Goal: Information Seeking & Learning: Compare options

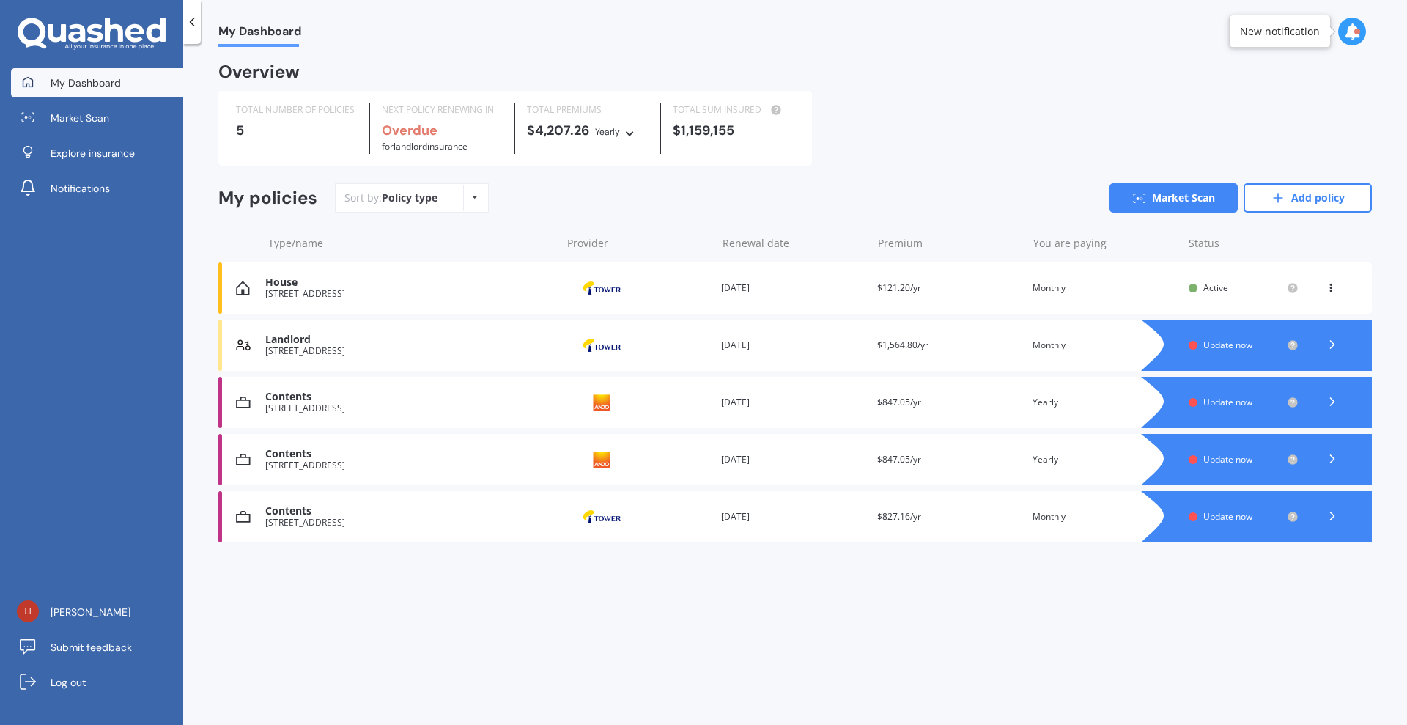
click at [1341, 454] on div at bounding box center [1332, 459] width 44 height 22
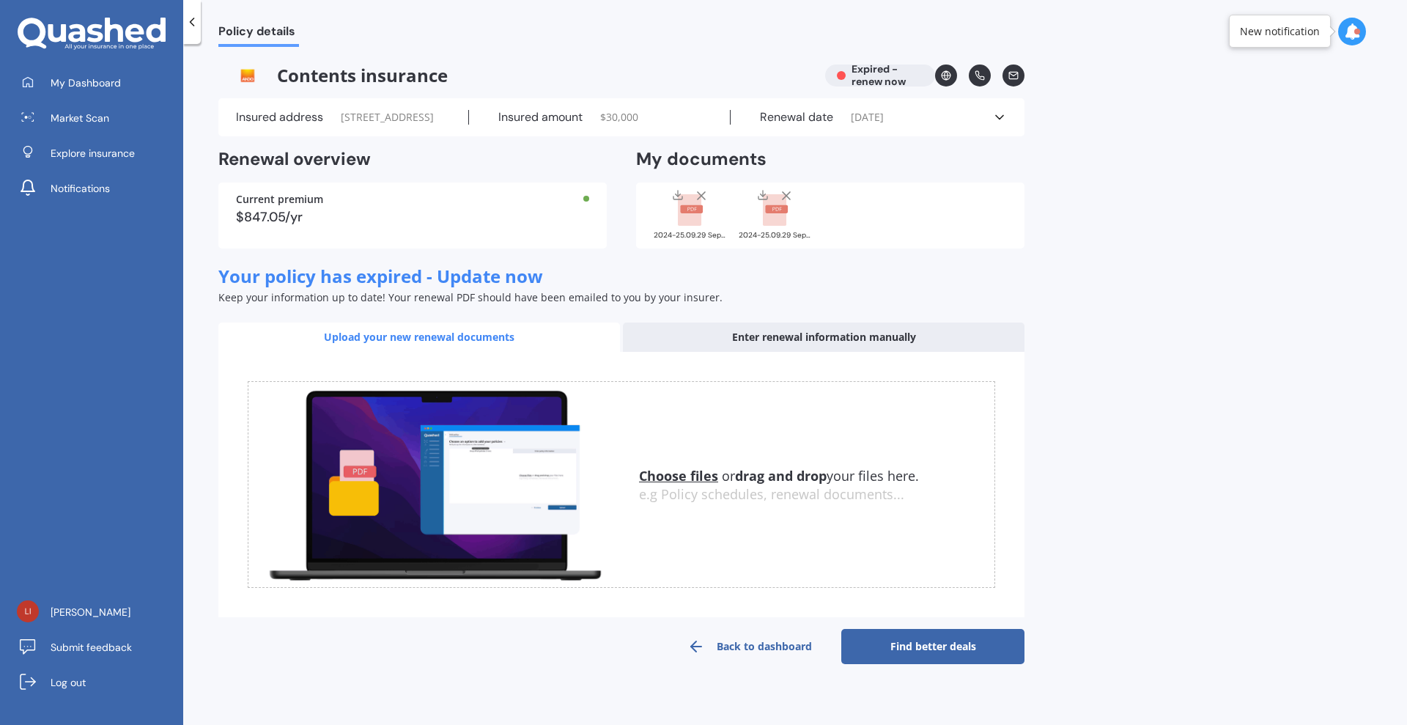
click at [706, 203] on icon at bounding box center [701, 195] width 15 height 15
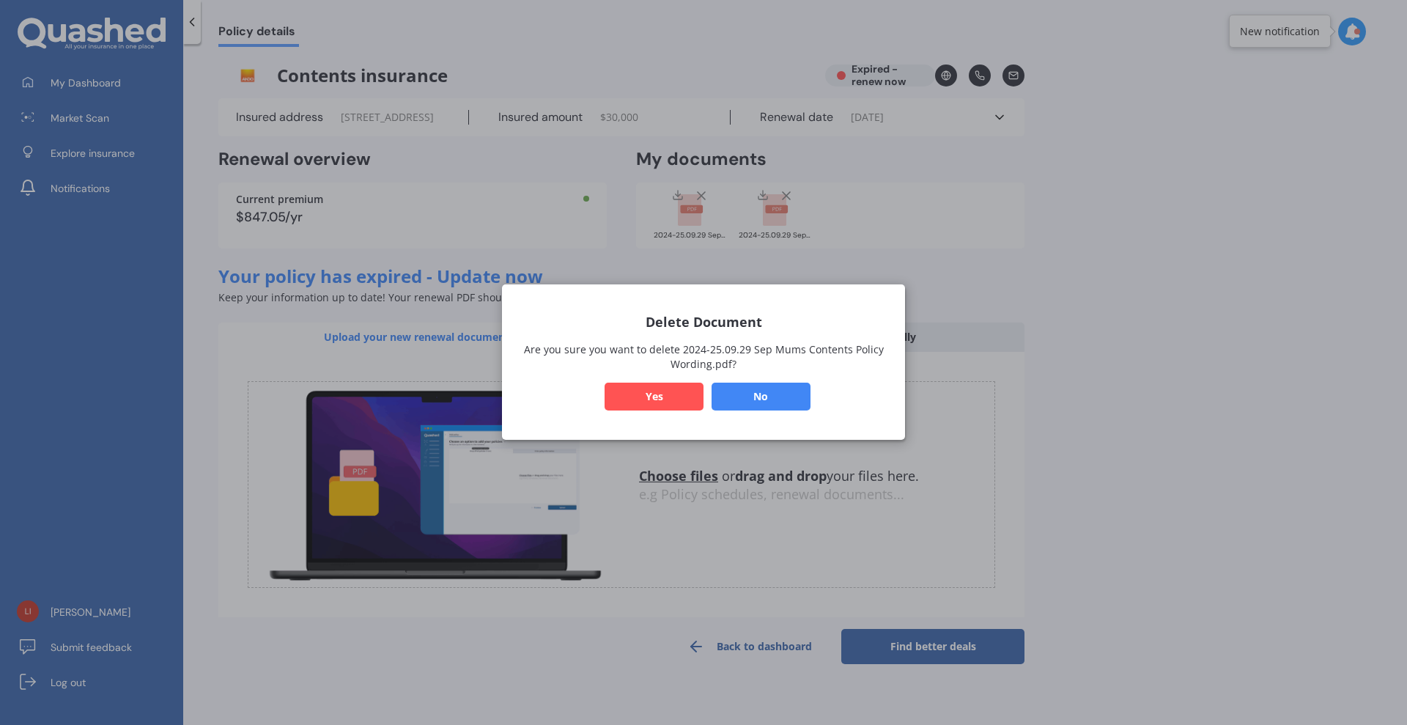
click at [773, 396] on button "No" at bounding box center [761, 397] width 99 height 28
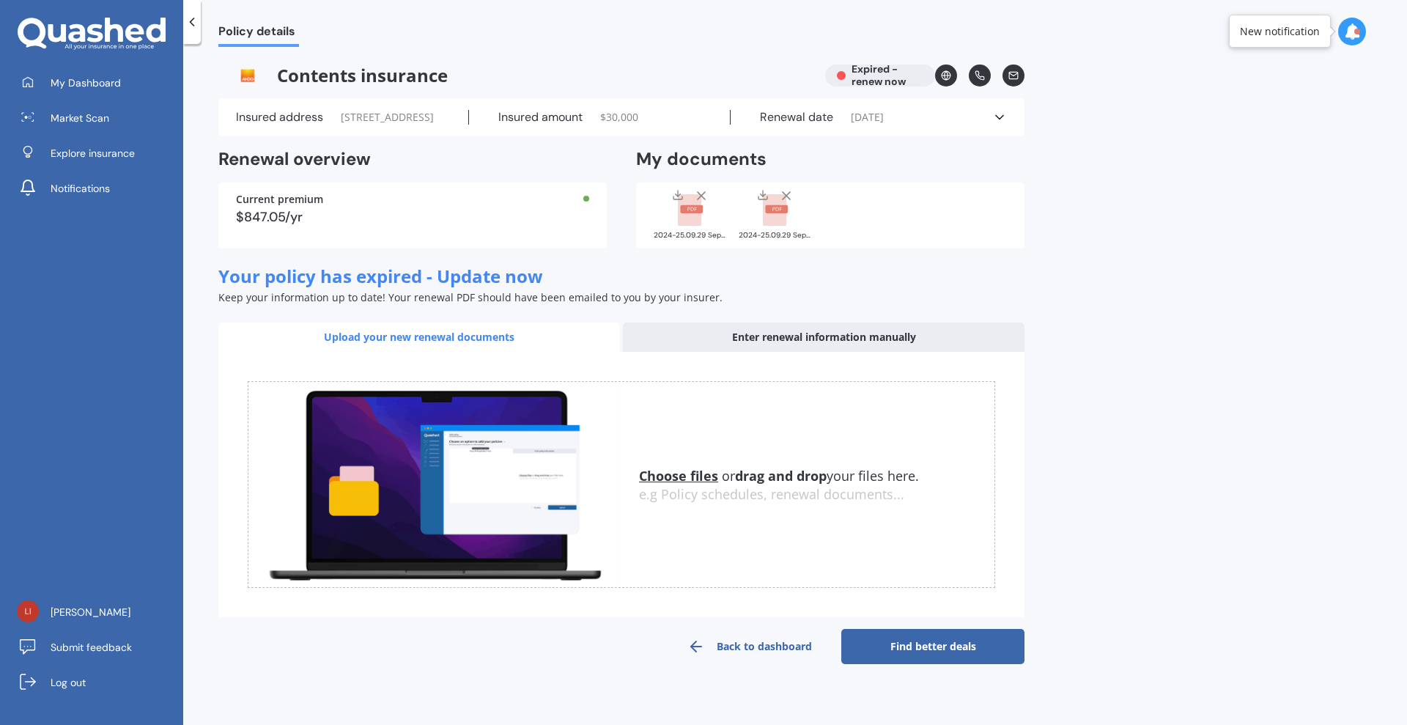
click at [735, 664] on link "Back to dashboard" at bounding box center [749, 646] width 183 height 35
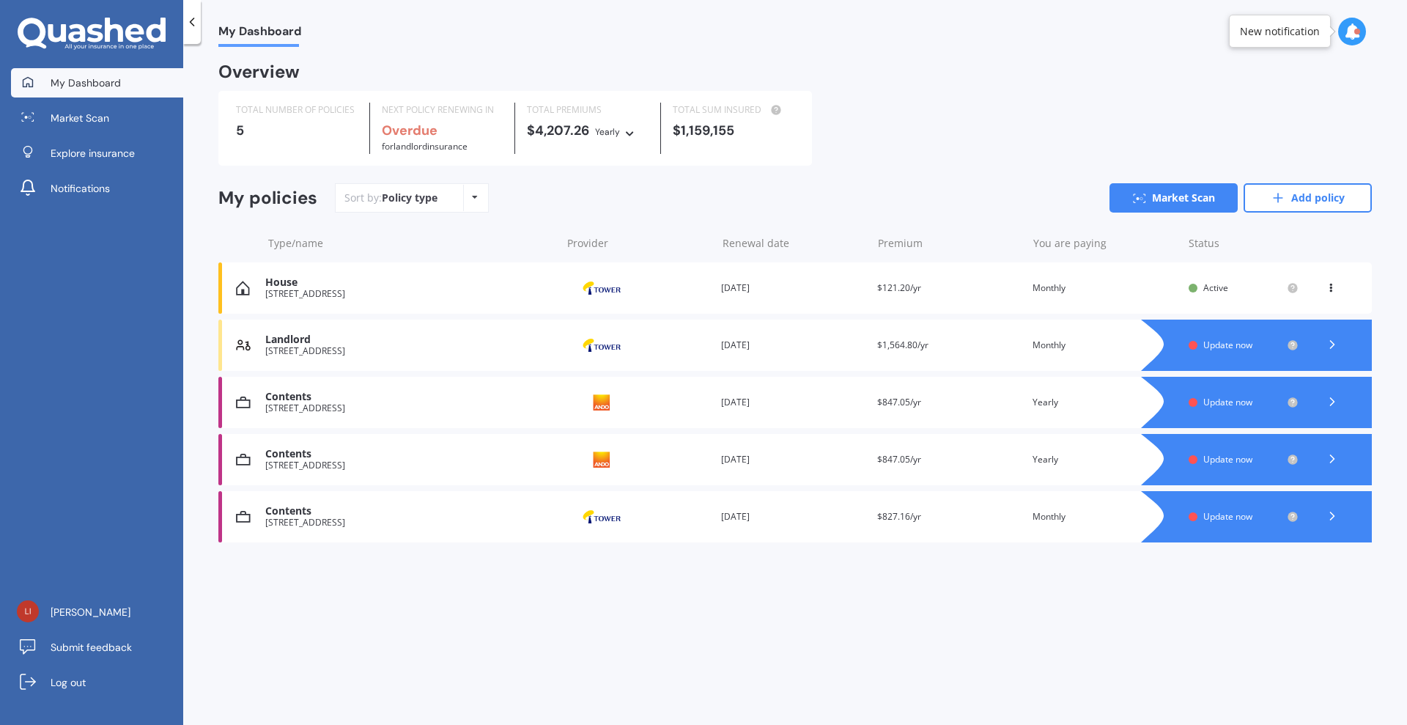
click at [1356, 26] on icon at bounding box center [1352, 31] width 16 height 16
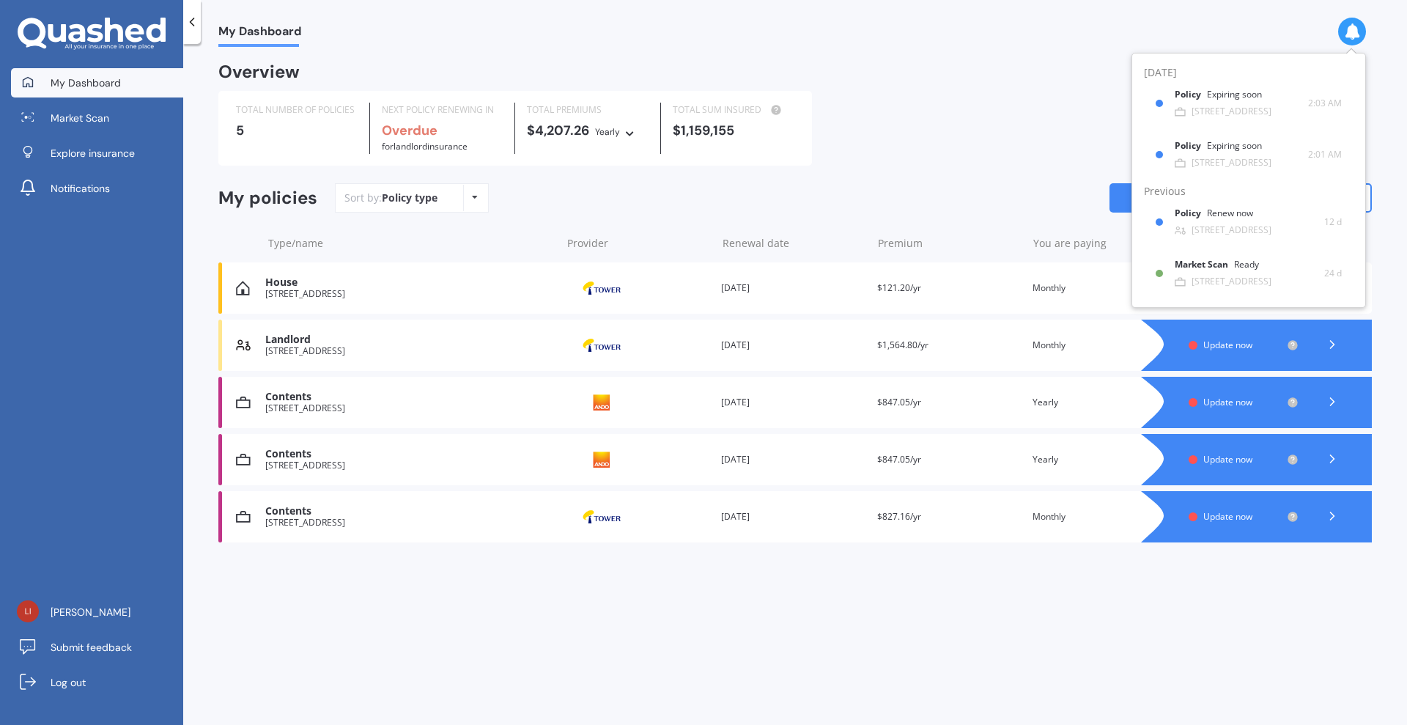
click at [981, 115] on div "TOTAL NUMBER OF POLICIES 5 NEXT POLICY RENEWING IN Overdue for Landlord insuran…" at bounding box center [794, 128] width 1153 height 75
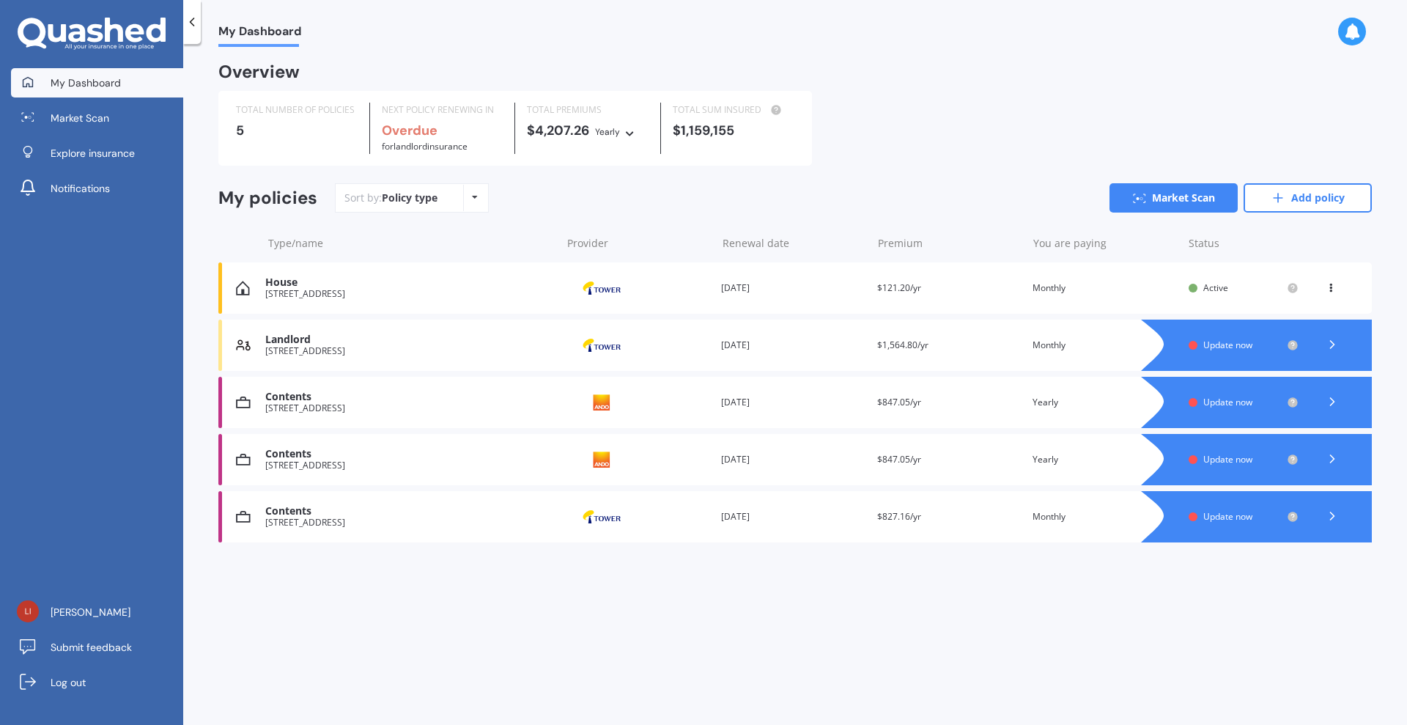
drag, startPoint x: 1326, startPoint y: 407, endPoint x: 947, endPoint y: 698, distance: 478.3
click at [947, 698] on div "My Dashboard Overview TOTAL NUMBER OF POLICIES 5 NEXT POLICY RENEWING IN Overdu…" at bounding box center [795, 387] width 1224 height 681
click at [1329, 397] on icon at bounding box center [1332, 401] width 15 height 15
click at [1334, 458] on icon at bounding box center [1332, 458] width 15 height 15
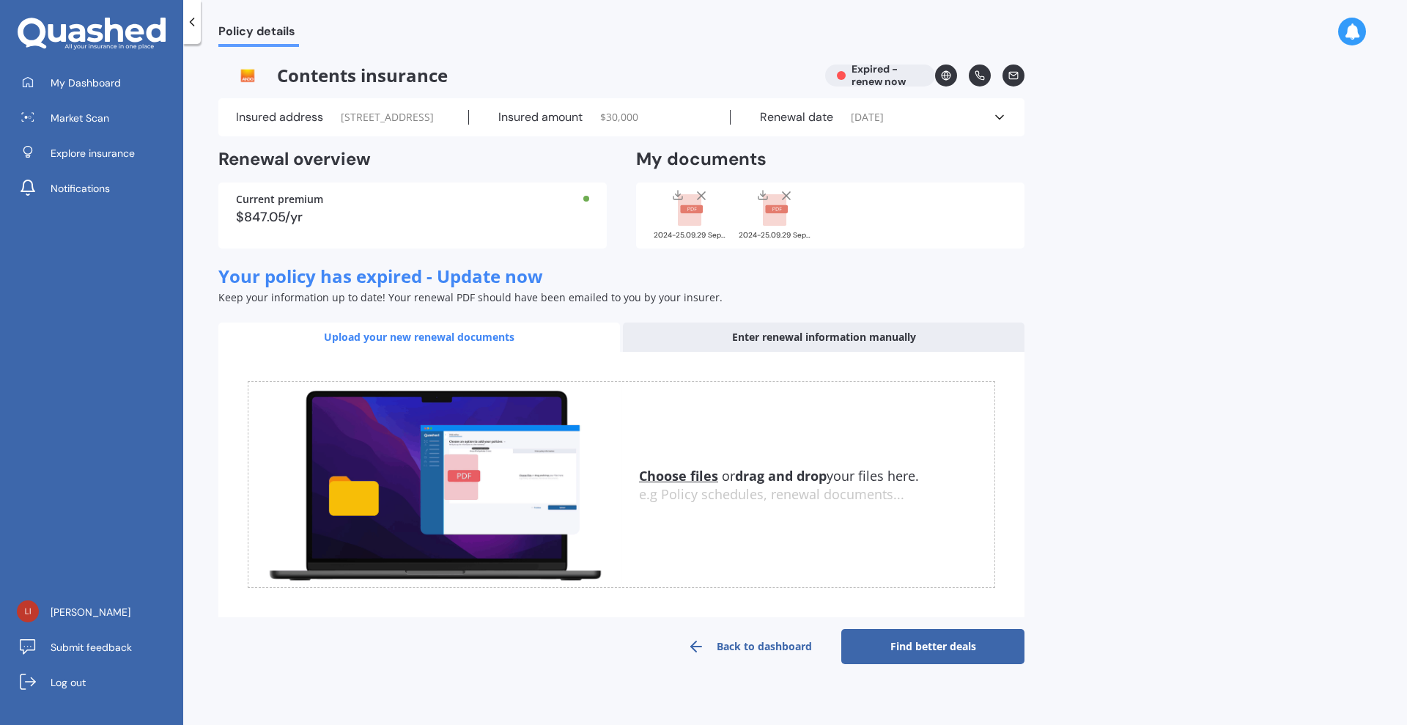
click at [703, 199] on line at bounding box center [701, 195] width 7 height 7
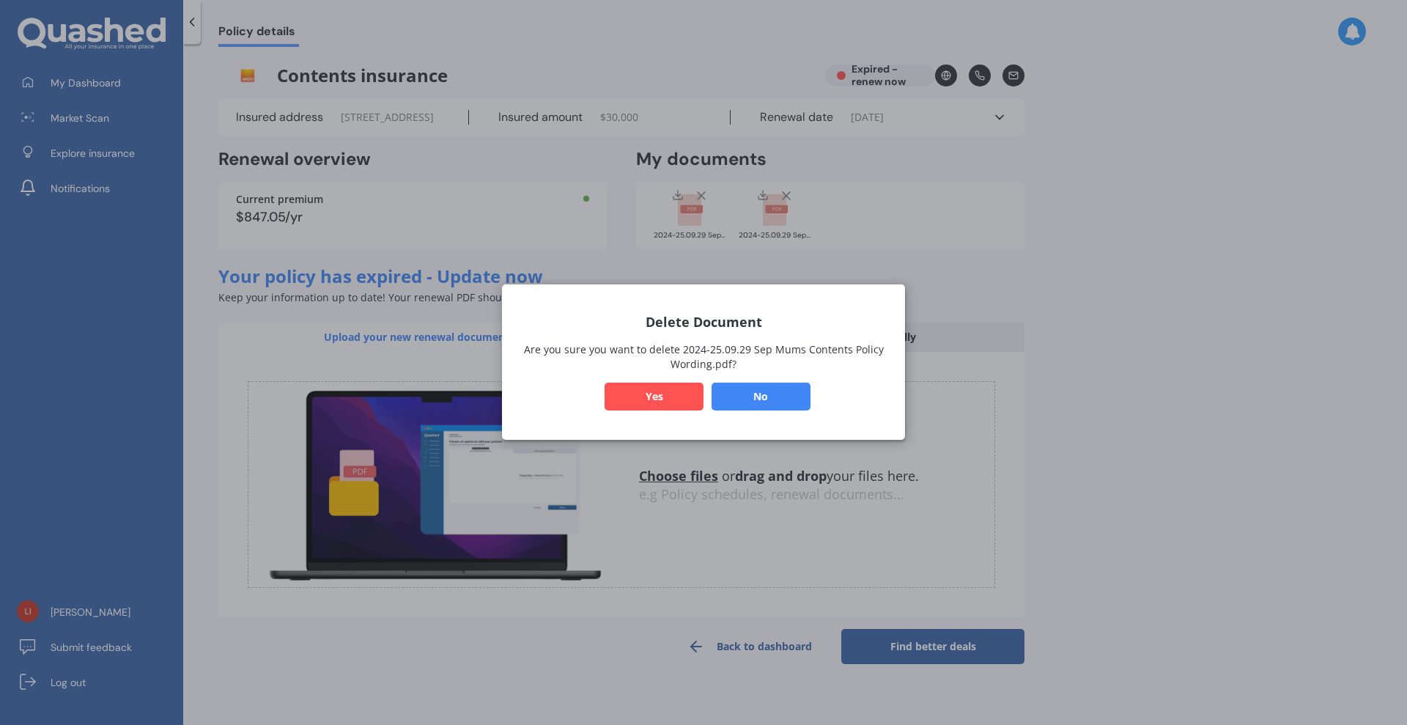
click at [675, 395] on button "Yes" at bounding box center [654, 397] width 99 height 28
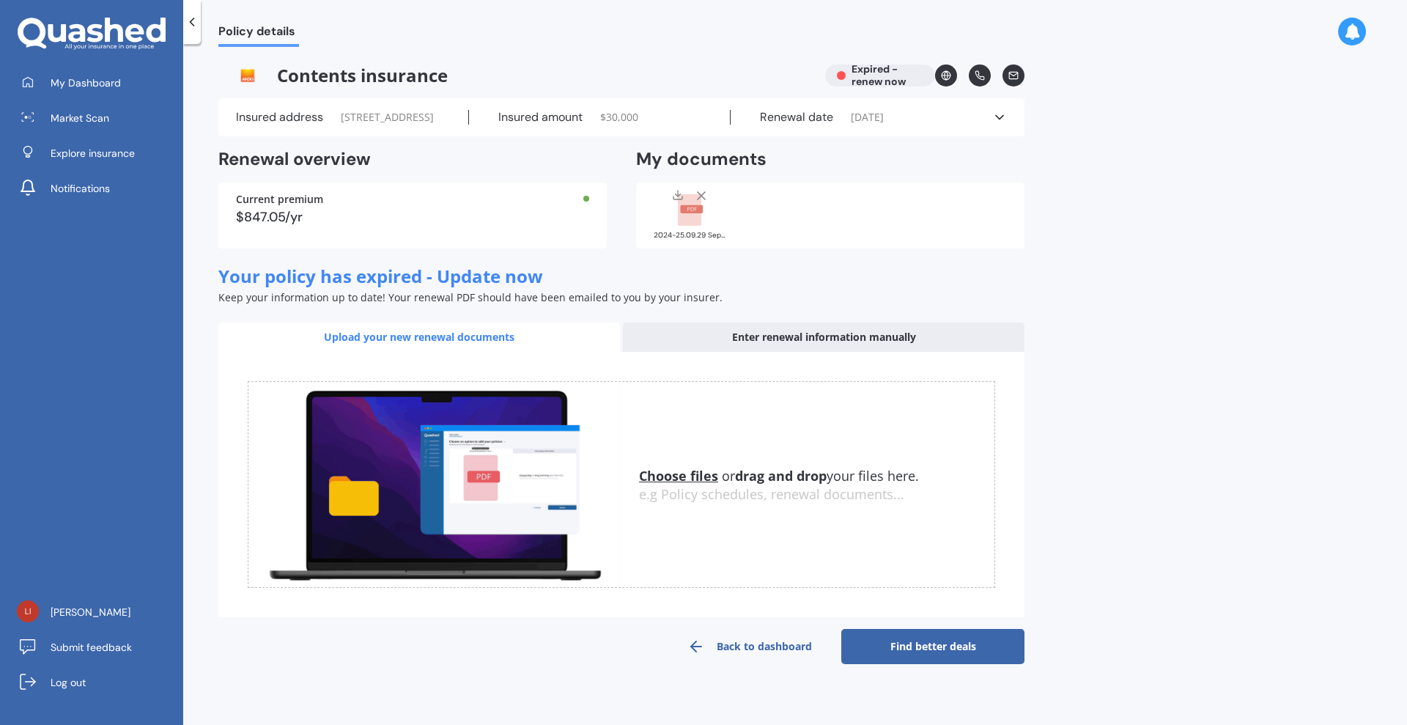
click at [703, 203] on icon at bounding box center [701, 195] width 15 height 15
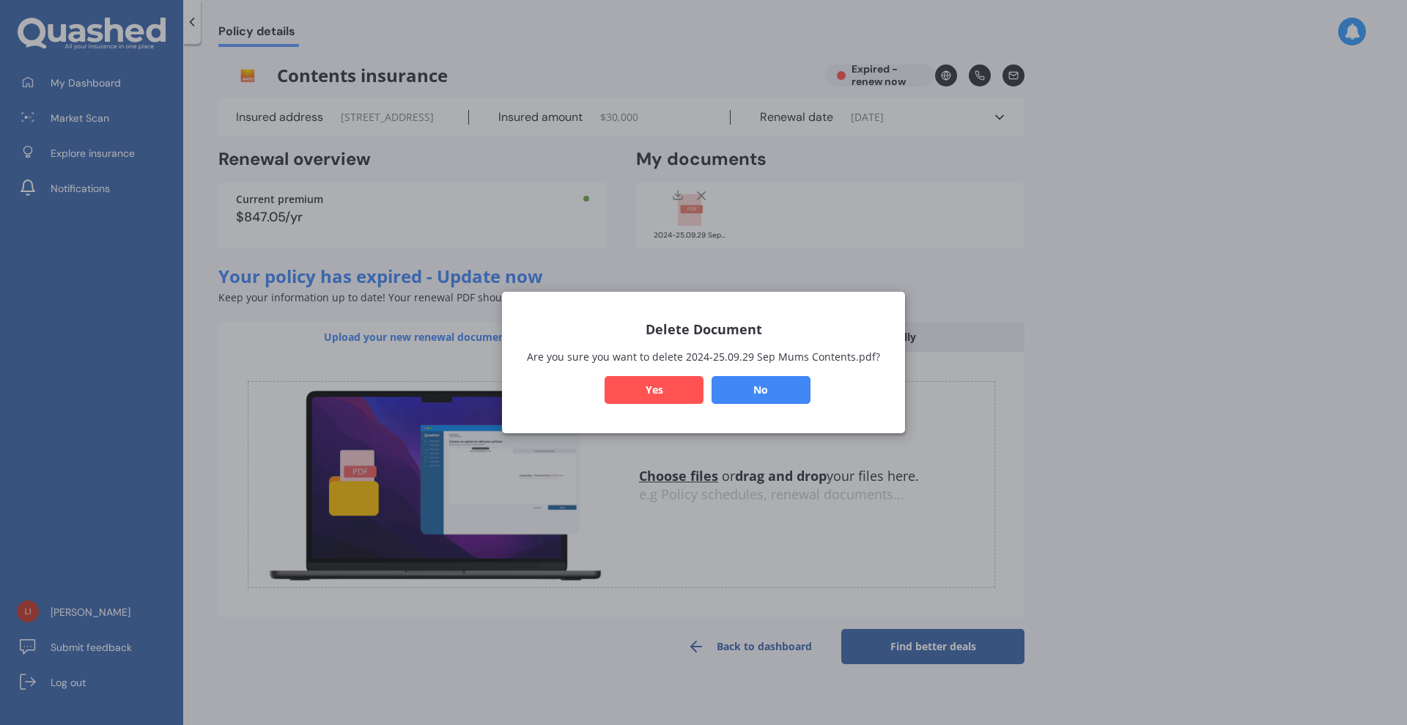
click at [662, 381] on button "Yes" at bounding box center [654, 390] width 99 height 28
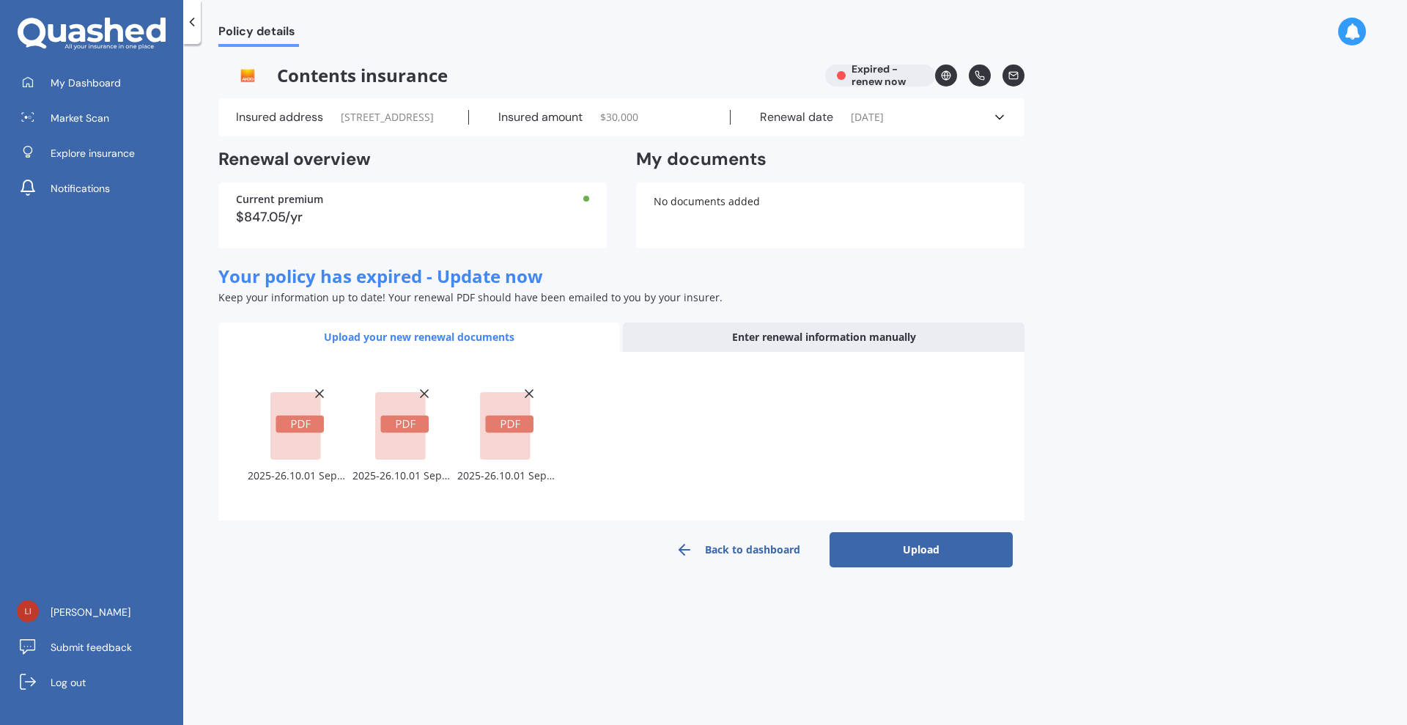
click at [921, 567] on button "Upload" at bounding box center [921, 549] width 183 height 35
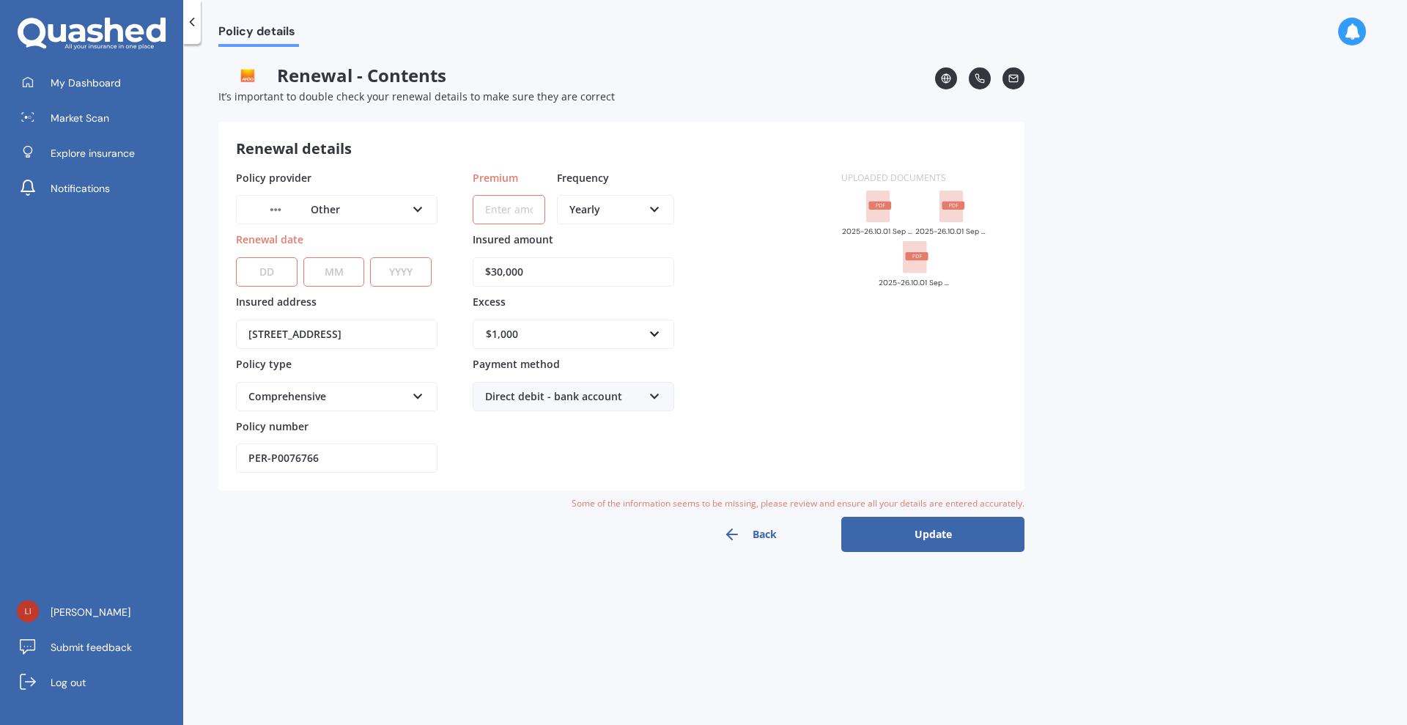
click at [402, 203] on div "Other" at bounding box center [327, 210] width 158 height 16
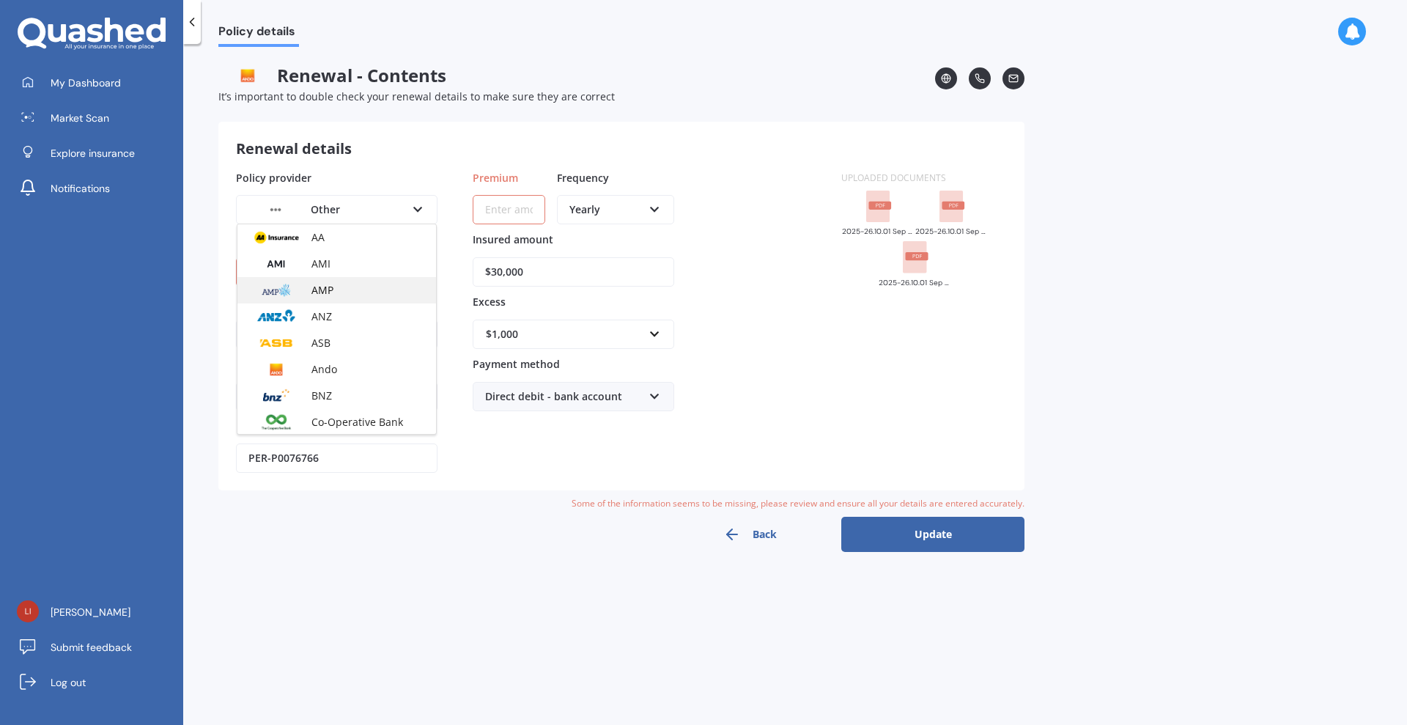
click at [341, 290] on div "AMP" at bounding box center [336, 290] width 199 height 26
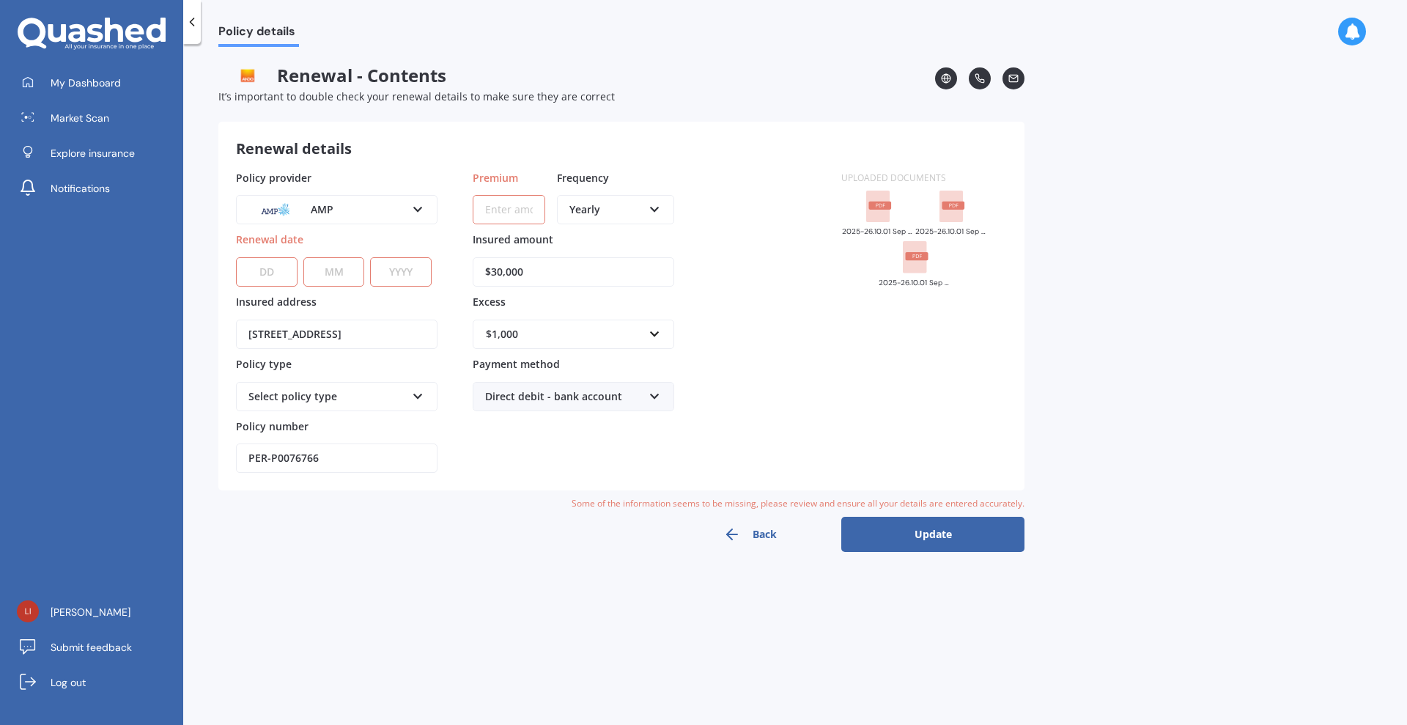
click at [267, 272] on select "DD 01 02 03 04 05 06 07 08 09 10 11 12 13 14 15 16 17 18 19 20 21 22 23 24 25 2…" at bounding box center [267, 271] width 62 height 29
click at [236, 257] on select "DD 01 02 03 04 05 06 07 08 09 10 11 12 13 14 15 16 17 18 19 20 21 22 23 24 25 2…" at bounding box center [267, 271] width 62 height 29
select select "01"
click at [298, 269] on div "DD 01 02 03 04 05 06 07 08 09 10 11 12 13 14 15 16 17 18 19 20 21 22 23 24 25 2…" at bounding box center [334, 263] width 196 height 48
click at [314, 270] on select "MM 01 02 03 04 05 06 07 08 09 10 11 12" at bounding box center [334, 271] width 62 height 29
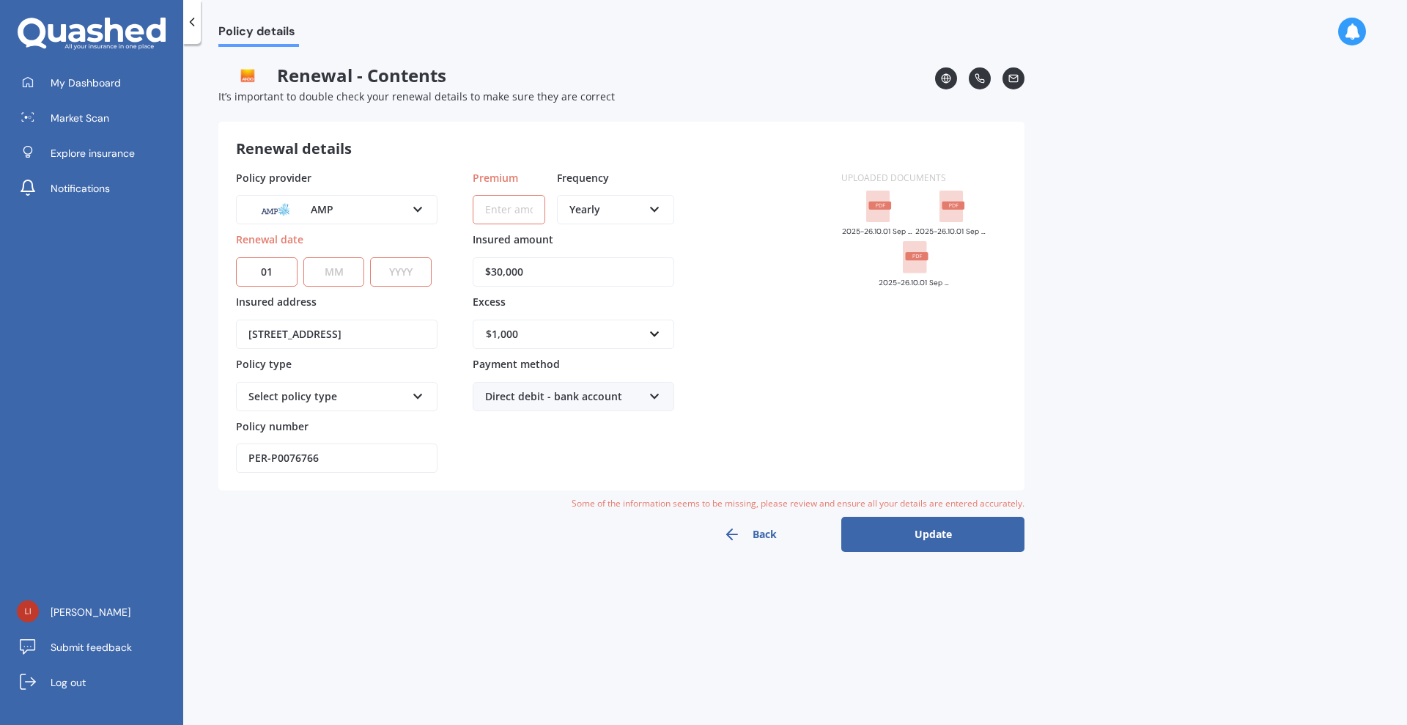
select select "10"
click at [399, 273] on select "YYYY 2027 2026 2025 2024 2023 2022 2021 2020 2019 2018 2017 2016 2015 2014 2013…" at bounding box center [401, 271] width 62 height 29
select select "2026"
click at [370, 257] on select "YYYY 2027 2026 2025 2024 2023 2022 2021 2020 2019 2018 2017 2016 2015 2014 2013…" at bounding box center [401, 271] width 62 height 29
click at [362, 401] on div "Select policy type" at bounding box center [327, 396] width 158 height 16
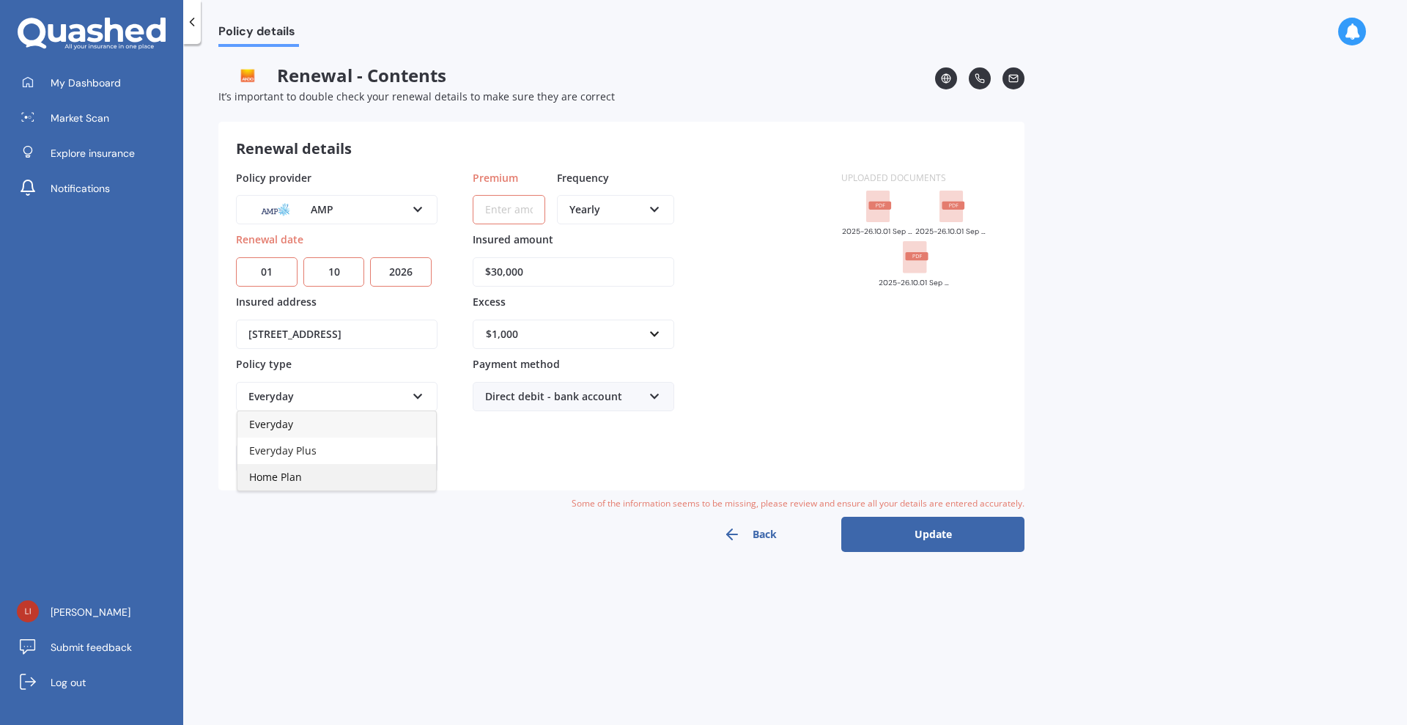
click at [396, 476] on div "Home Plan" at bounding box center [336, 477] width 199 height 26
drag, startPoint x: 338, startPoint y: 456, endPoint x: 188, endPoint y: 462, distance: 150.4
click at [188, 462] on div "Policy details Renewal - Contents It’s important to double check your renewal d…" at bounding box center [795, 387] width 1224 height 681
paste input "K507570-0"
type input "PK507570-0"
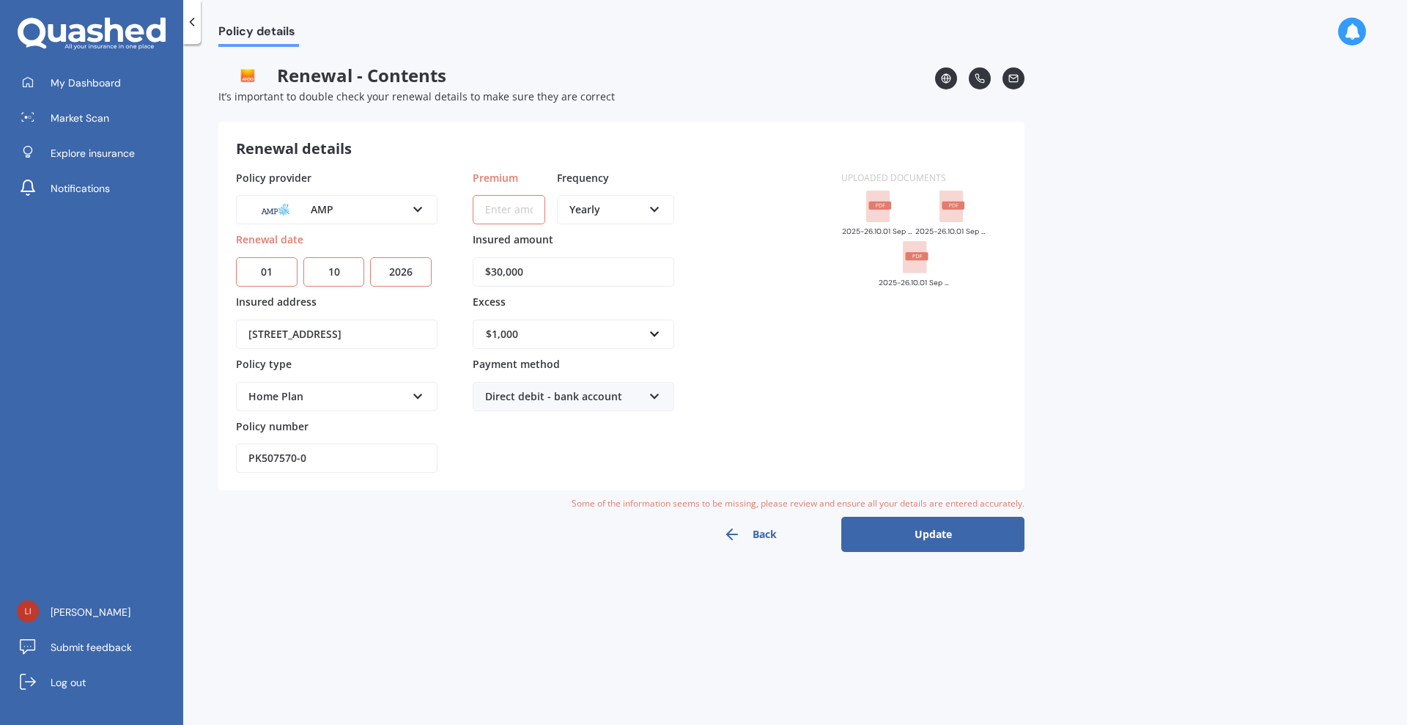
drag, startPoint x: 578, startPoint y: 276, endPoint x: 445, endPoint y: 290, distance: 134.1
click at [445, 290] on div "Policy provider AMP AA AMI AMP ANZ ASB Ando BNZ Co-Operative Bank FMG Initio Ki…" at bounding box center [530, 321] width 588 height 303
paste input "1,35"
type input "$31,350"
click at [717, 398] on div "Policy provider AMP AA AMI AMP ANZ ASB Ando BNZ Co-Operative Bank FMG Initio Ki…" at bounding box center [530, 321] width 588 height 303
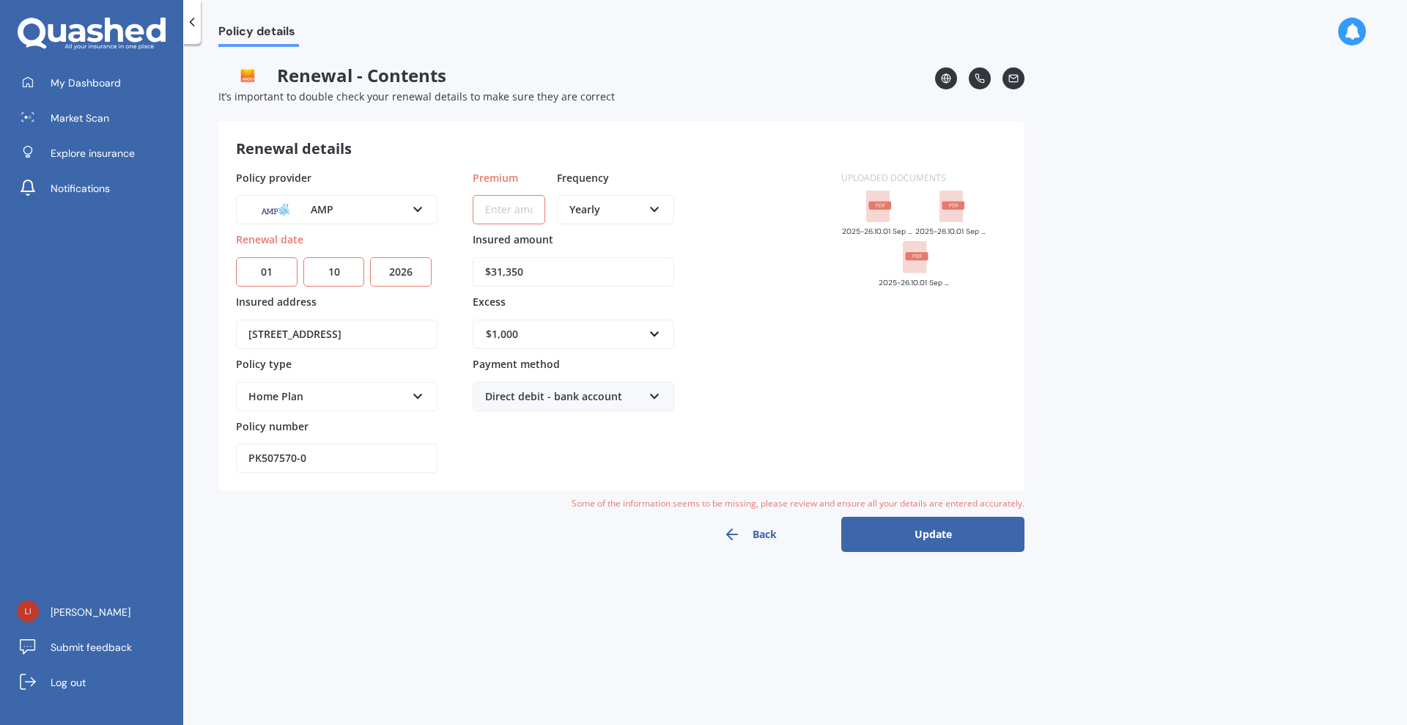
click at [926, 527] on button "Update" at bounding box center [932, 534] width 183 height 35
paste input "$440.52"
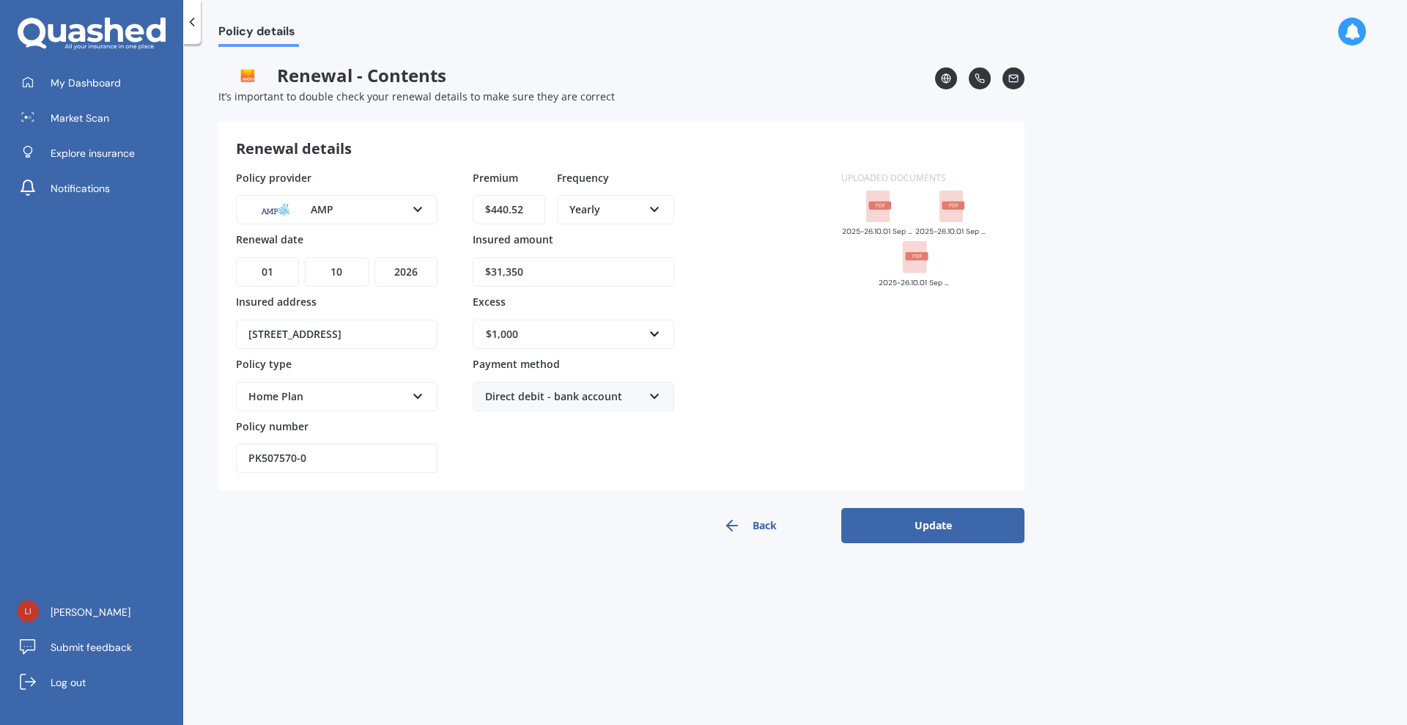
type input "$440.52"
click at [994, 511] on button "Update" at bounding box center [932, 525] width 183 height 35
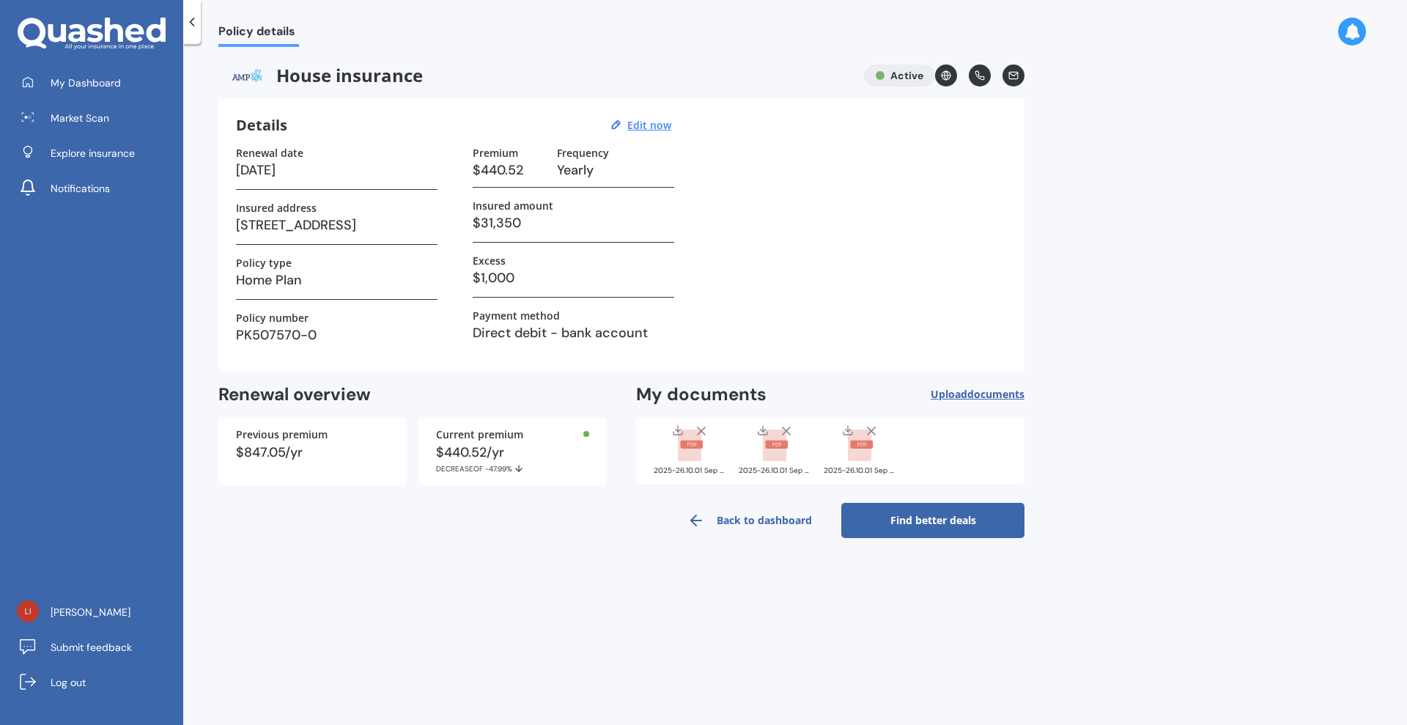
click at [790, 523] on link "Back to dashboard" at bounding box center [749, 520] width 183 height 35
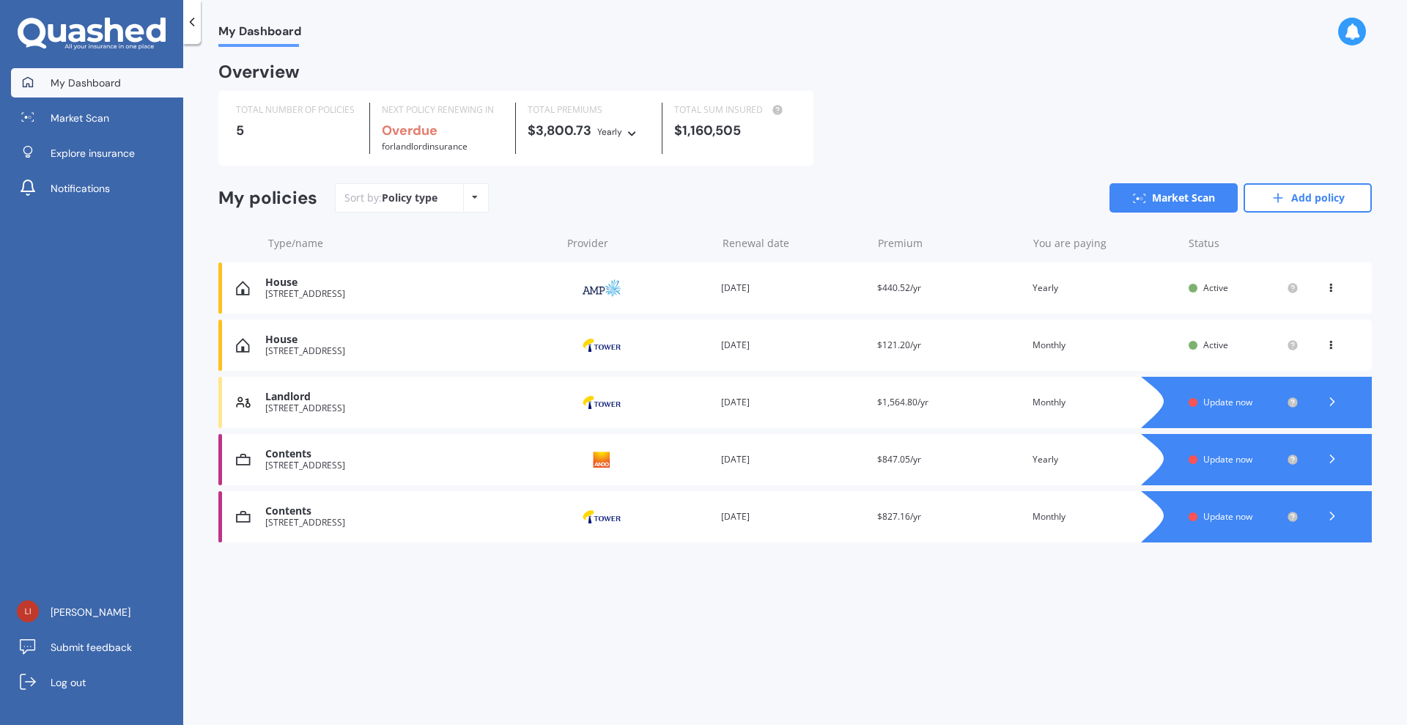
click at [1227, 408] on span "Update now" at bounding box center [1227, 402] width 49 height 12
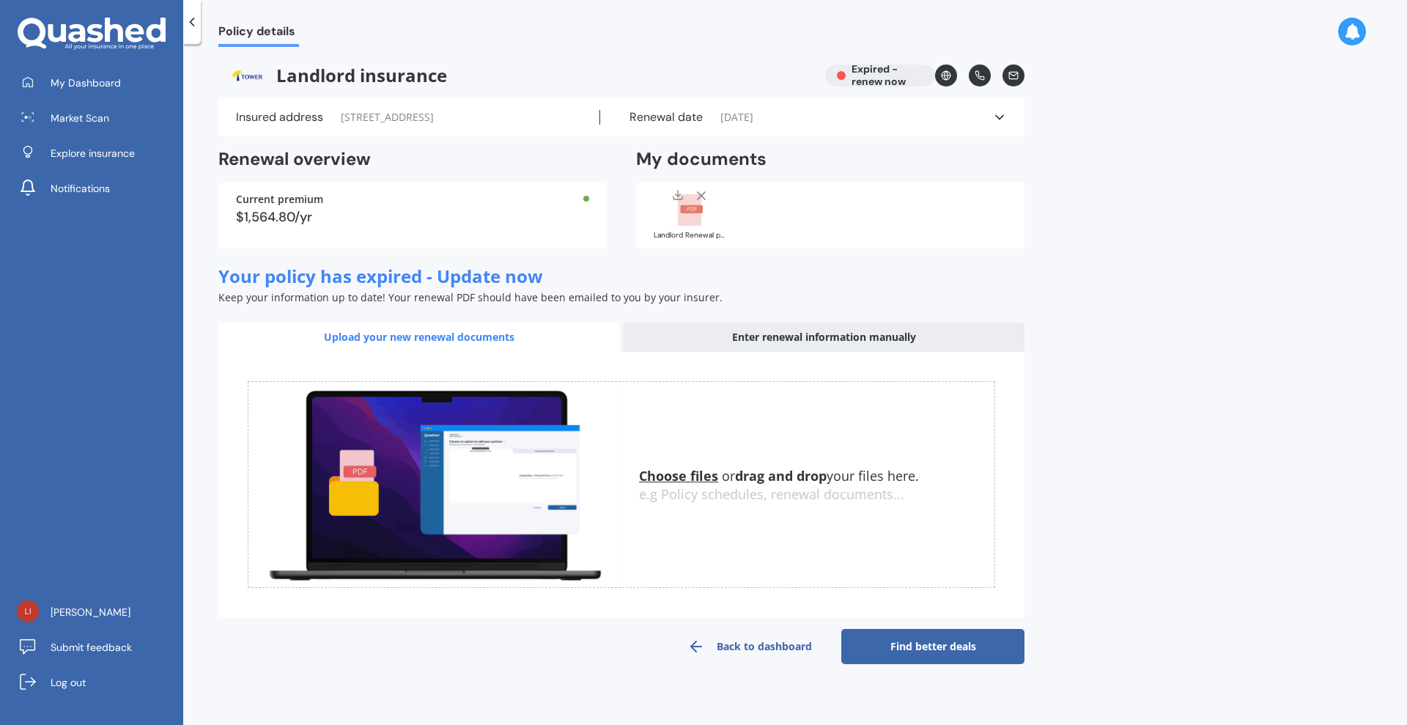
click at [783, 352] on div "Enter renewal information manually" at bounding box center [824, 336] width 402 height 29
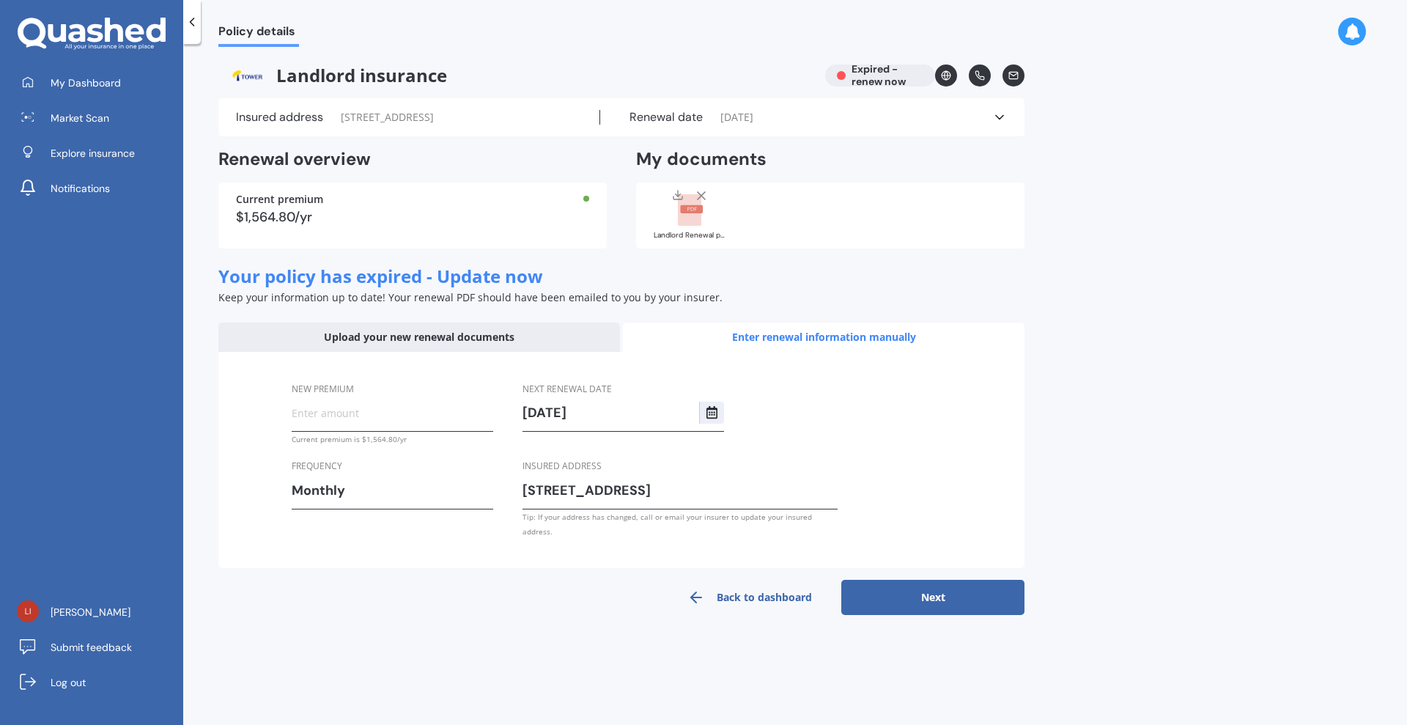
click at [372, 424] on input "New premium" at bounding box center [393, 413] width 202 height 22
paste input "$131.39"
type input "$131.39"
click at [387, 641] on div "Policy details Landlord insurance Expired - renew now Insured address [STREET_A…" at bounding box center [795, 387] width 1224 height 681
click at [461, 352] on div "Upload your new renewal documents" at bounding box center [419, 336] width 402 height 29
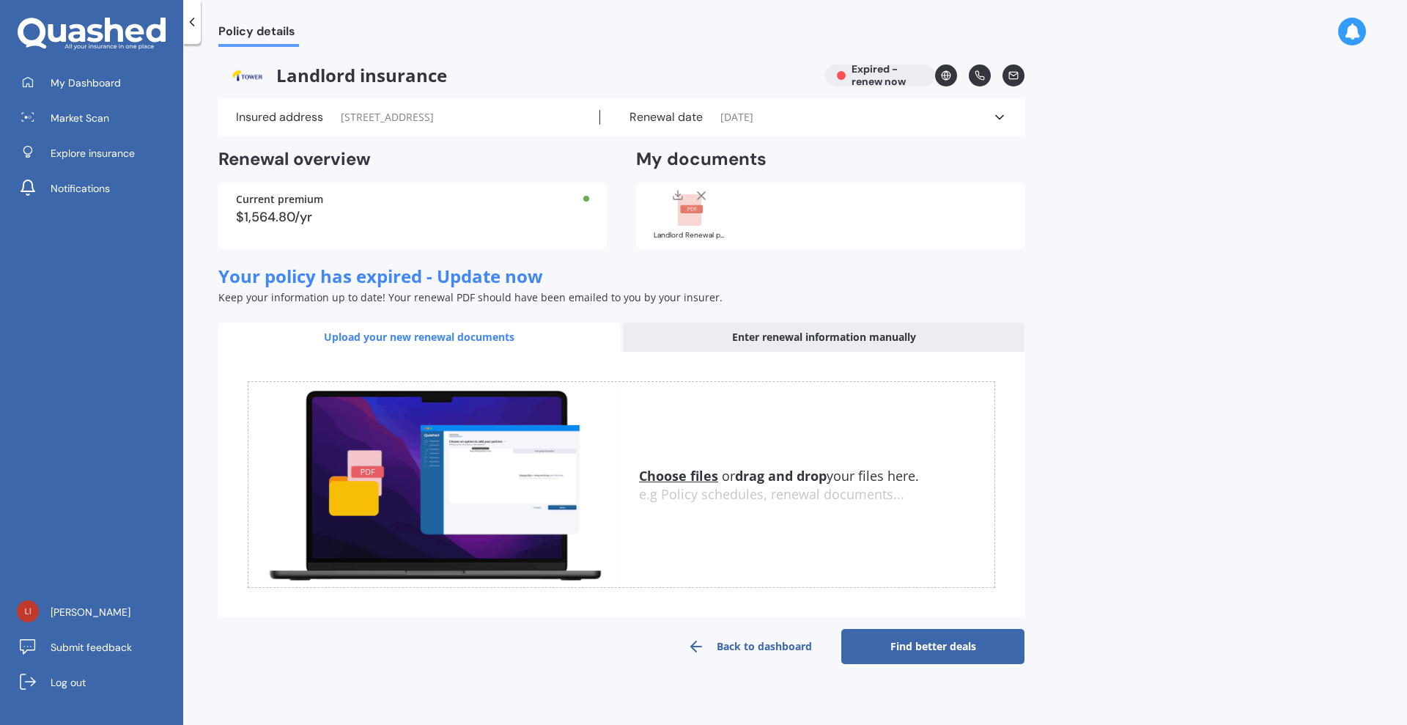
click at [703, 203] on icon at bounding box center [701, 195] width 15 height 15
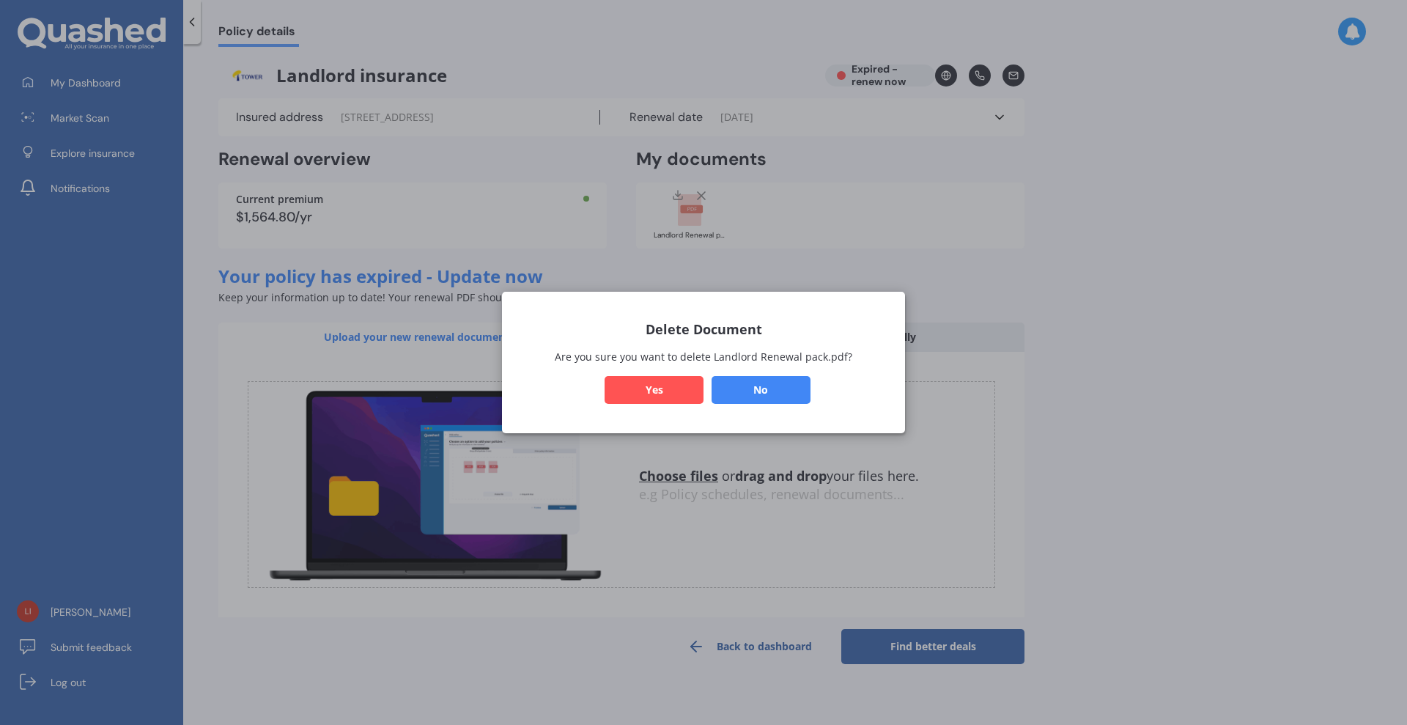
click at [673, 391] on button "Yes" at bounding box center [654, 390] width 99 height 28
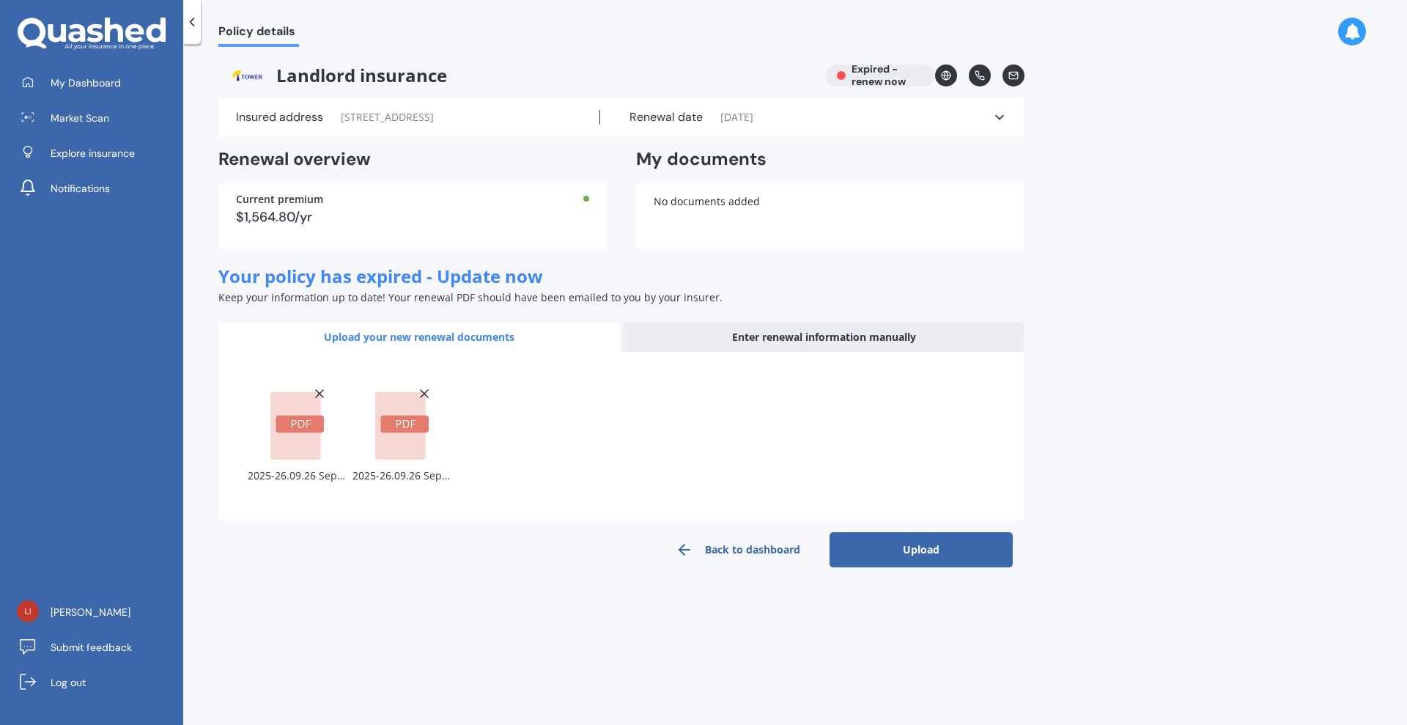
click at [925, 561] on button "Upload" at bounding box center [921, 549] width 183 height 35
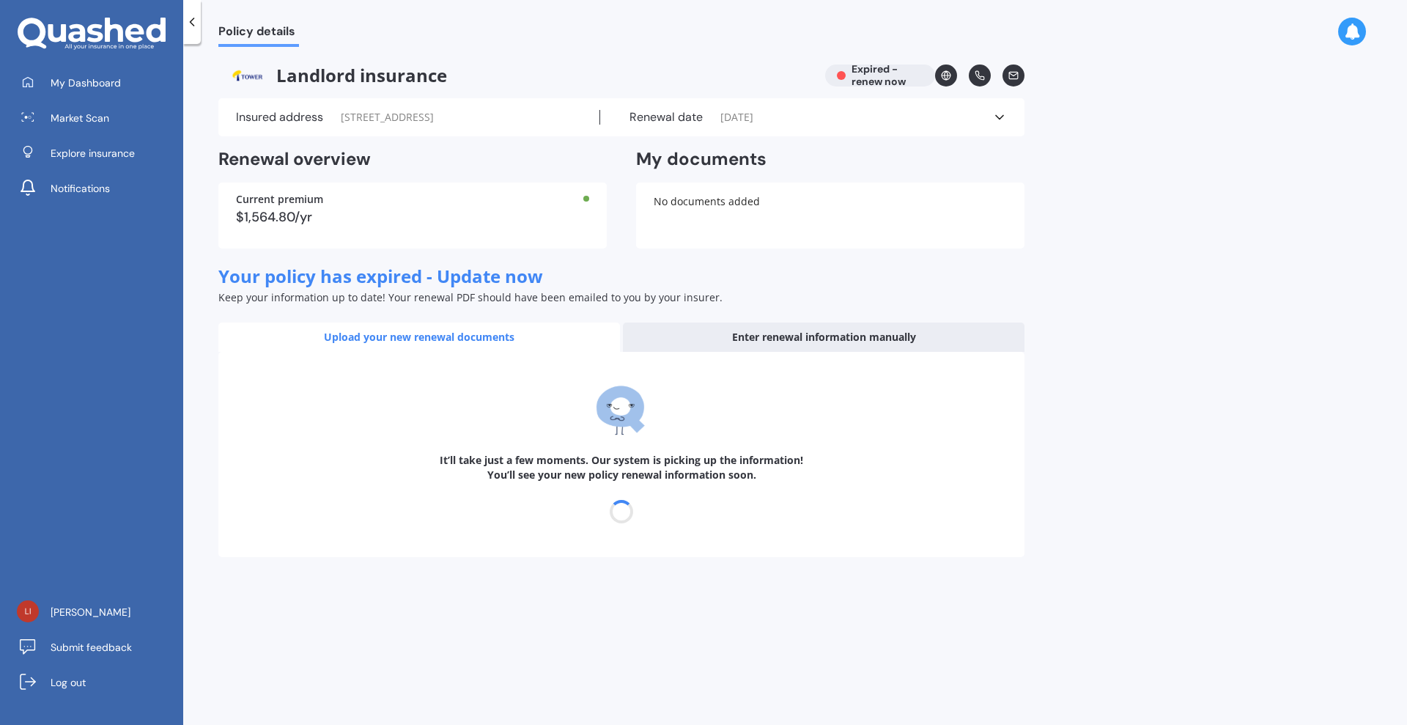
select select "26"
select select "09"
select select "2026"
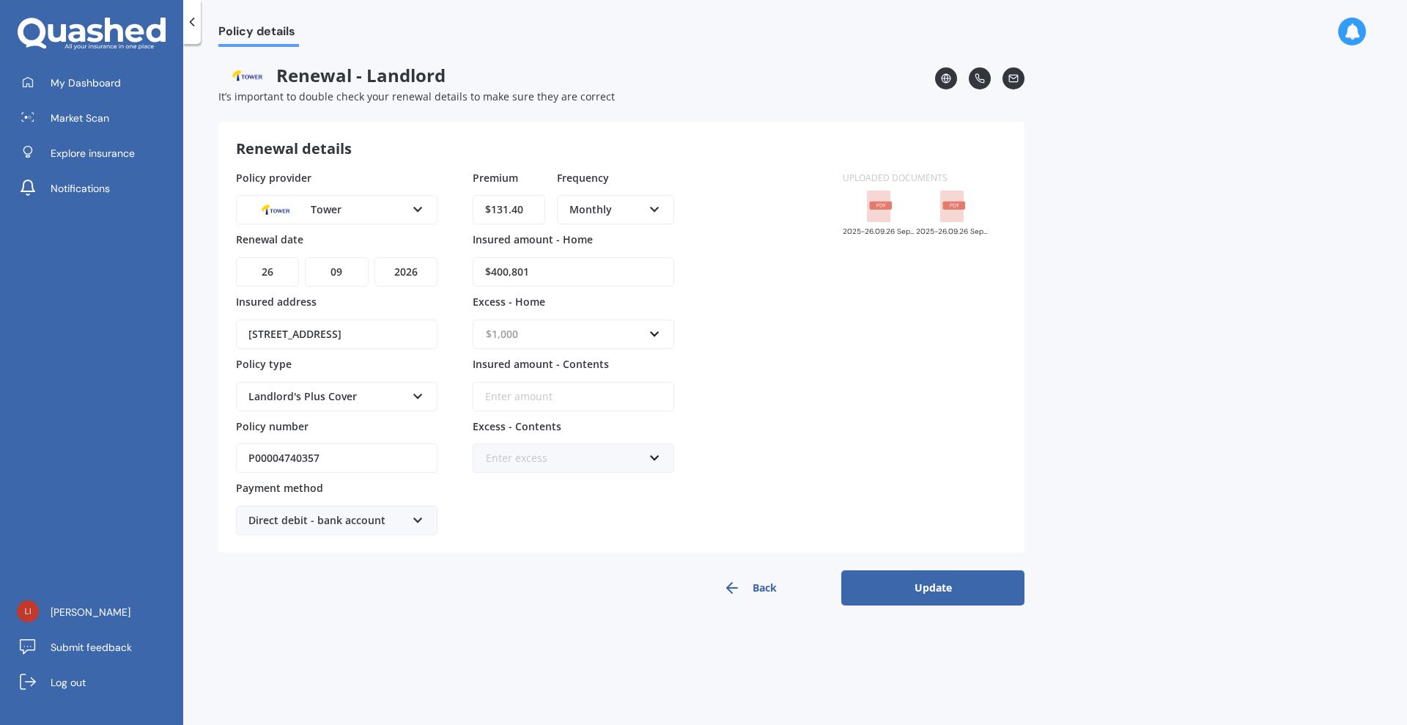
click at [661, 326] on input "text" at bounding box center [568, 334] width 188 height 28
click at [524, 416] on div "$500" at bounding box center [573, 415] width 200 height 27
click at [639, 389] on input "Insured amount - Contents" at bounding box center [574, 396] width 202 height 29
type input "$0"
click at [943, 591] on button "Update" at bounding box center [932, 587] width 183 height 35
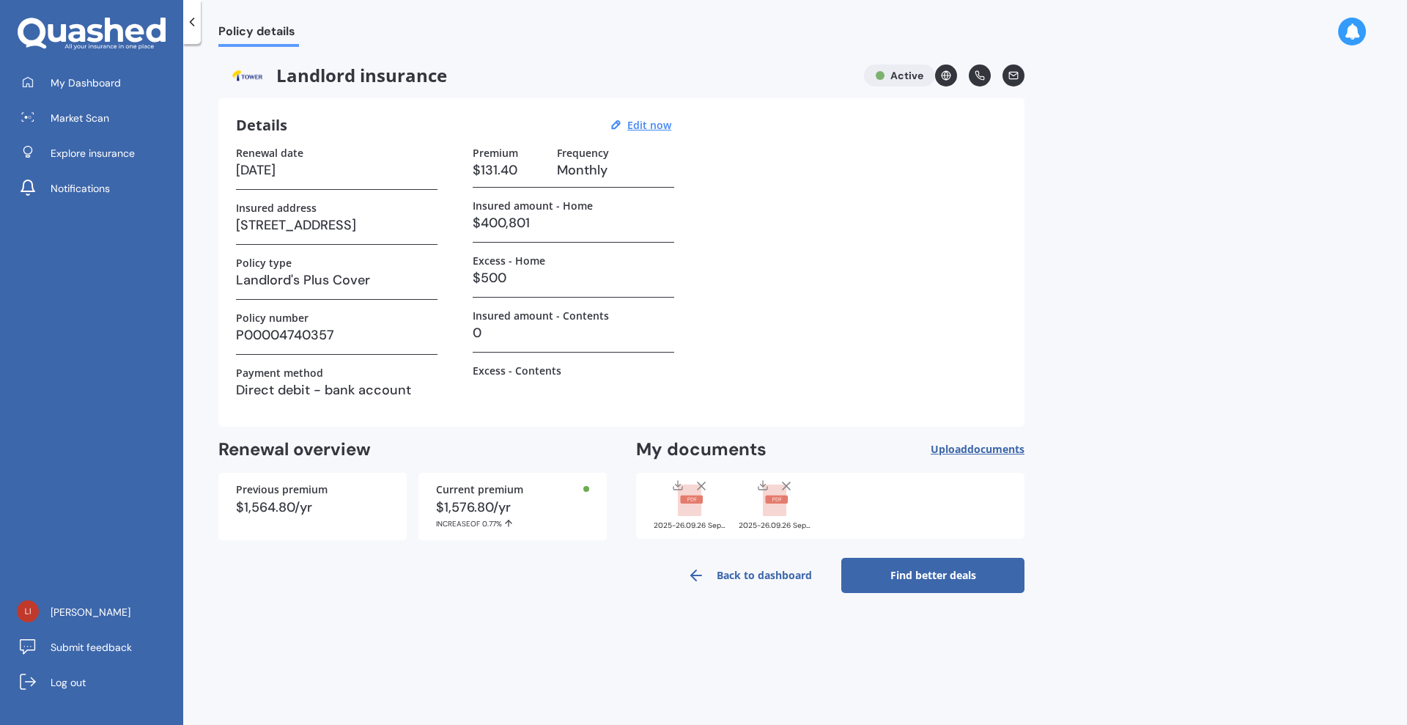
click at [784, 581] on link "Back to dashboard" at bounding box center [749, 575] width 183 height 35
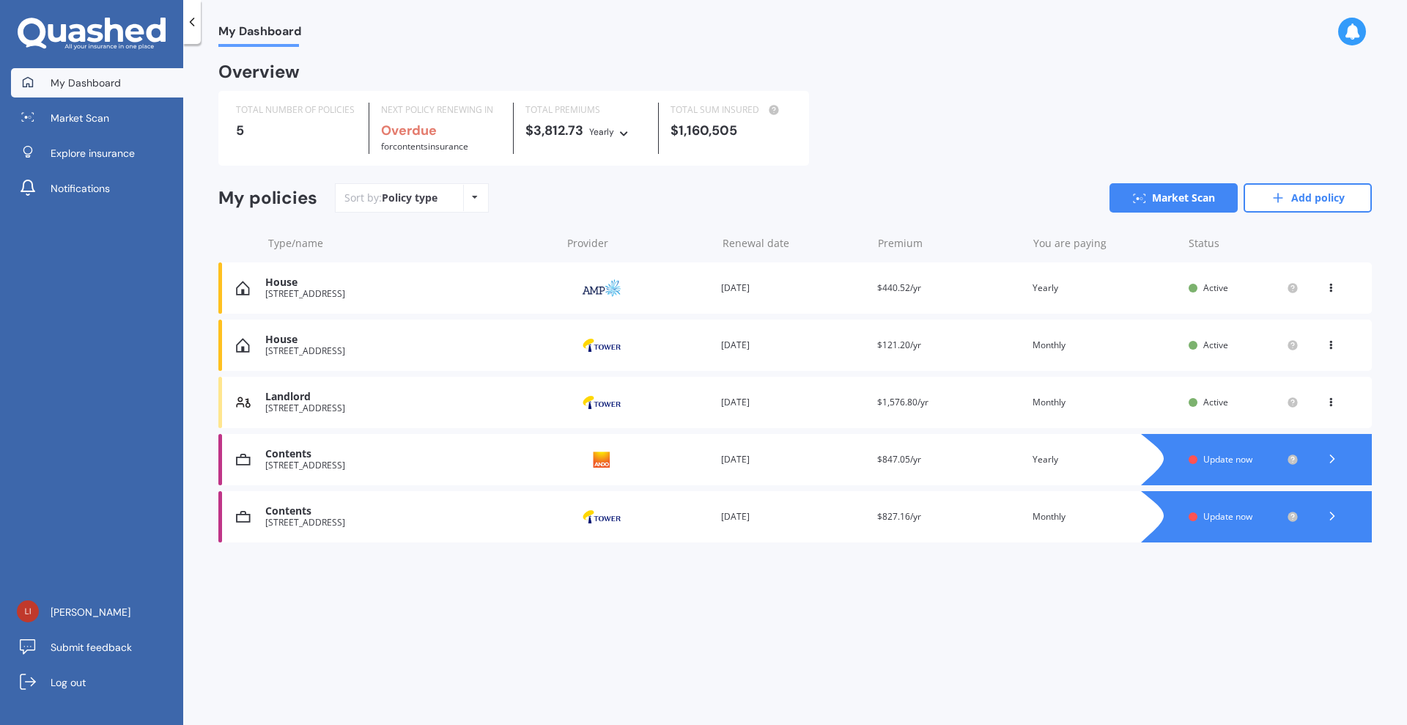
click at [784, 581] on div "My Dashboard Overview TOTAL NUMBER OF POLICIES 5 NEXT POLICY RENEWING IN Overdu…" at bounding box center [795, 387] width 1224 height 681
click at [1262, 506] on div at bounding box center [1271, 516] width 202 height 51
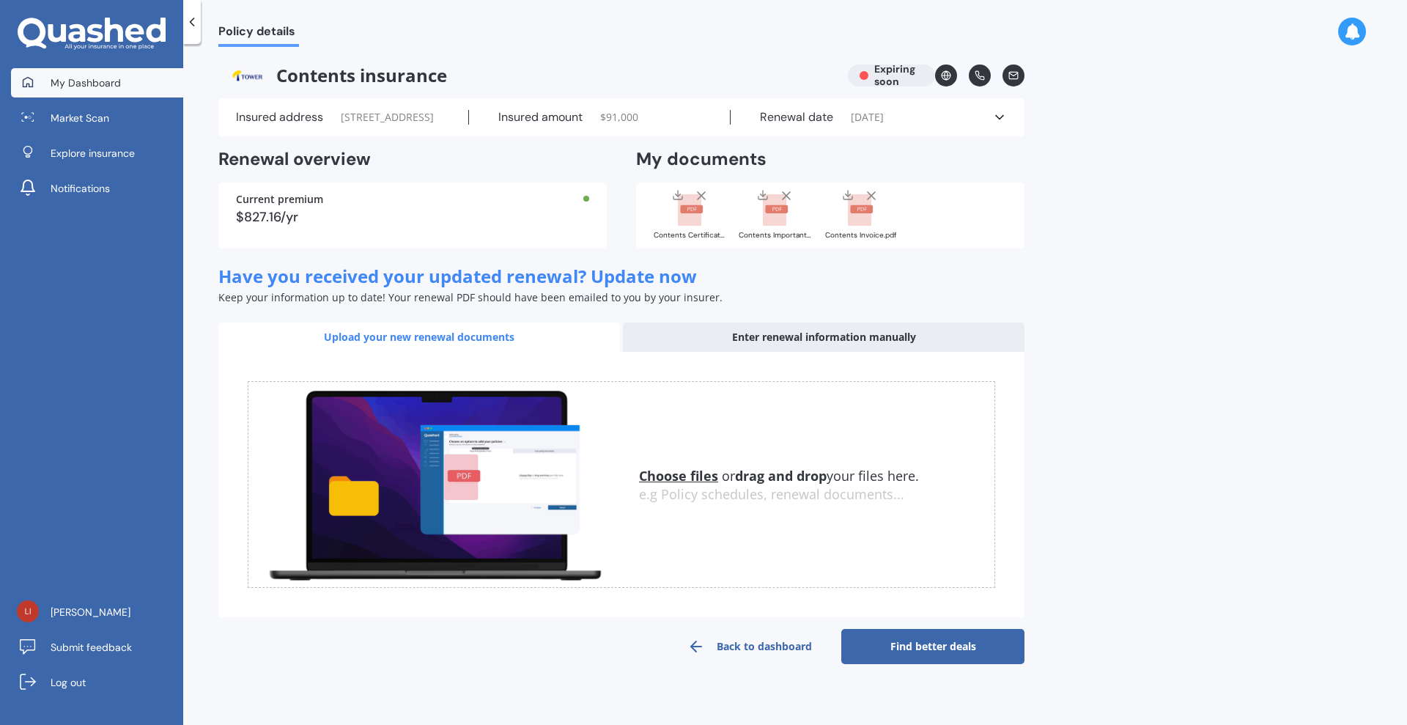
click at [96, 87] on span "My Dashboard" at bounding box center [86, 82] width 70 height 15
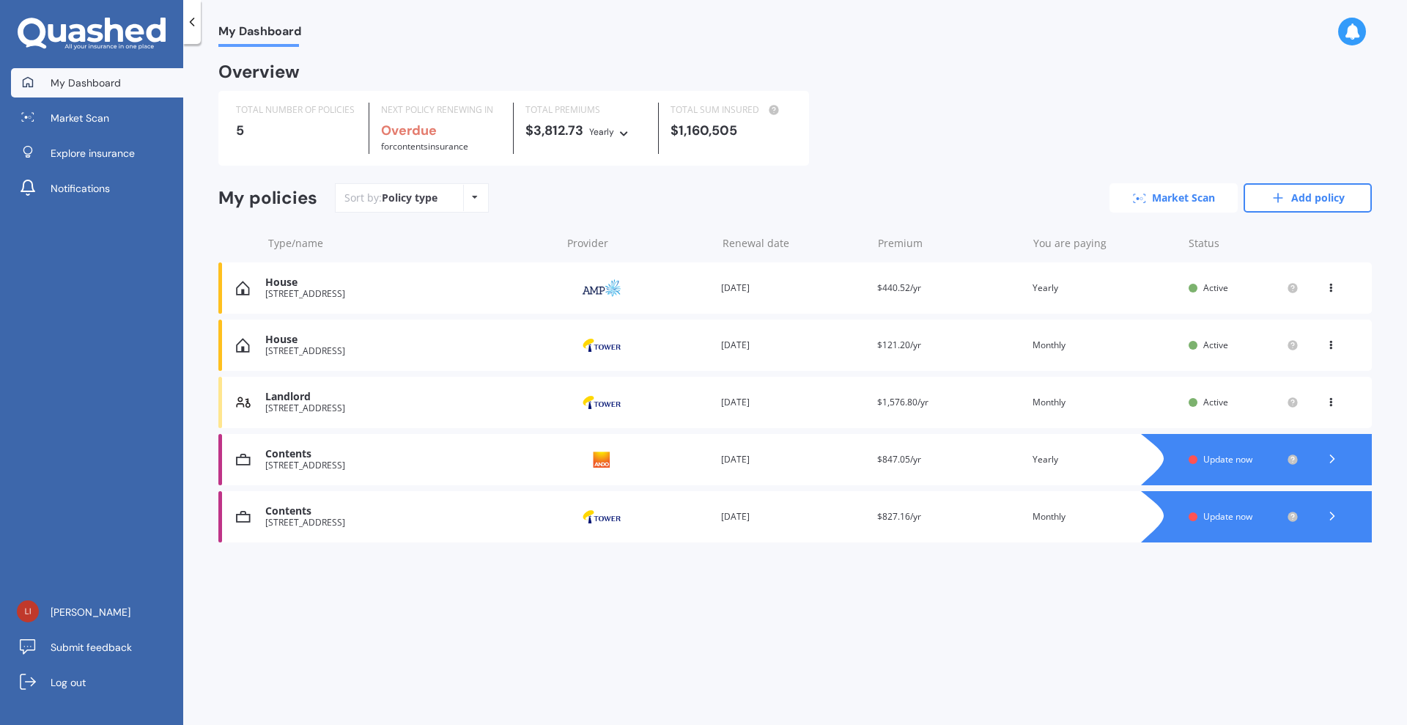
click at [1153, 188] on link "Market Scan" at bounding box center [1173, 197] width 128 height 29
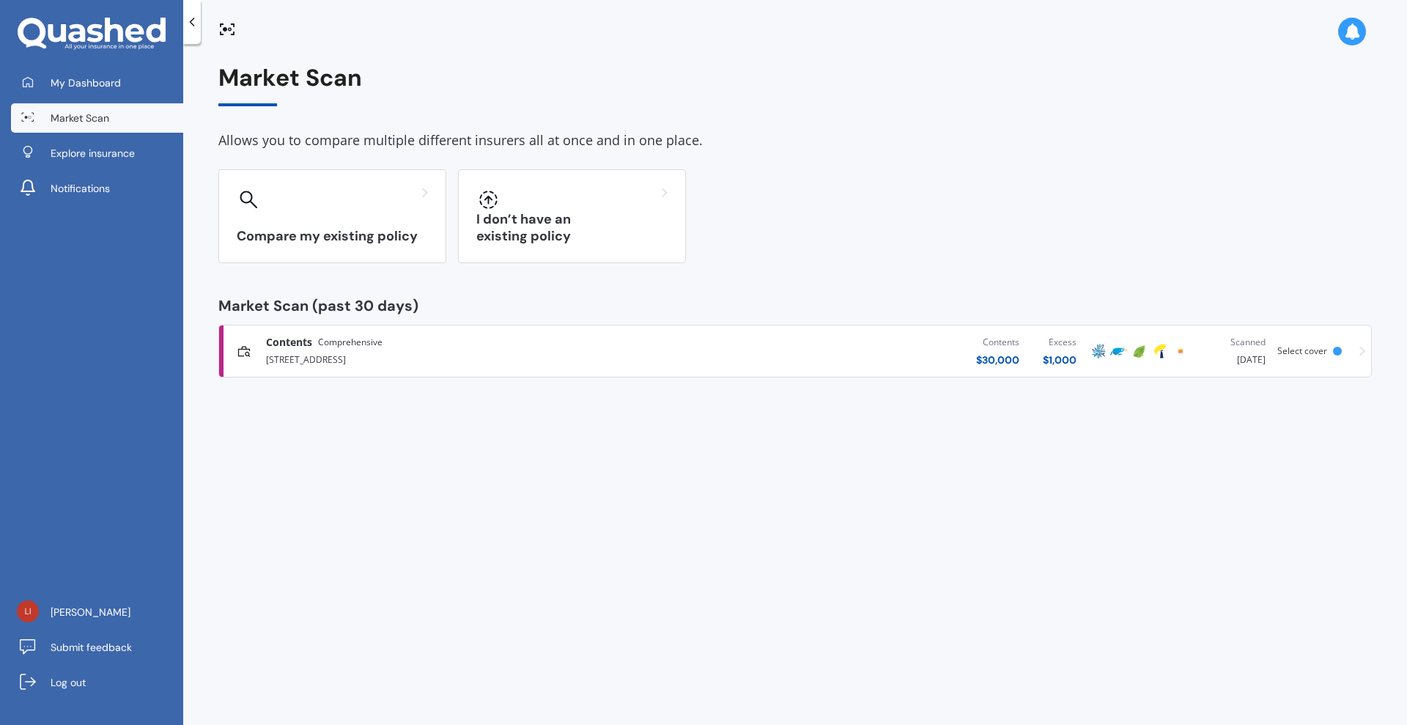
click at [314, 350] on div "[STREET_ADDRESS]" at bounding box center [464, 359] width 396 height 18
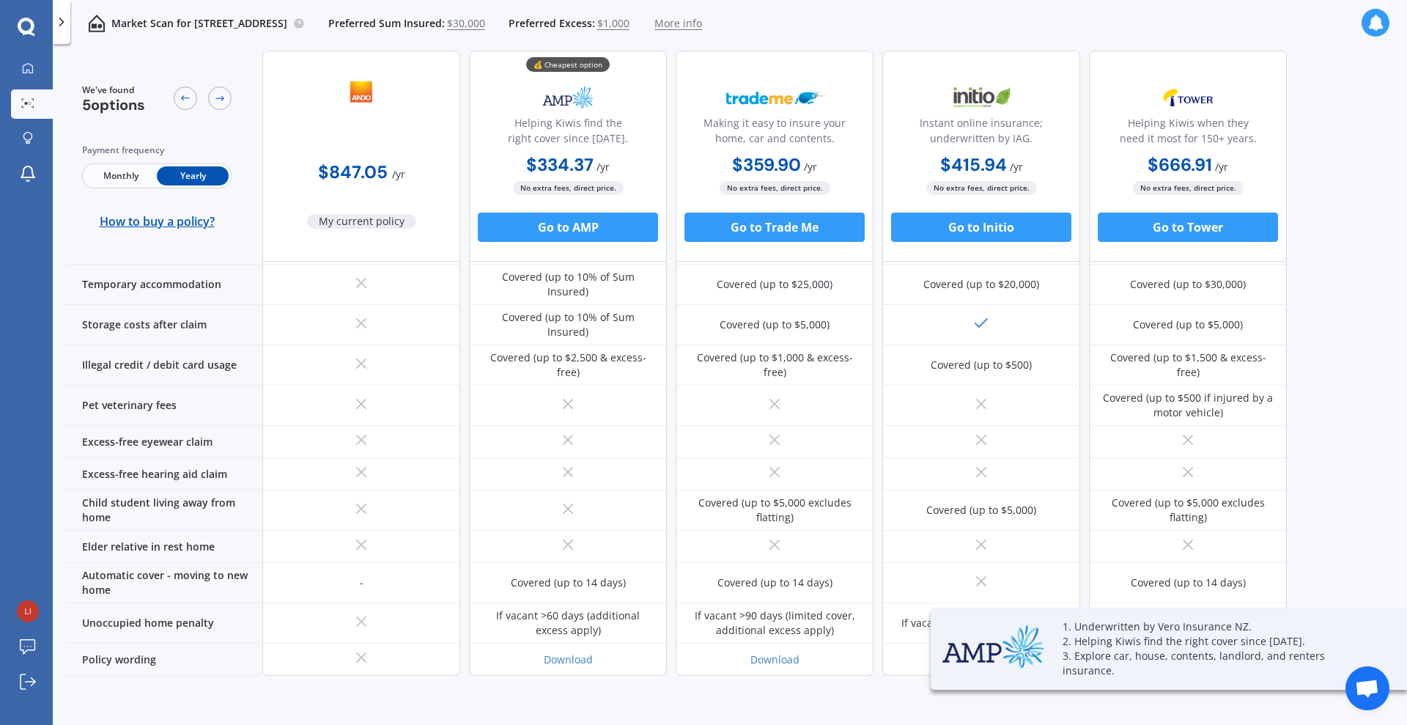
scroll to position [968, 0]
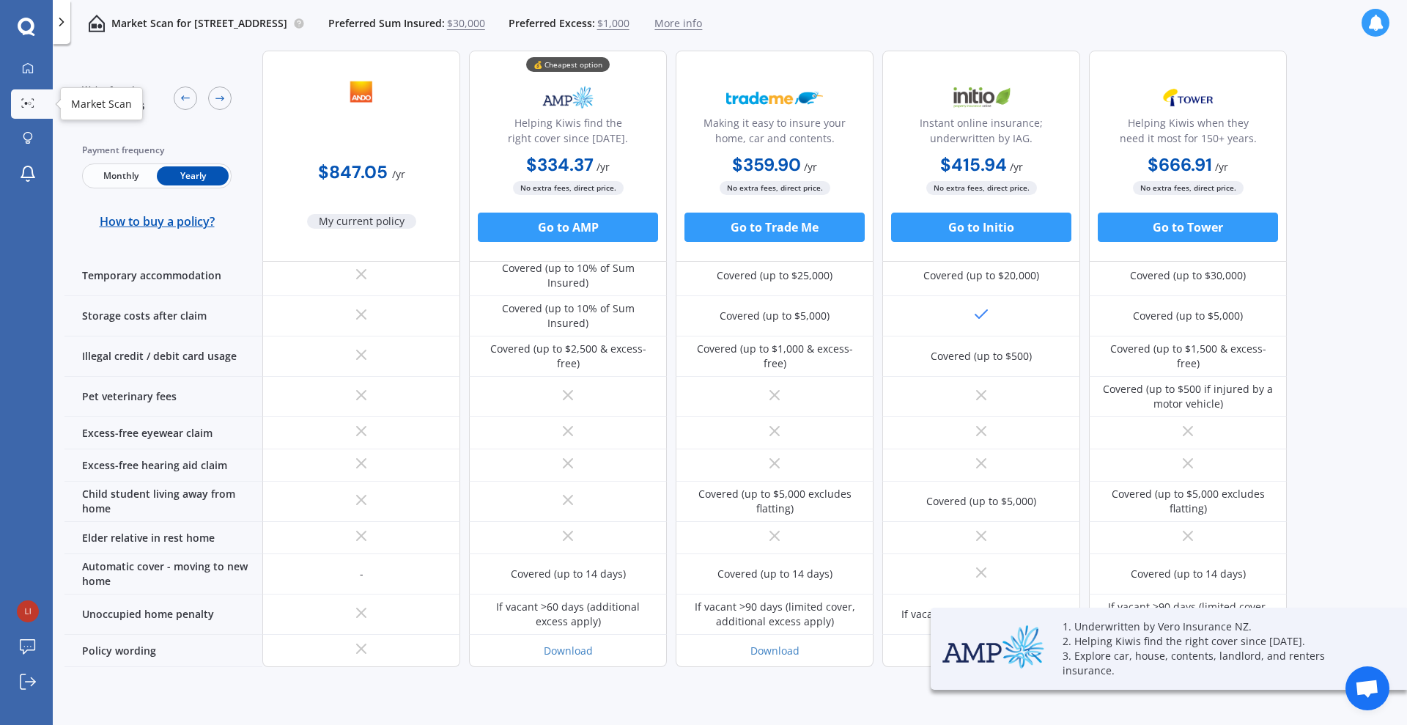
click at [35, 95] on link "Market Scan" at bounding box center [32, 103] width 42 height 29
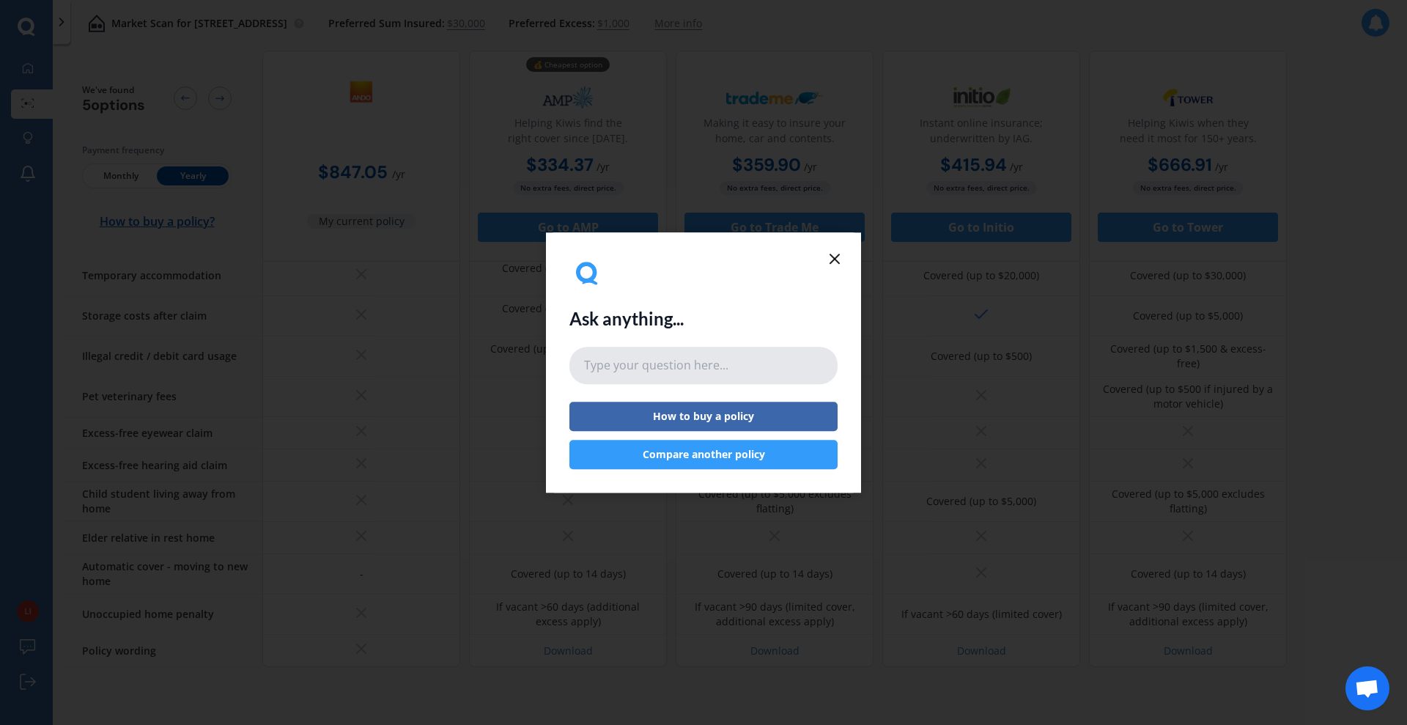
click at [784, 368] on input "text" at bounding box center [703, 365] width 268 height 37
type input "how do i delete a policy"
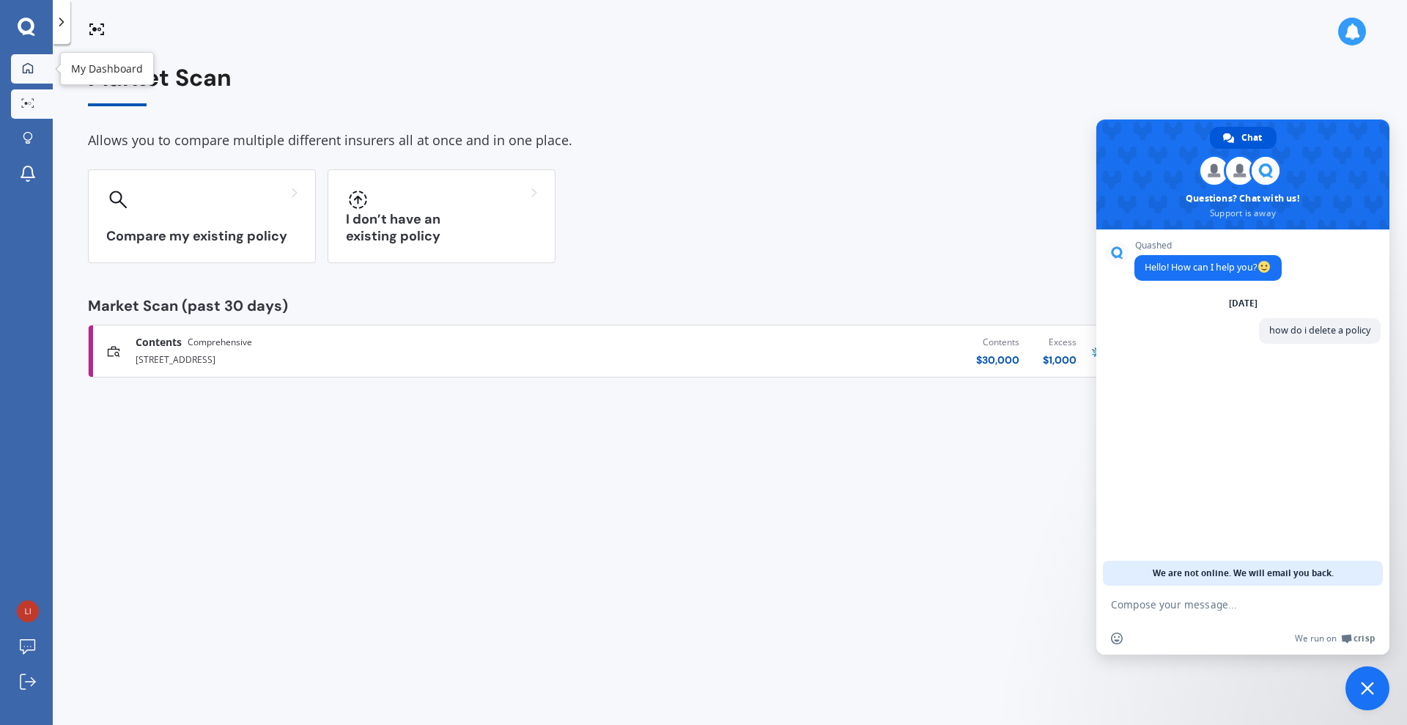
click at [34, 74] on div at bounding box center [28, 68] width 22 height 13
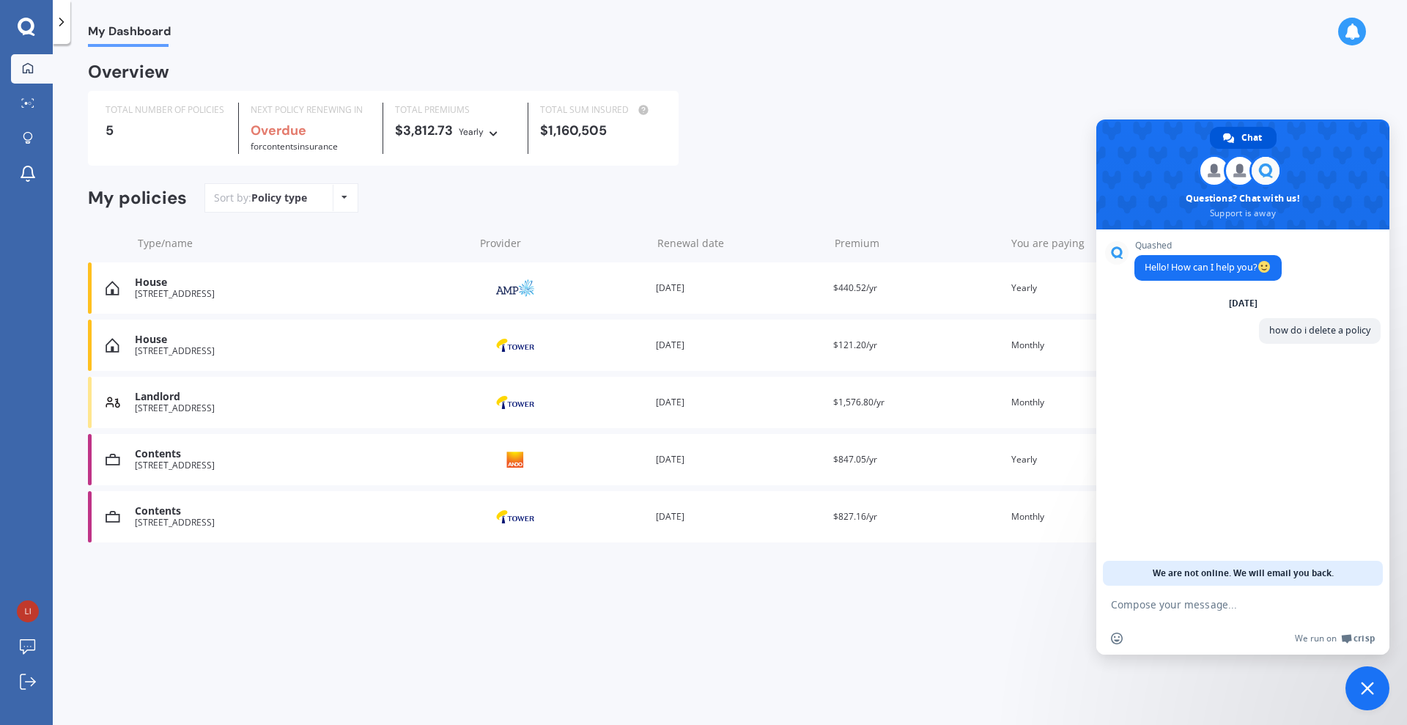
click at [1353, 673] on span "Close chat" at bounding box center [1367, 688] width 44 height 44
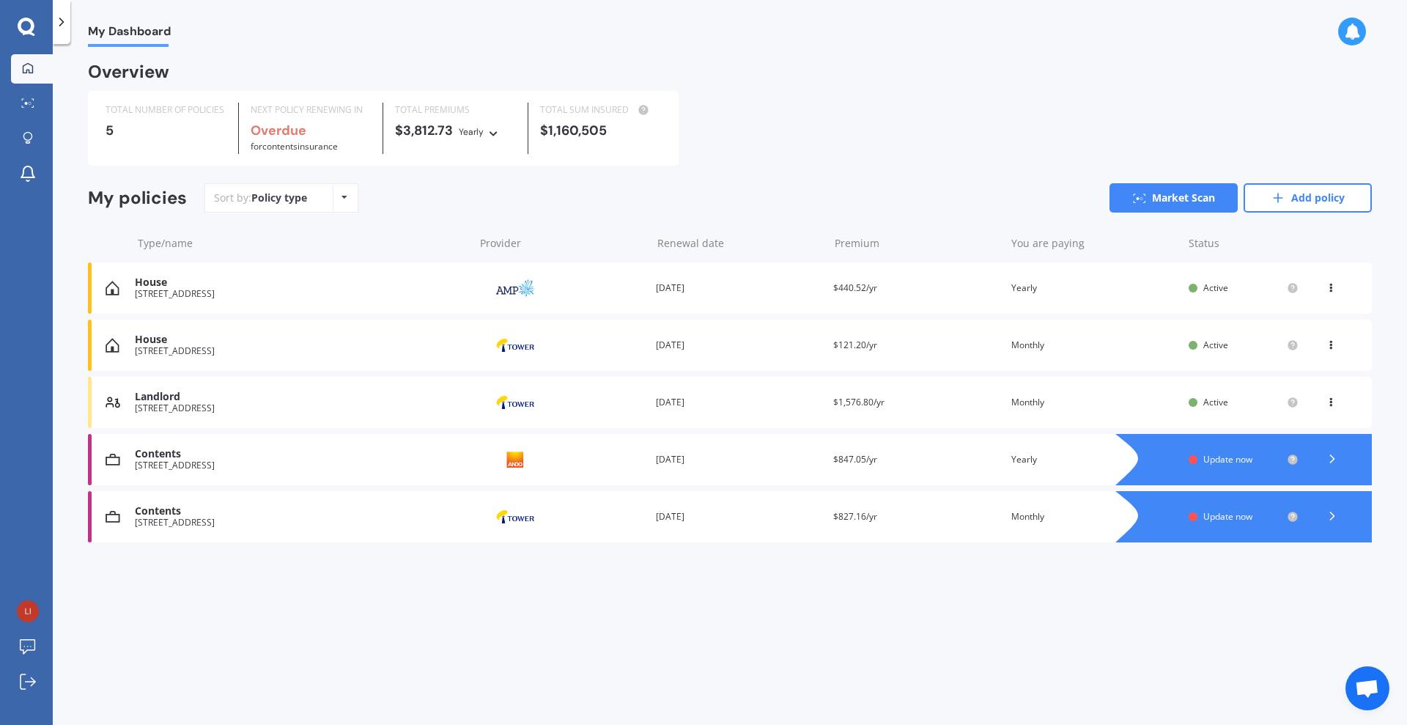
click at [1326, 517] on icon at bounding box center [1332, 516] width 15 height 15
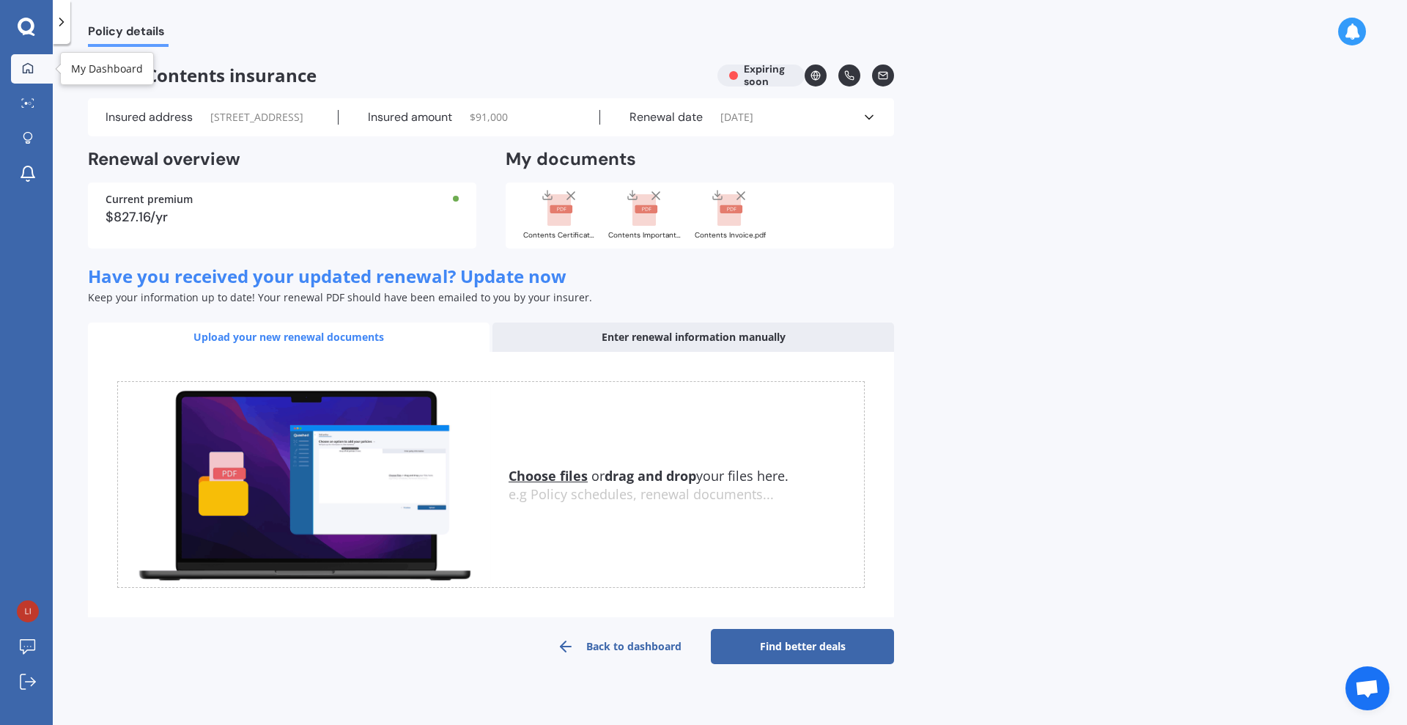
click at [41, 65] on link "My Dashboard" at bounding box center [32, 68] width 42 height 29
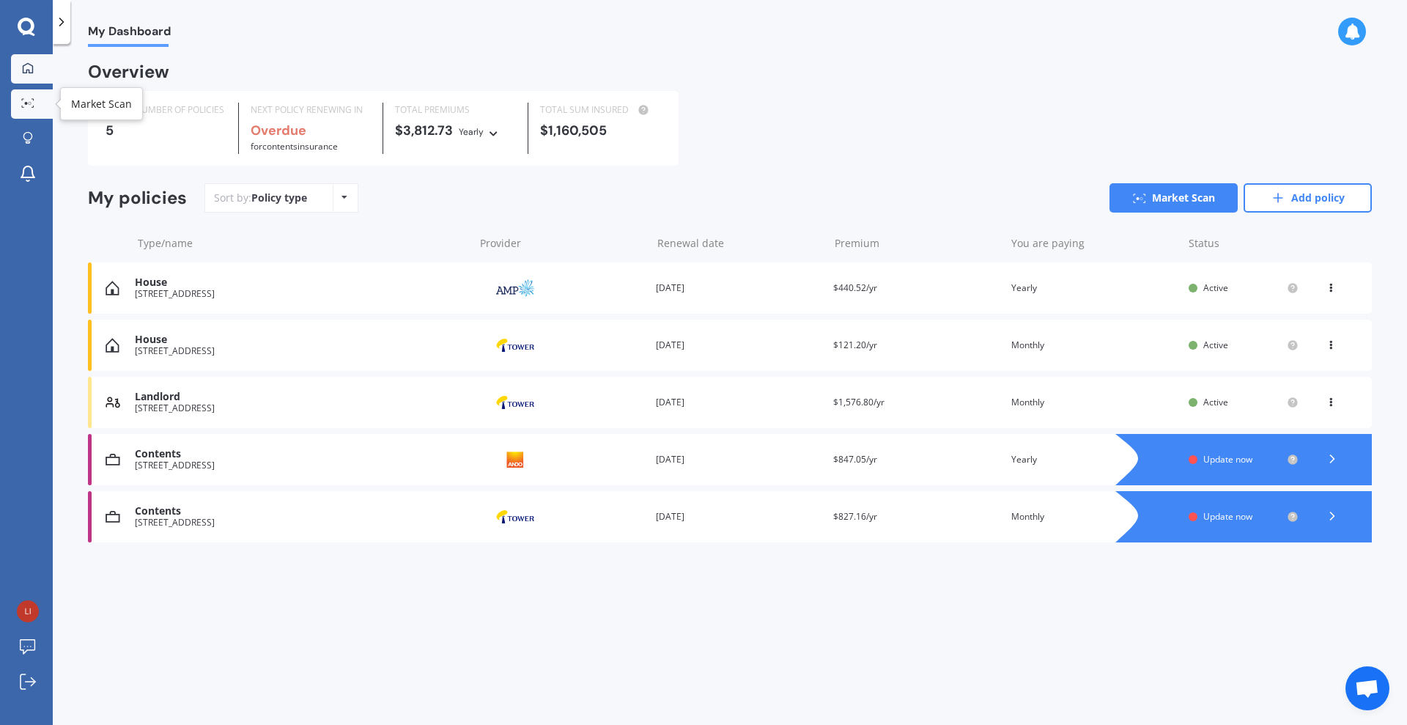
click at [25, 112] on link "Market Scan" at bounding box center [32, 103] width 42 height 29
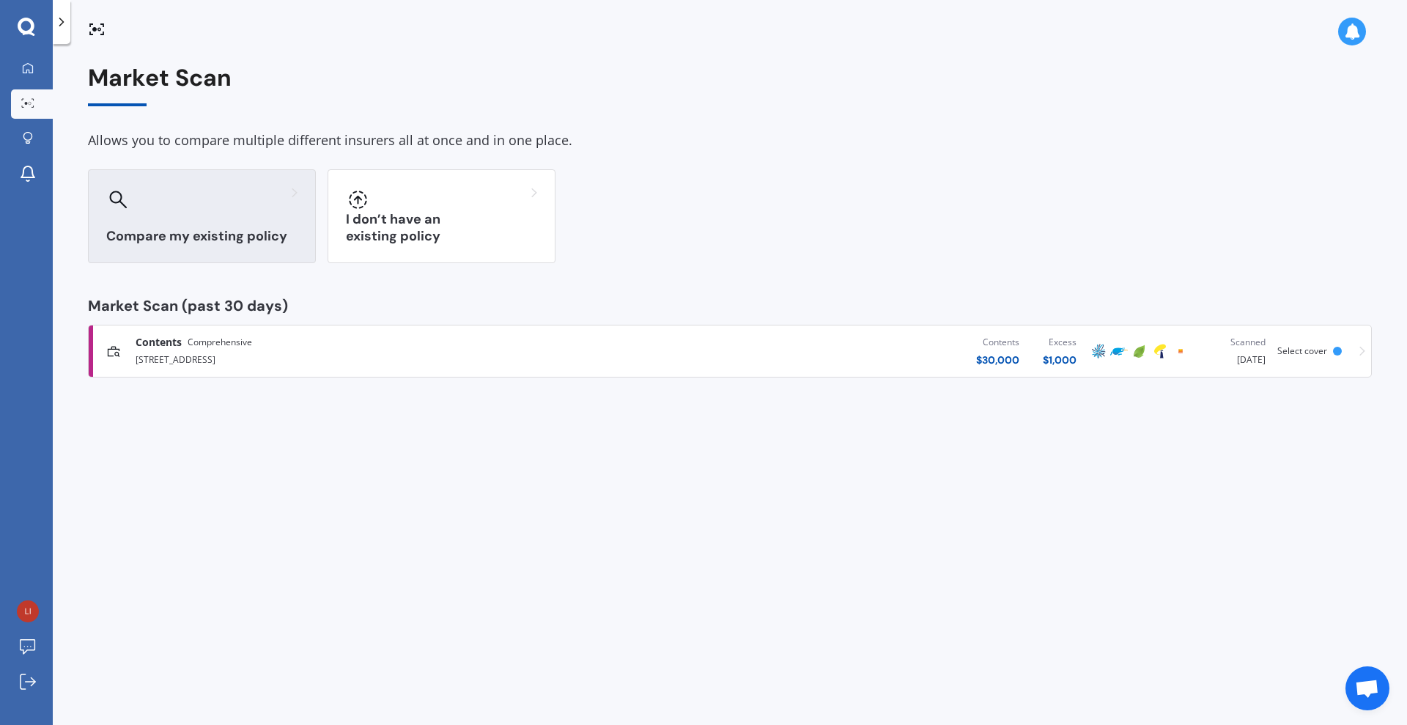
click at [194, 214] on div "Compare my existing policy" at bounding box center [202, 216] width 228 height 94
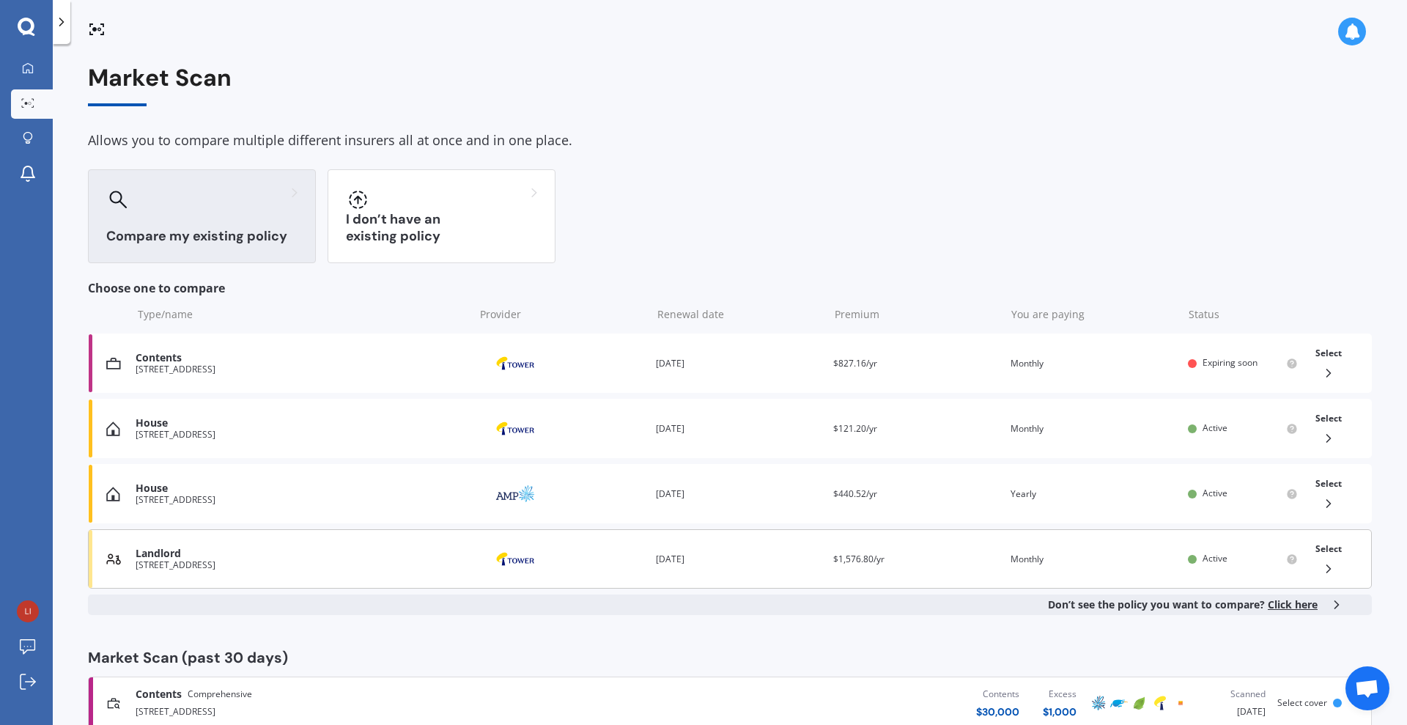
scroll to position [37, 0]
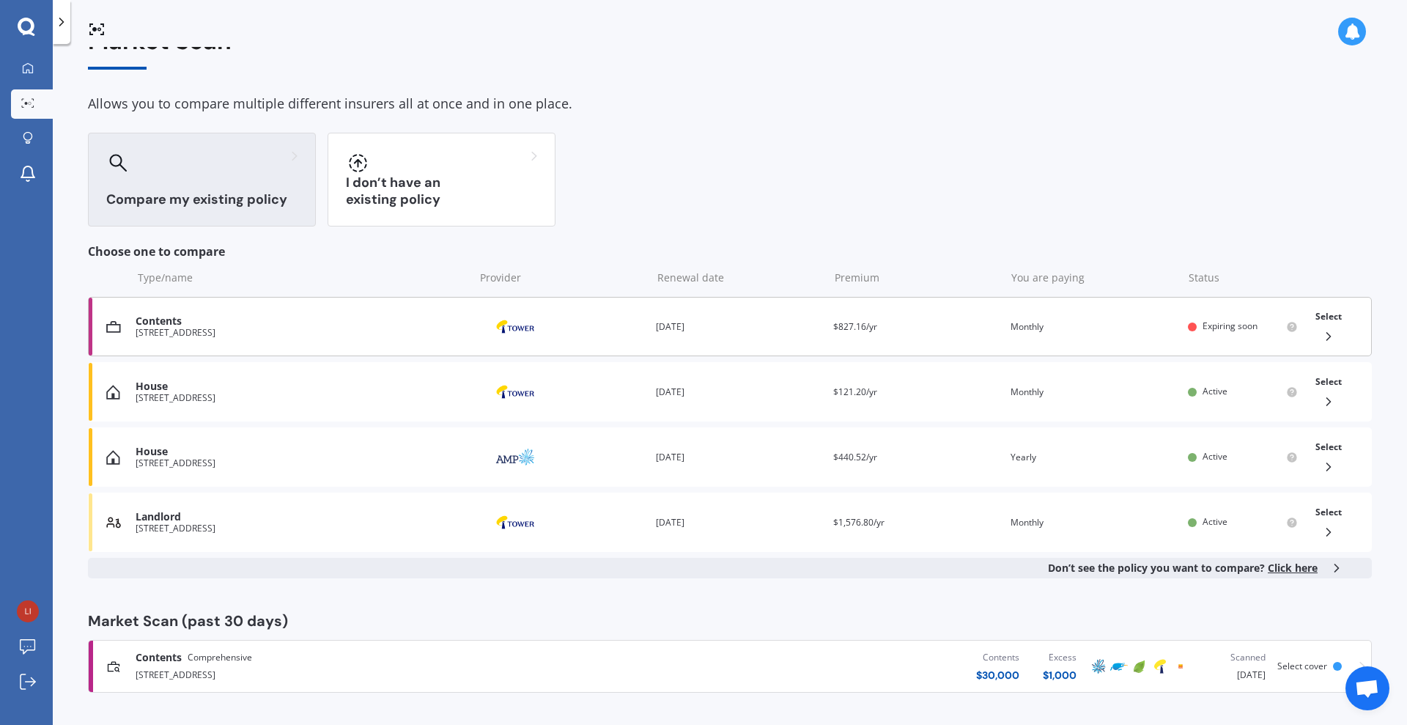
click at [175, 320] on div "Contents" at bounding box center [301, 321] width 331 height 12
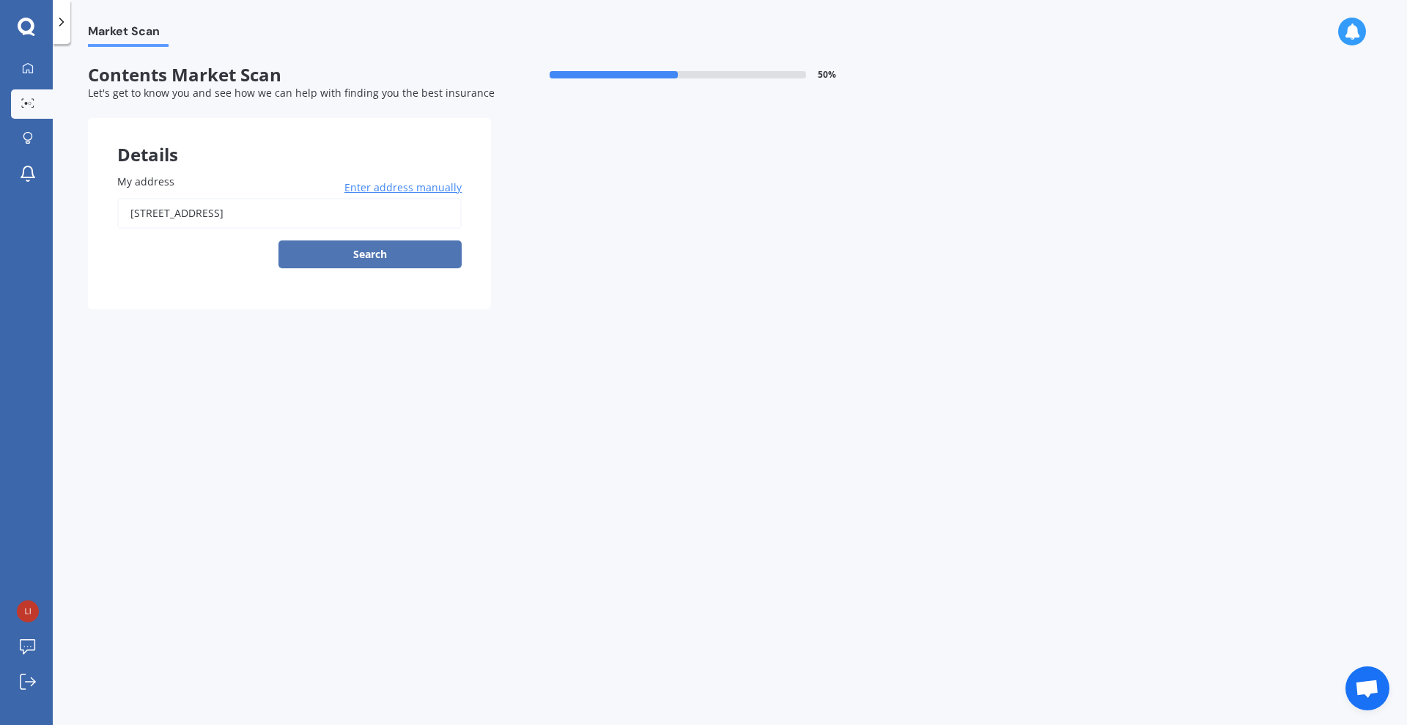
click at [410, 254] on button "Search" at bounding box center [369, 254] width 183 height 28
click at [394, 211] on input "[STREET_ADDRESS]" at bounding box center [289, 213] width 344 height 31
type input "[STREET_ADDRESS]"
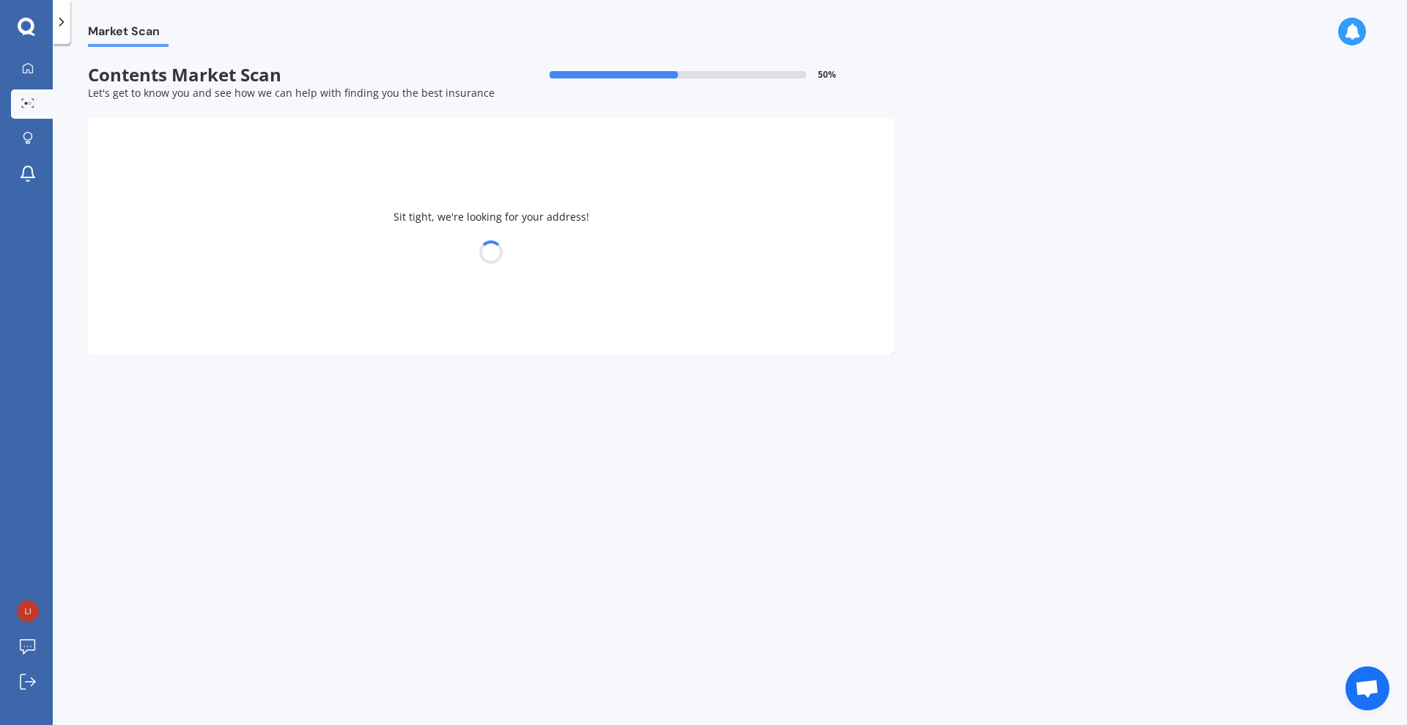
select select "16"
select select "02"
select select "1941"
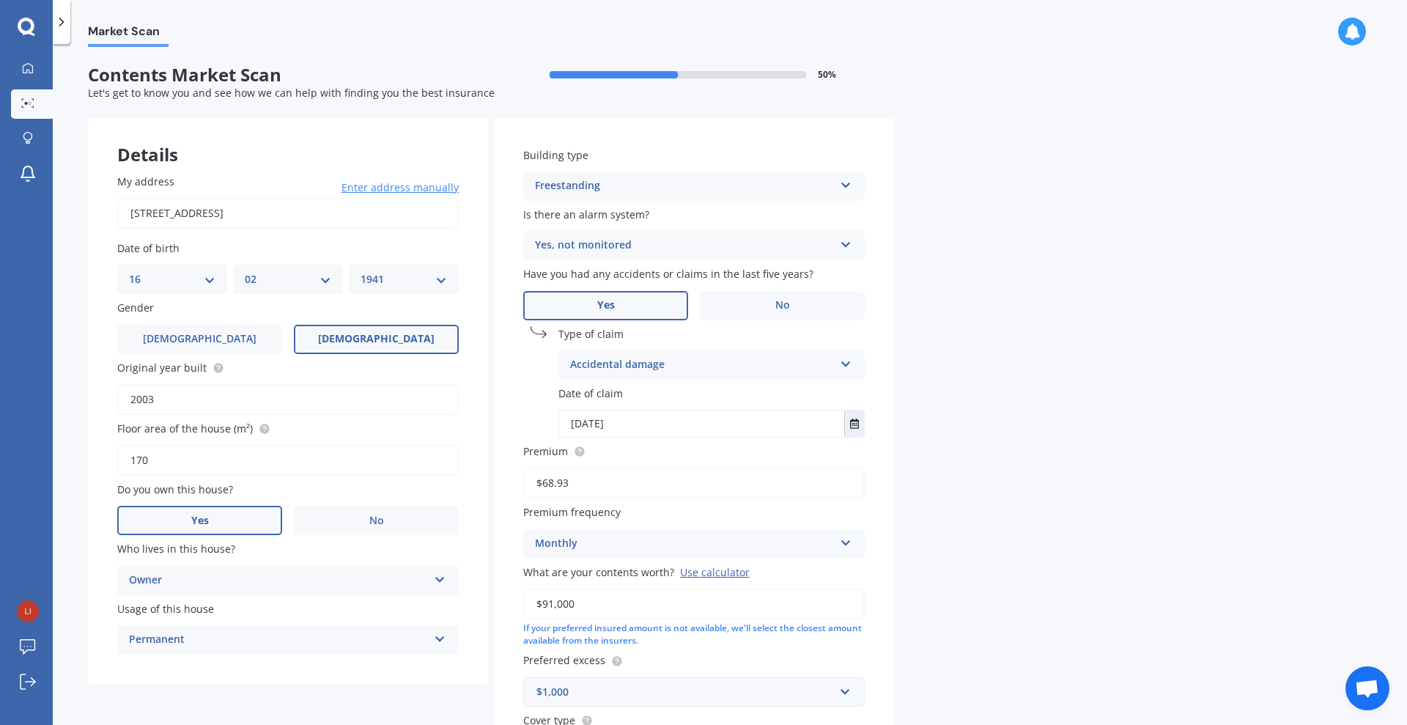
click at [202, 288] on div "DD 01 02 03 04 05 06 07 08 09 10 11 12 13 14 15 16 17 18 19 20 21 22 23 24 25 2…" at bounding box center [172, 279] width 110 height 29
click at [210, 283] on select "DD 01 02 03 04 05 06 07 08 09 10 11 12 13 14 15 16 17 18 19 20 21 22 23 24 25 2…" at bounding box center [172, 279] width 86 height 16
select select "15"
click at [129, 271] on select "DD 01 02 03 04 05 06 07 08 09 10 11 12 13 14 15 16 17 18 19 20 21 22 23 24 25 2…" at bounding box center [172, 279] width 86 height 16
click at [269, 285] on select "MM 01 02 03 04 05 06 07 08 09 10 11 12" at bounding box center [288, 279] width 86 height 16
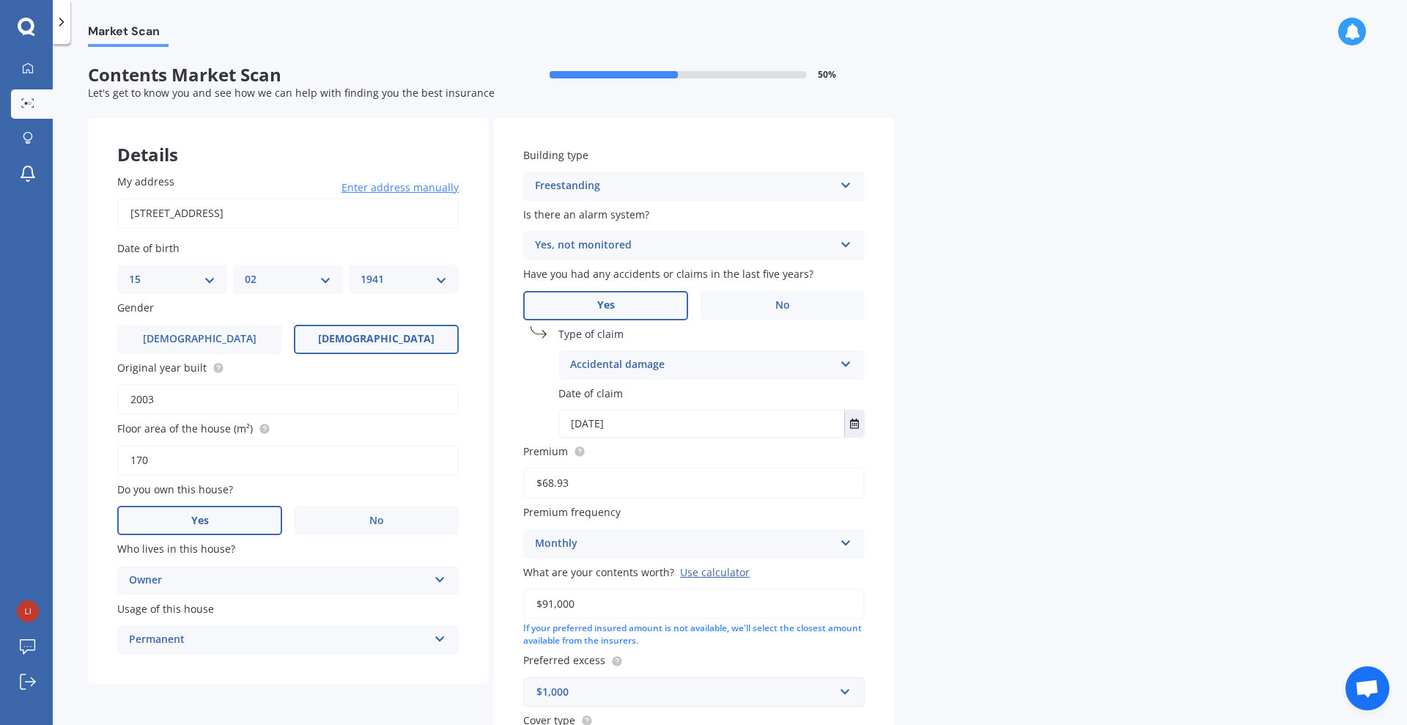
select select "08"
click at [245, 271] on select "MM 01 02 03 04 05 06 07 08 09 10 11 12" at bounding box center [288, 279] width 86 height 16
click at [379, 278] on select "YYYY 2009 2008 2007 2006 2005 2004 2003 2002 2001 2000 1999 1998 1997 1996 1995…" at bounding box center [404, 279] width 86 height 16
select select "1970"
click at [361, 271] on select "YYYY 2009 2008 2007 2006 2005 2004 2003 2002 2001 2000 1999 1998 1997 1996 1995…" at bounding box center [404, 279] width 86 height 16
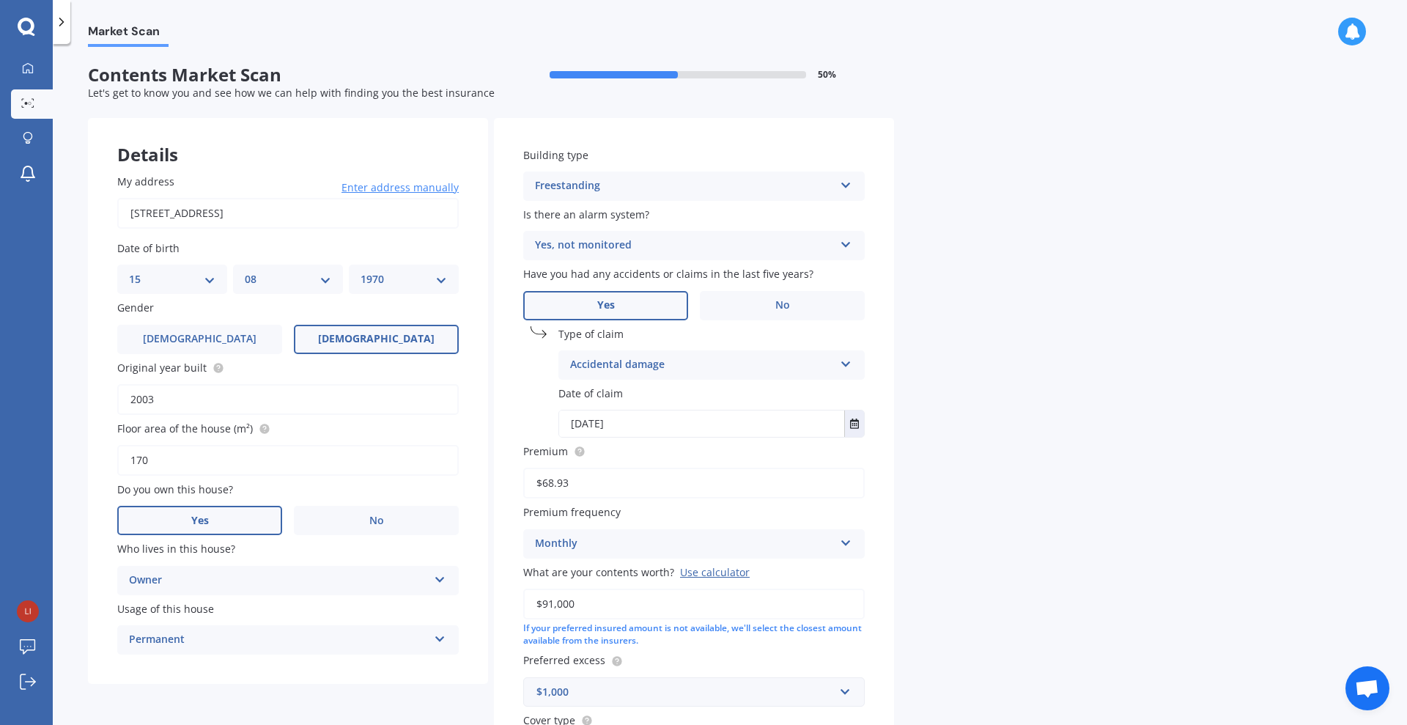
click at [385, 407] on input "2003" at bounding box center [287, 399] width 341 height 31
click at [369, 511] on label "No" at bounding box center [376, 520] width 165 height 29
click at [0, 0] on input "No" at bounding box center [0, 0] width 0 height 0
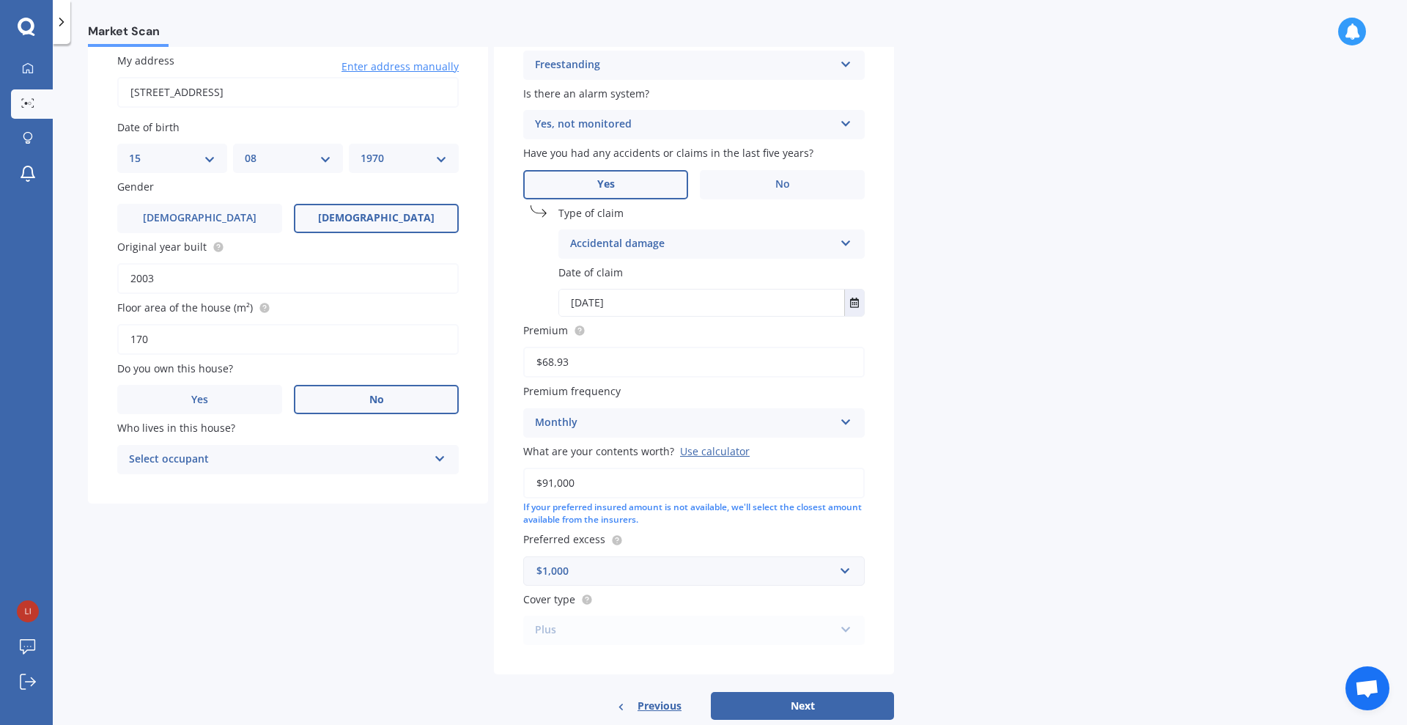
scroll to position [154, 0]
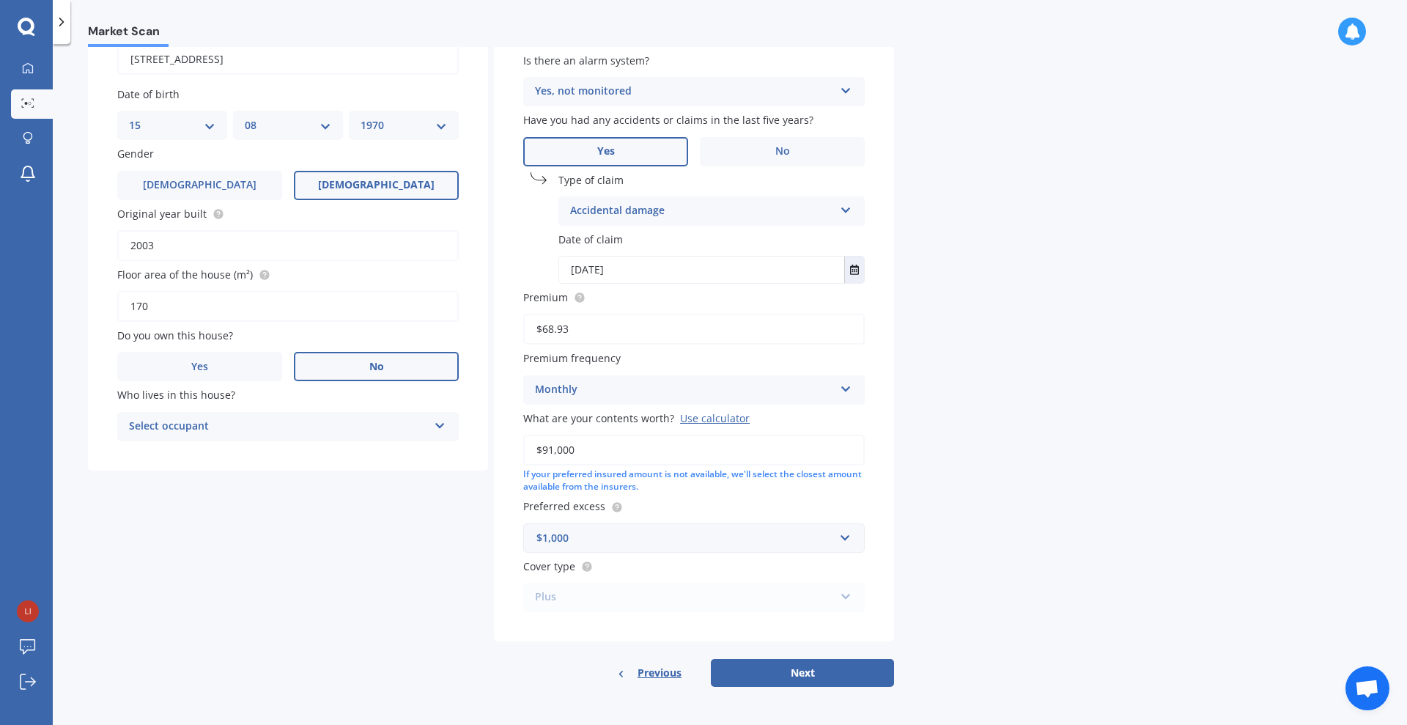
click at [344, 412] on div "Select occupant Tenant" at bounding box center [287, 426] width 341 height 29
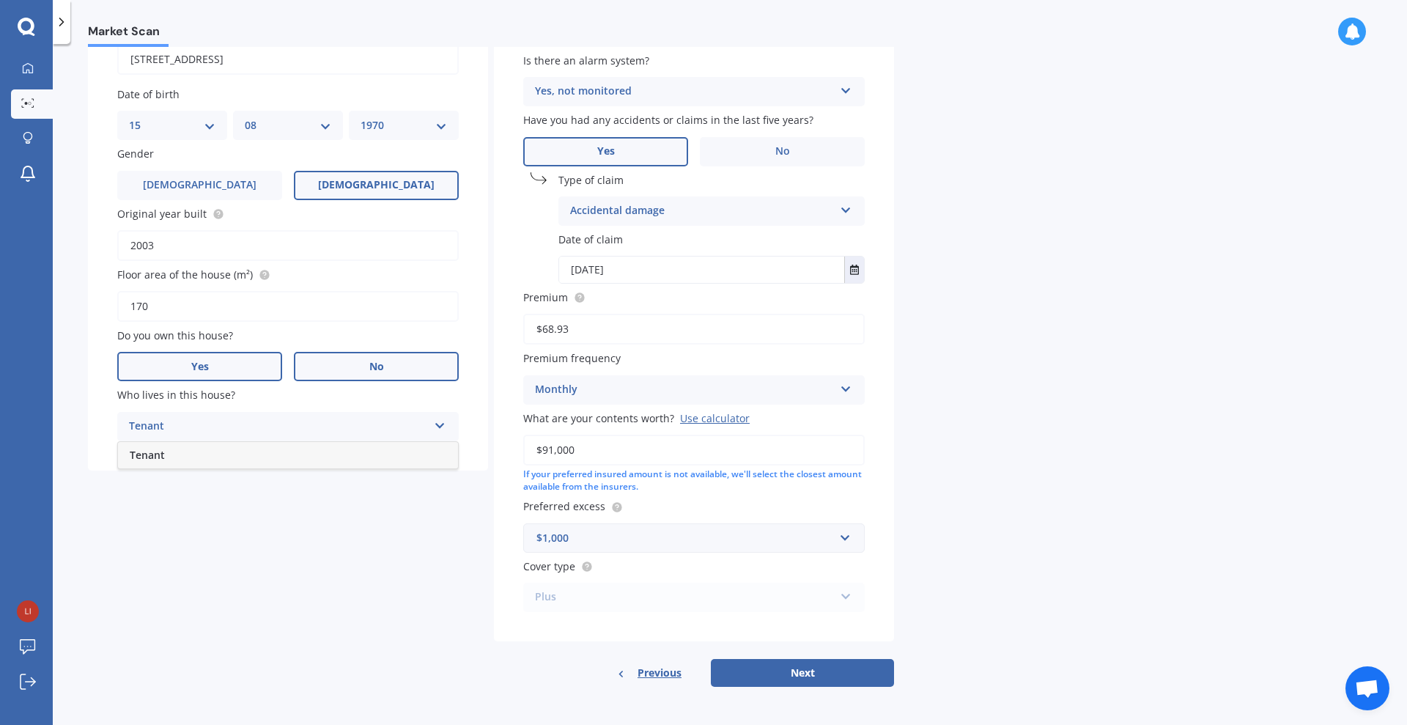
click at [245, 359] on label "Yes" at bounding box center [199, 366] width 165 height 29
click at [0, 0] on input "Yes" at bounding box center [0, 0] width 0 height 0
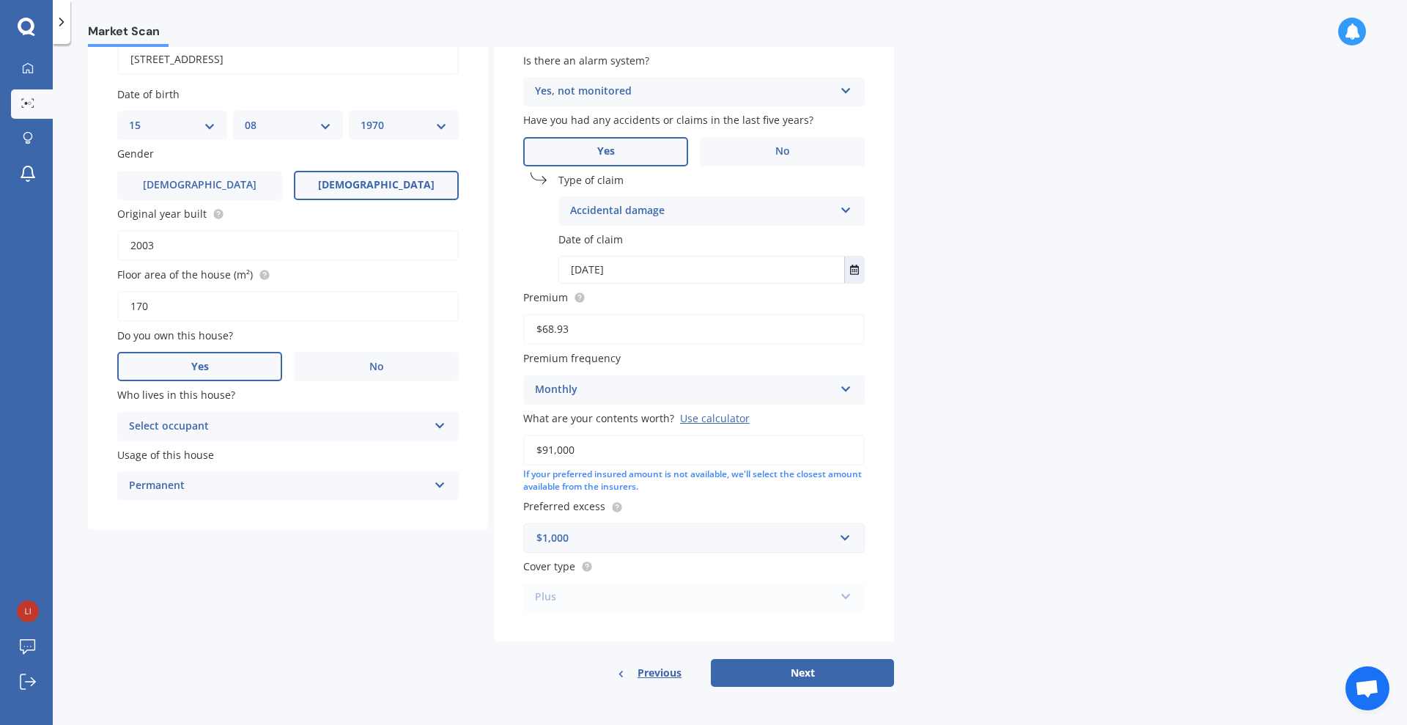
click at [218, 431] on div "Select occupant" at bounding box center [278, 427] width 299 height 18
click at [208, 451] on div "Owner" at bounding box center [288, 455] width 340 height 26
click at [730, 207] on div "Accidental damage" at bounding box center [702, 211] width 264 height 18
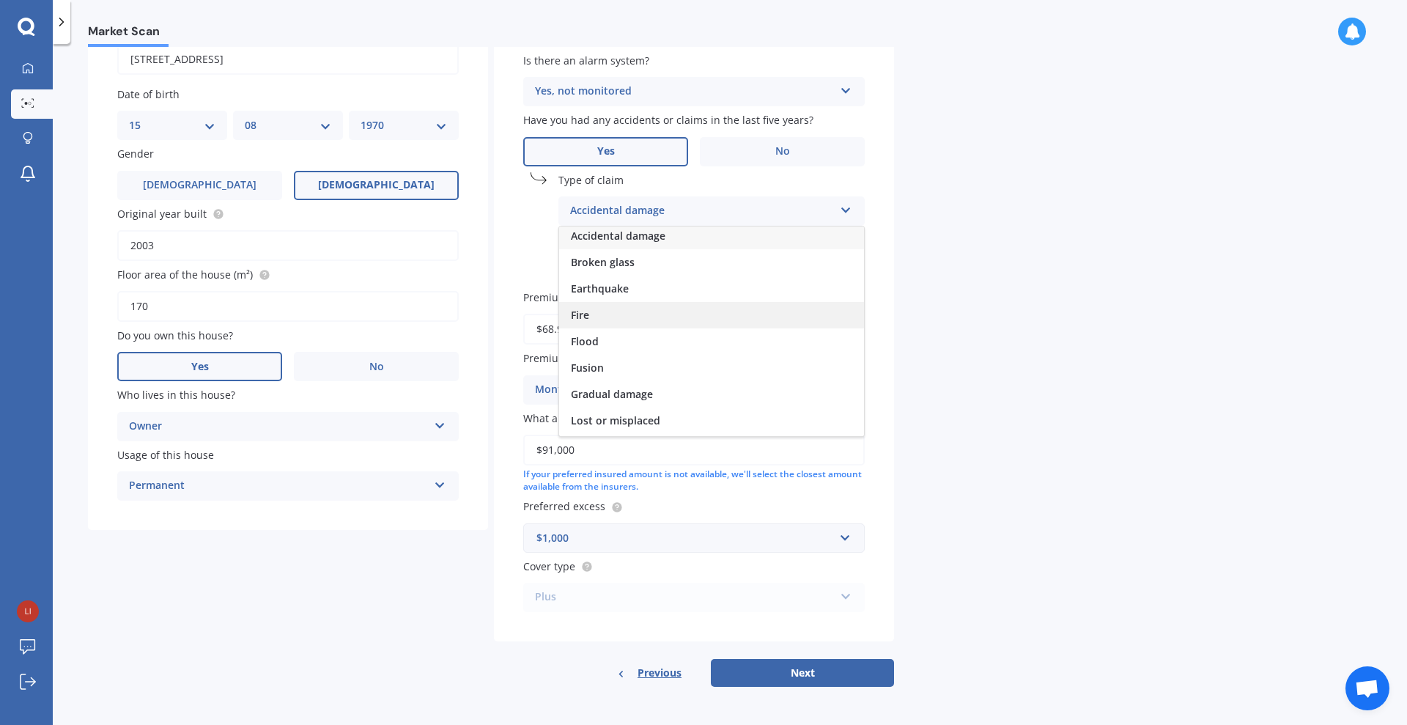
scroll to position [0, 0]
click at [741, 247] on div "Accidental damage" at bounding box center [711, 239] width 305 height 26
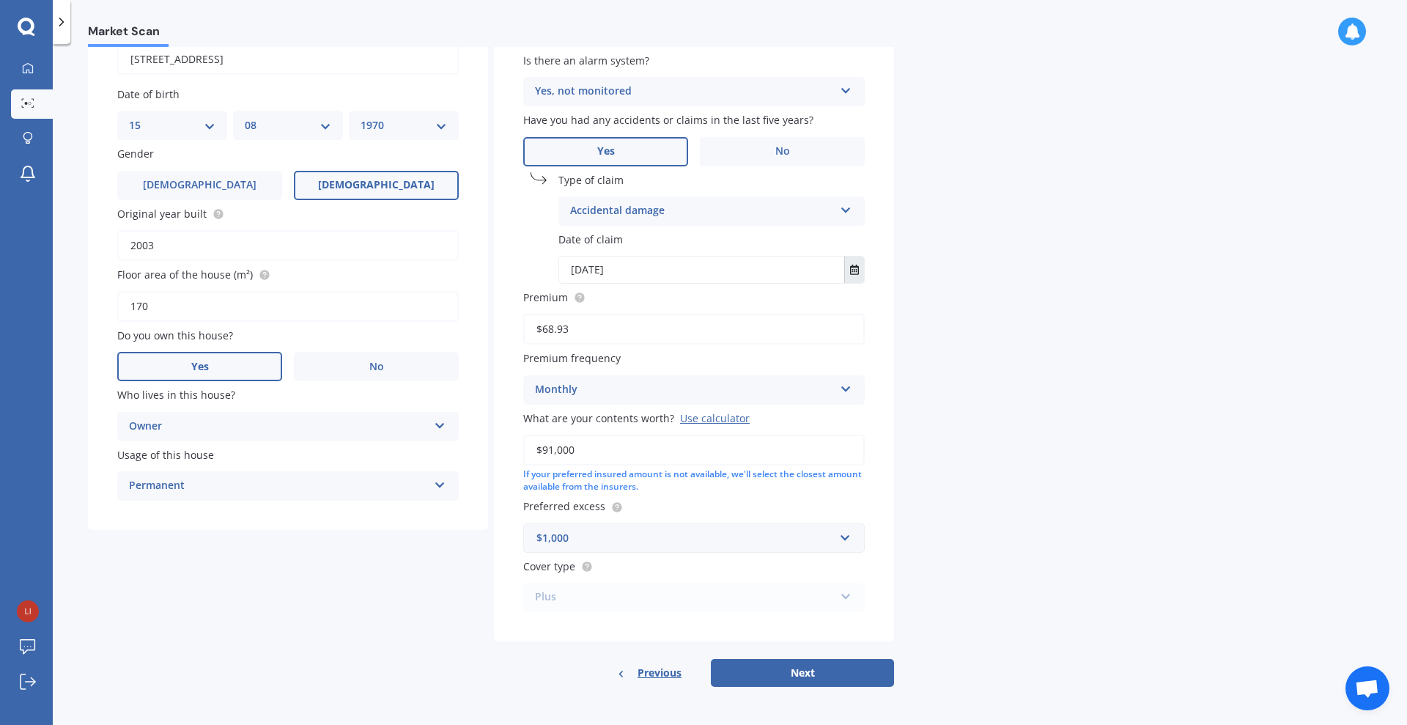
click at [856, 267] on icon "Select date" at bounding box center [854, 270] width 9 height 10
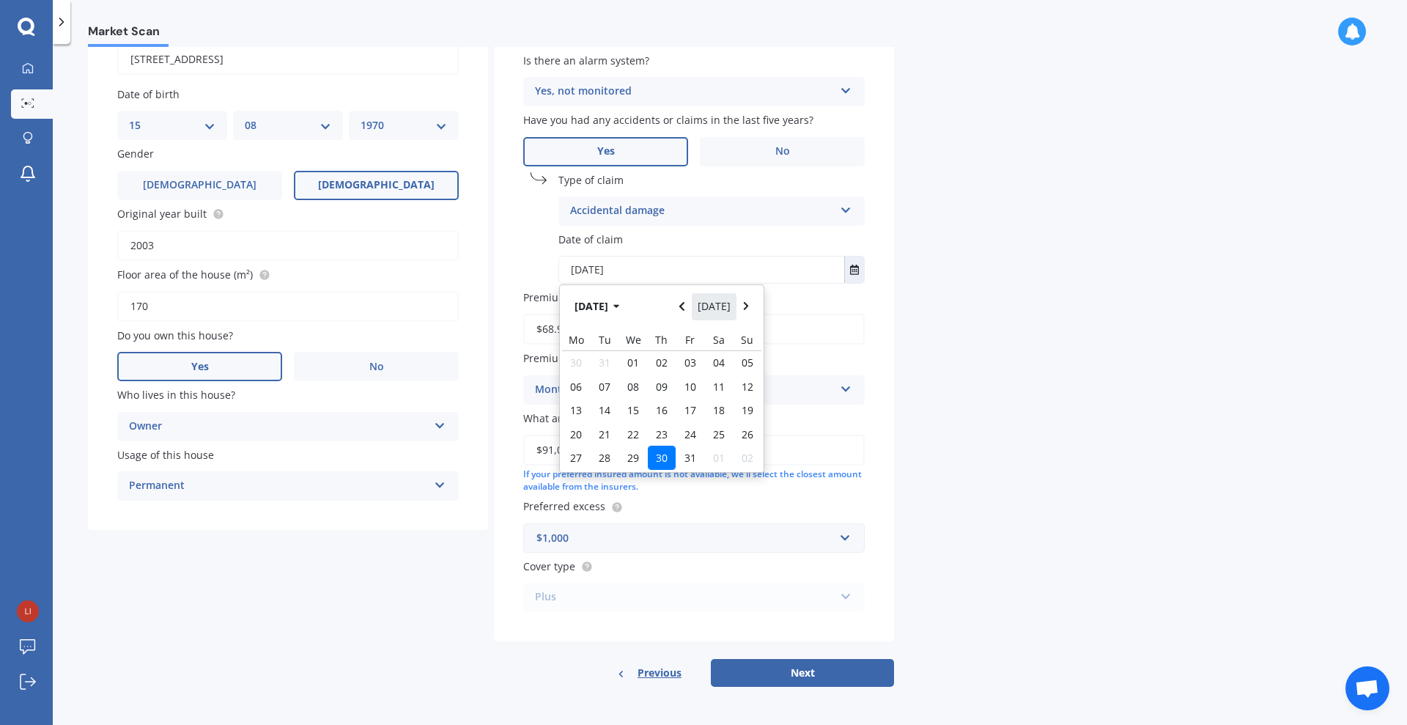
click at [716, 309] on button "[DATE]" at bounding box center [714, 306] width 45 height 26
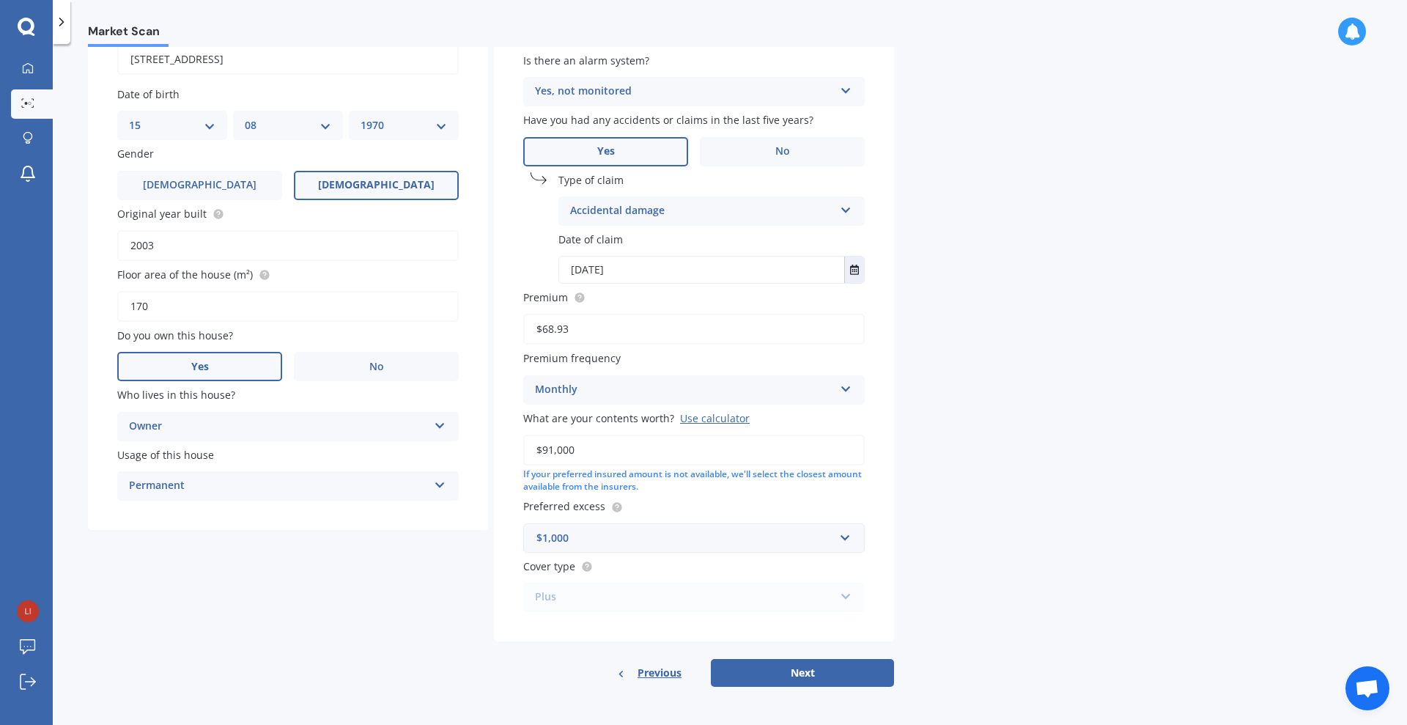
click at [853, 284] on div "Building type Freestanding Freestanding Multi-unit (in a block of 6 or less) Mu…" at bounding box center [694, 302] width 400 height 677
click at [854, 271] on icon "Select date" at bounding box center [854, 270] width 9 height 10
click at [685, 309] on icon "Navigate back" at bounding box center [682, 306] width 7 height 10
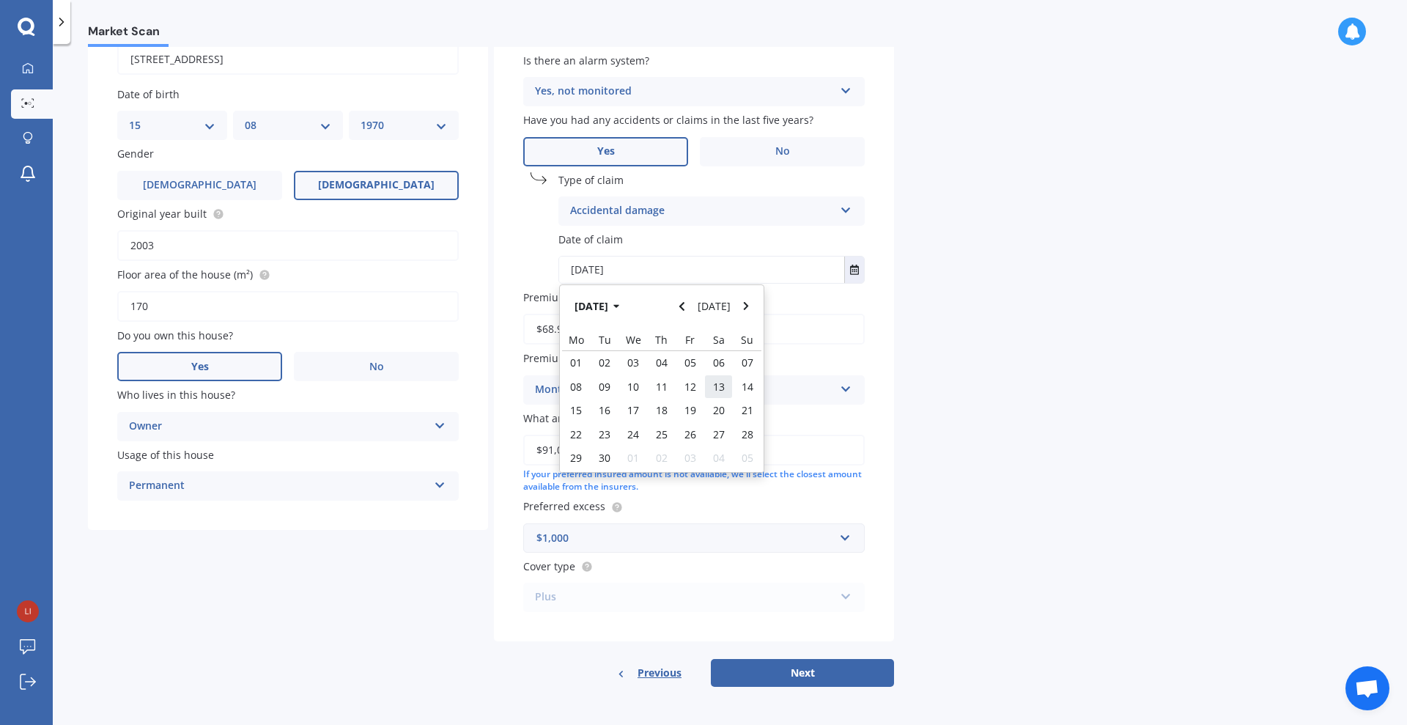
click at [719, 394] on div "13" at bounding box center [718, 385] width 29 height 23
type input "[DATE]"
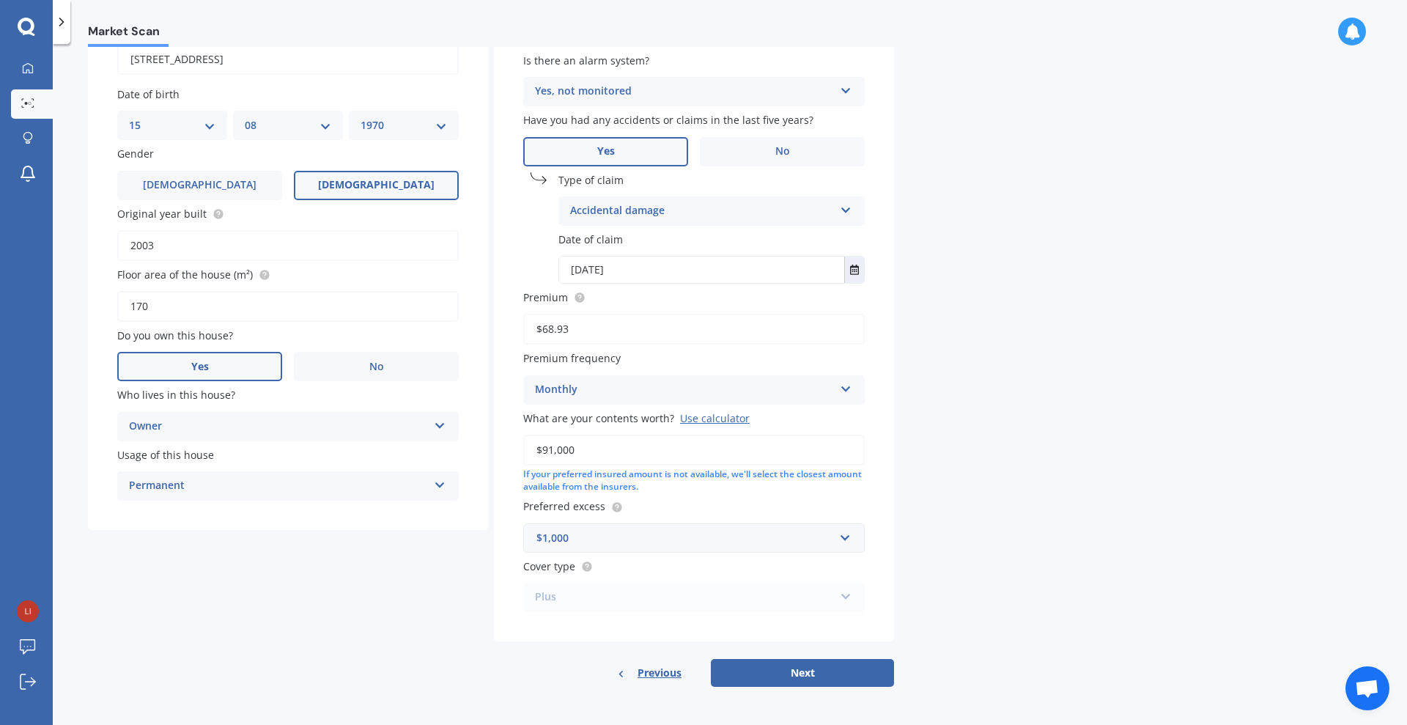
click at [719, 394] on div "Monthly" at bounding box center [684, 390] width 299 height 18
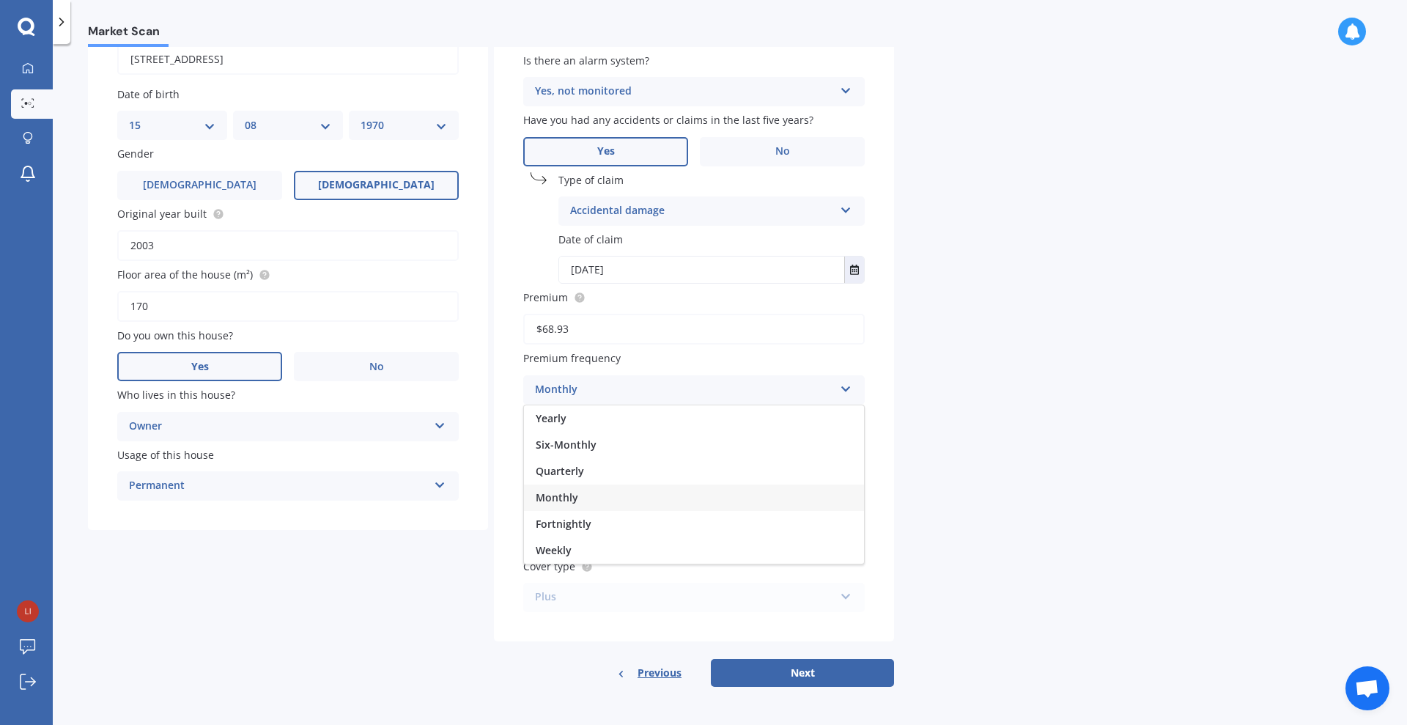
click at [932, 415] on div "Market Scan Contents Market Scan 50 % Let's get to know you and see how we can …" at bounding box center [730, 387] width 1354 height 681
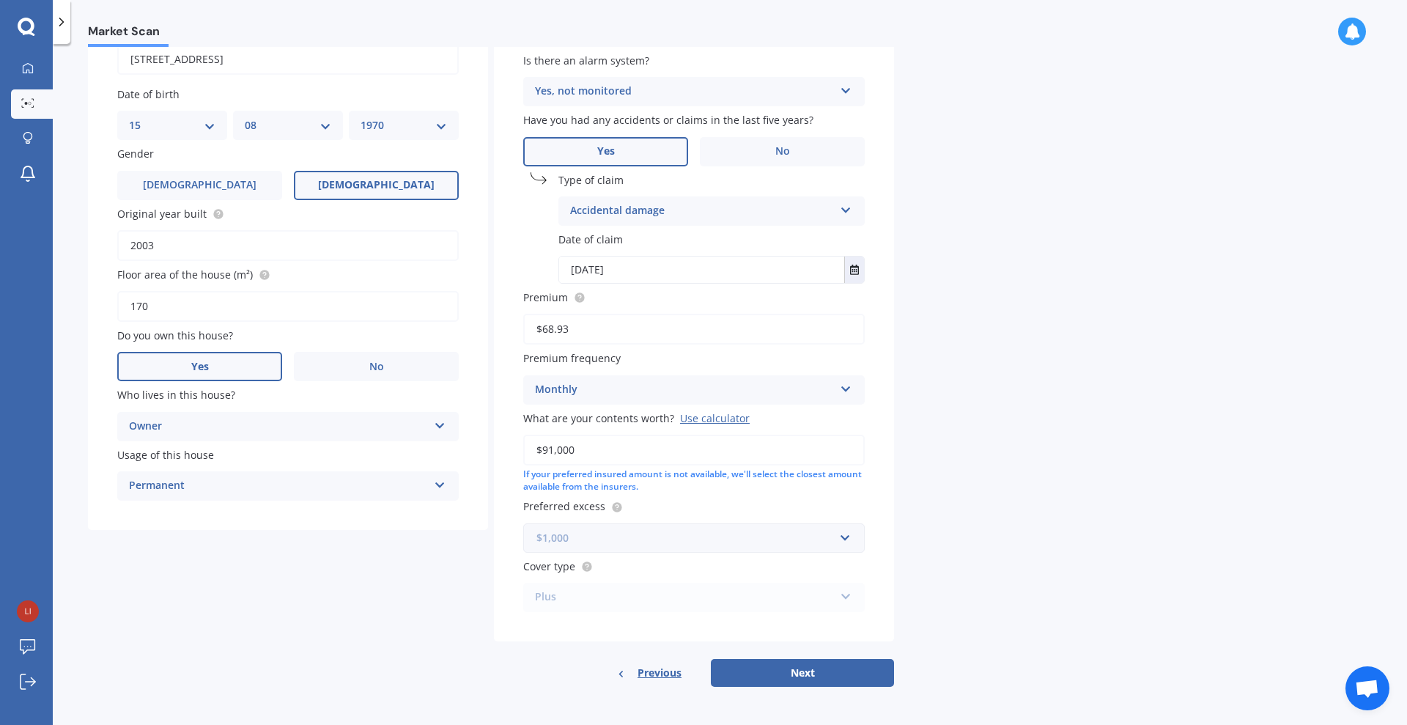
click at [846, 537] on input "text" at bounding box center [689, 538] width 328 height 28
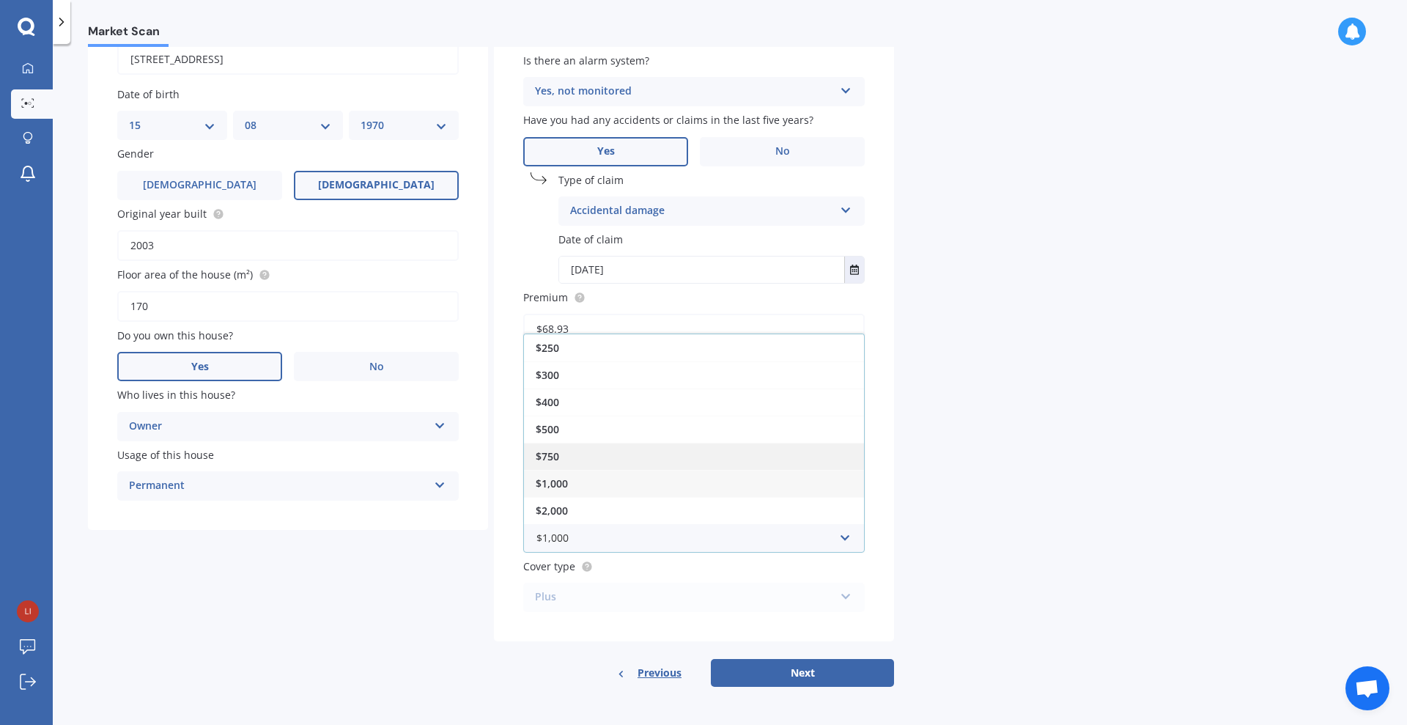
click at [635, 457] on div "$750" at bounding box center [694, 456] width 340 height 27
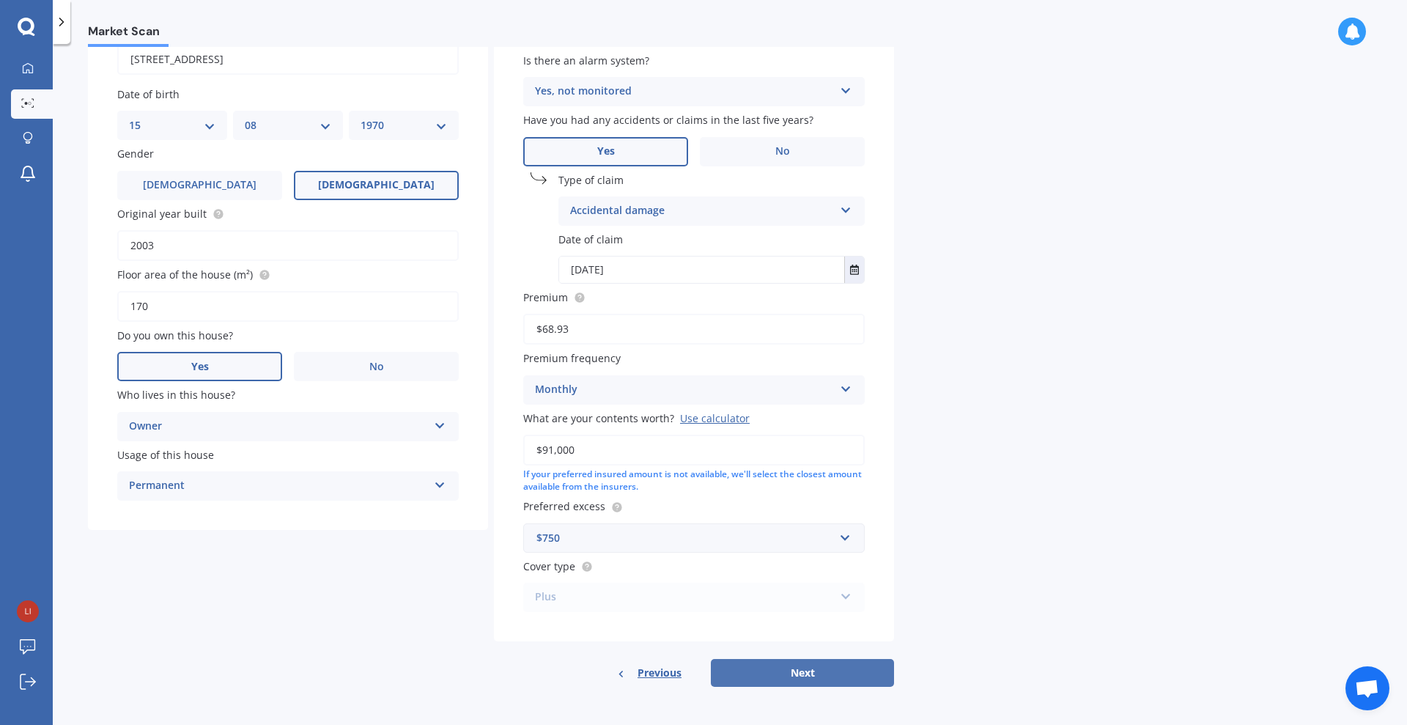
click at [772, 681] on button "Next" at bounding box center [802, 673] width 183 height 28
select select "15"
select select "08"
select select "1970"
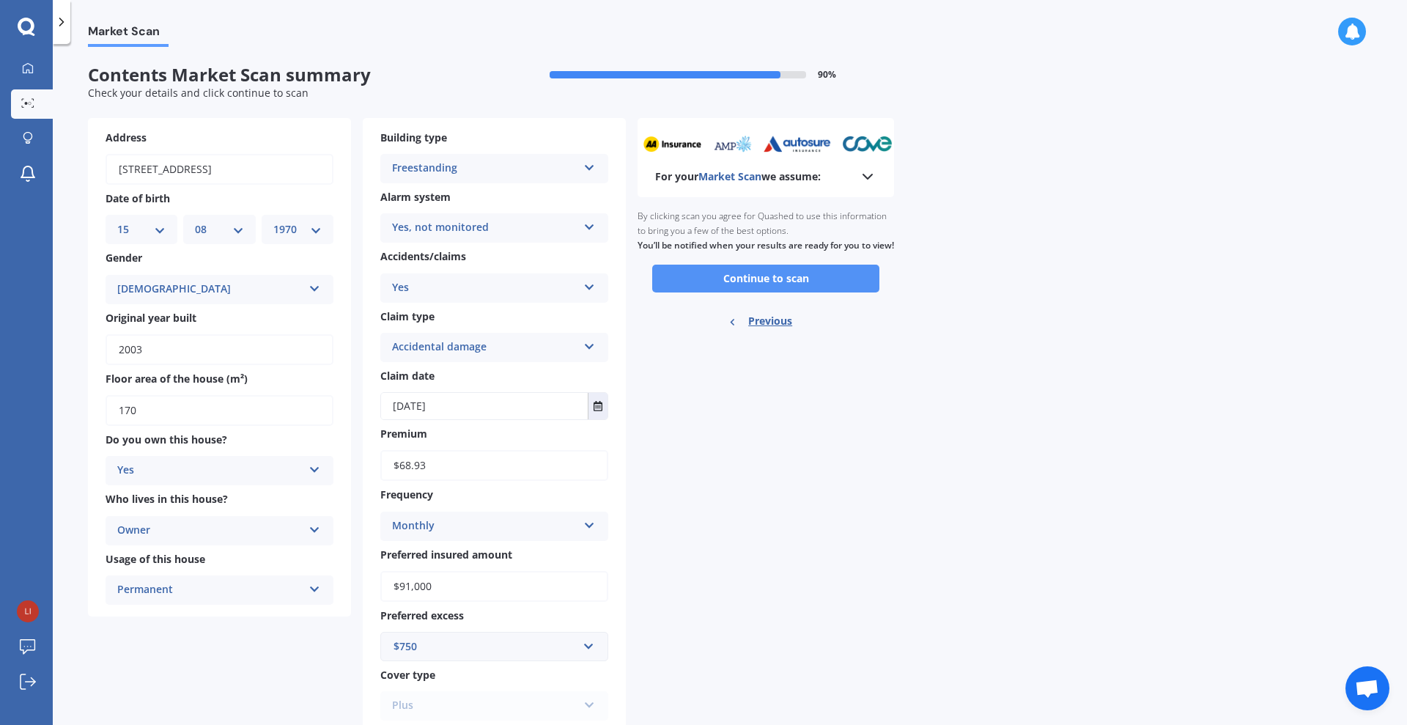
click at [764, 292] on button "Continue to scan" at bounding box center [765, 279] width 227 height 28
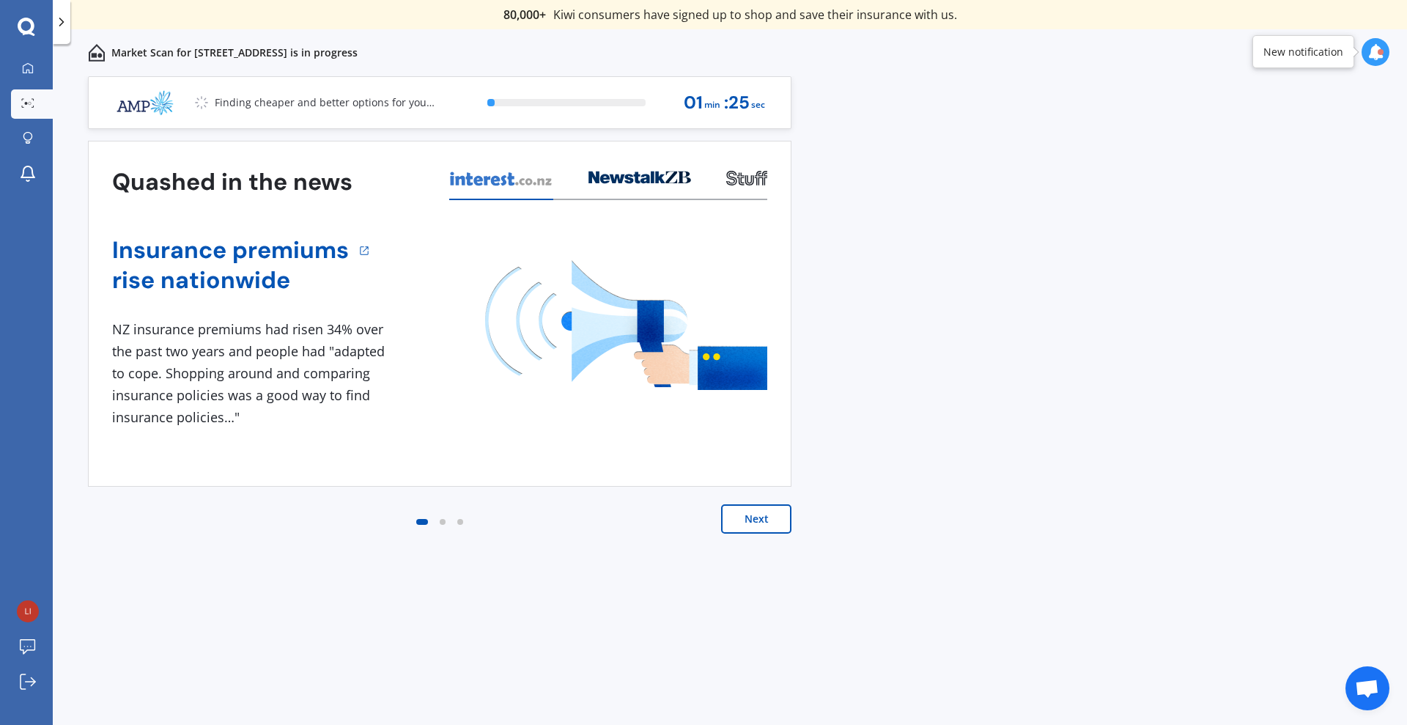
click at [761, 513] on button "Next" at bounding box center [756, 518] width 70 height 29
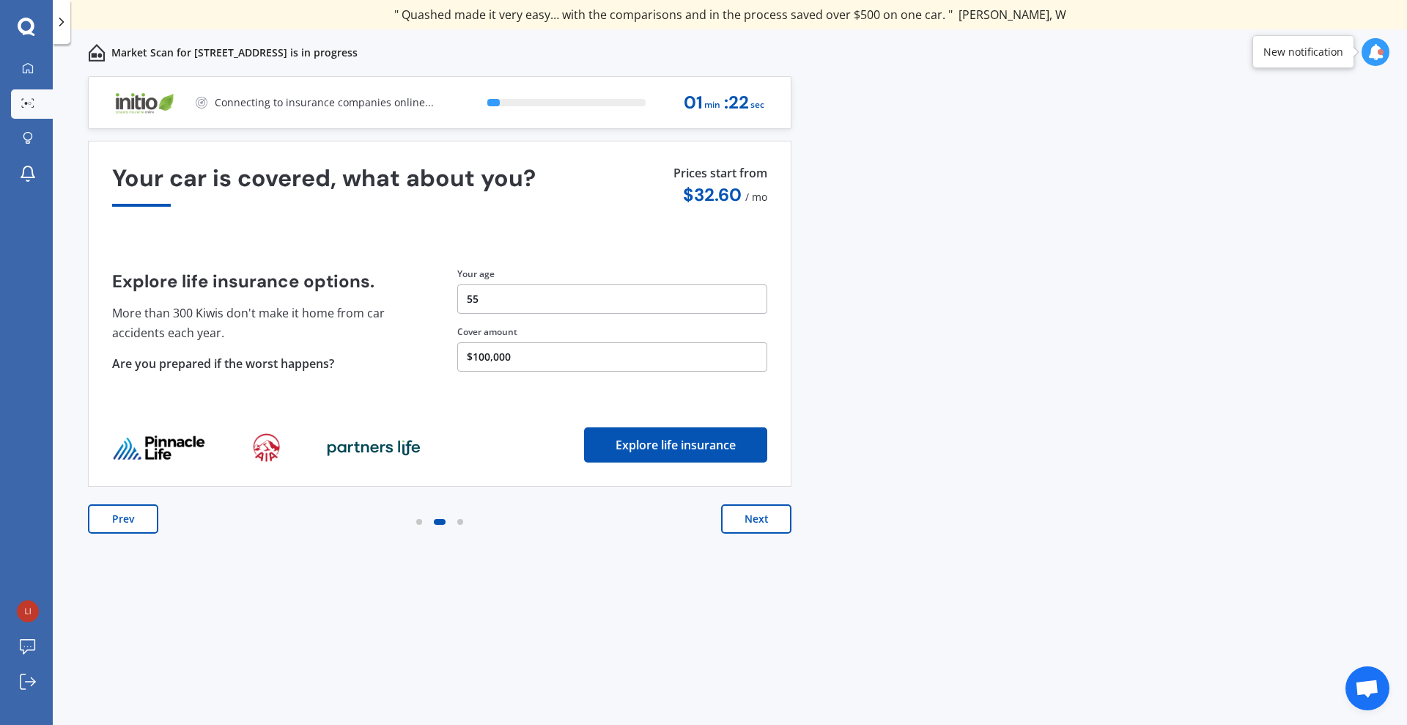
click at [761, 513] on button "Next" at bounding box center [756, 518] width 70 height 29
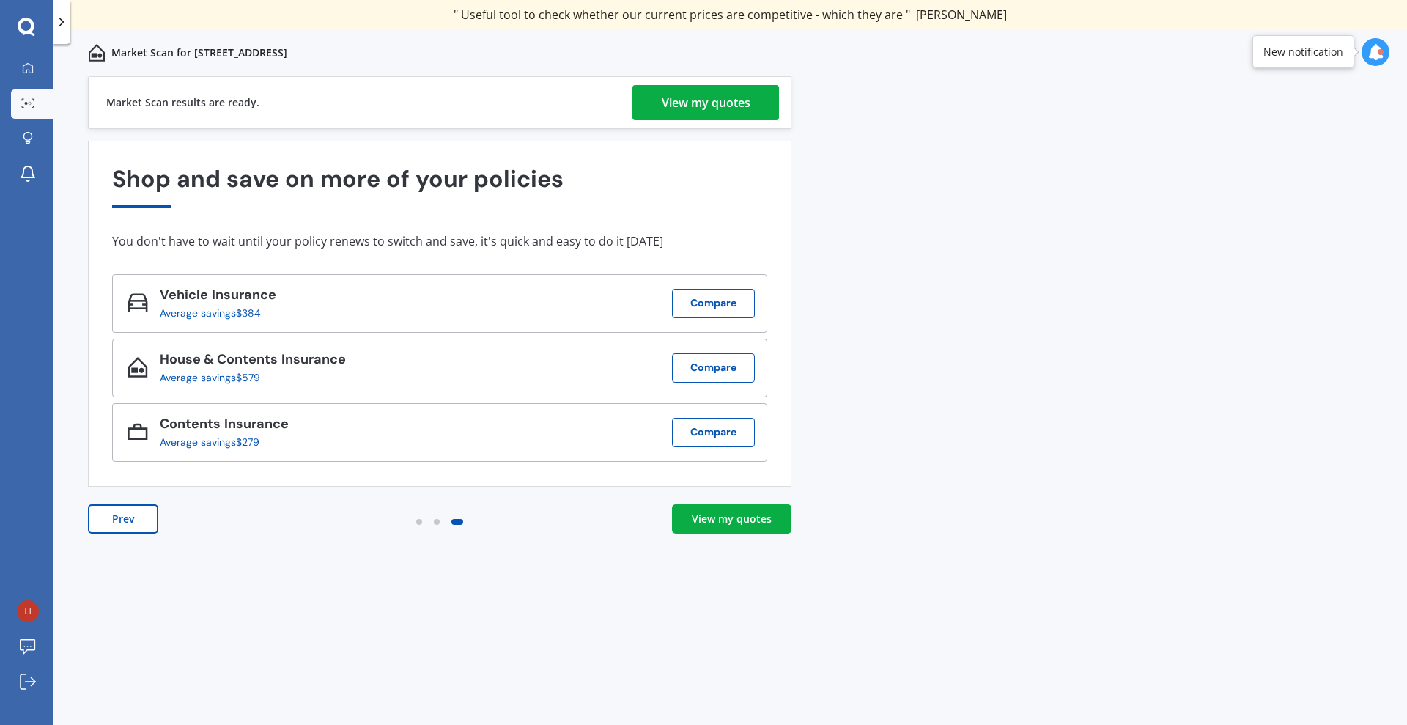
click at [703, 110] on div "View my quotes" at bounding box center [706, 102] width 89 height 35
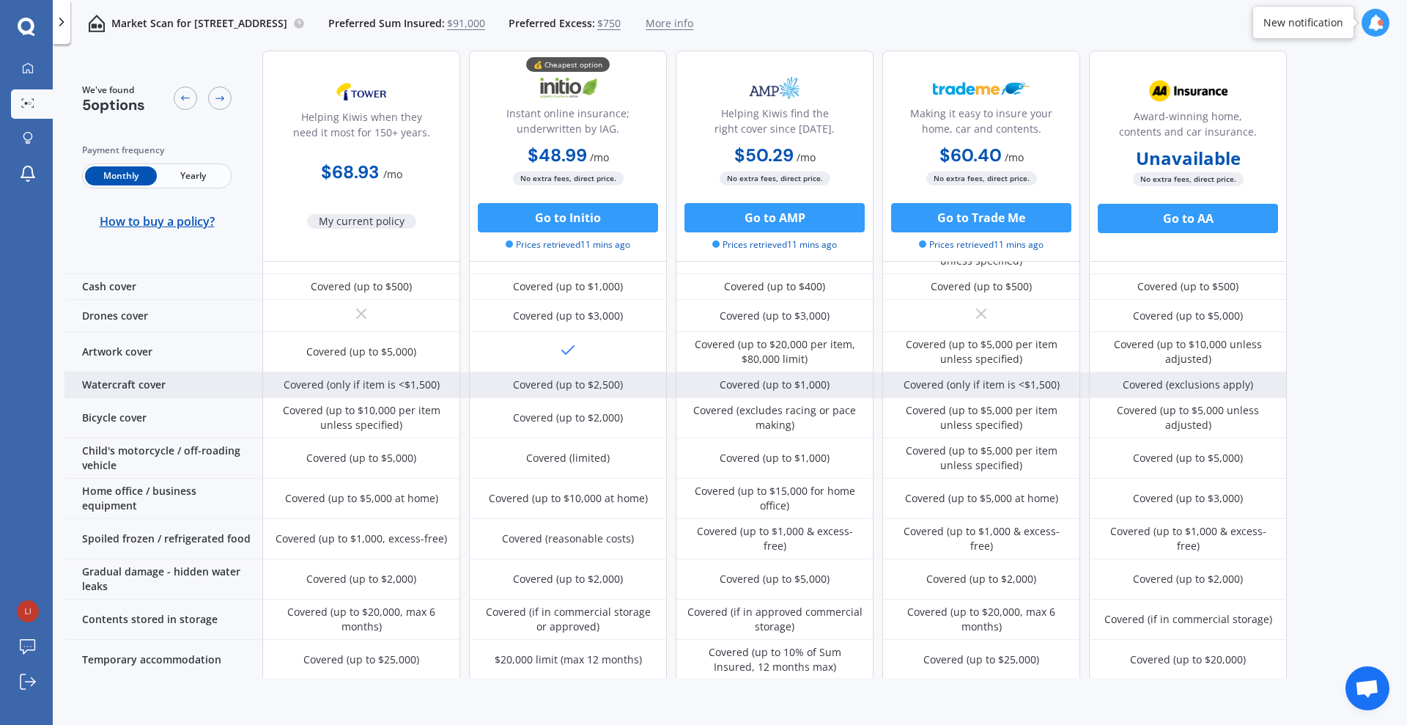
scroll to position [585, 0]
click at [781, 440] on div "Covered (up to $1,000)" at bounding box center [775, 455] width 198 height 40
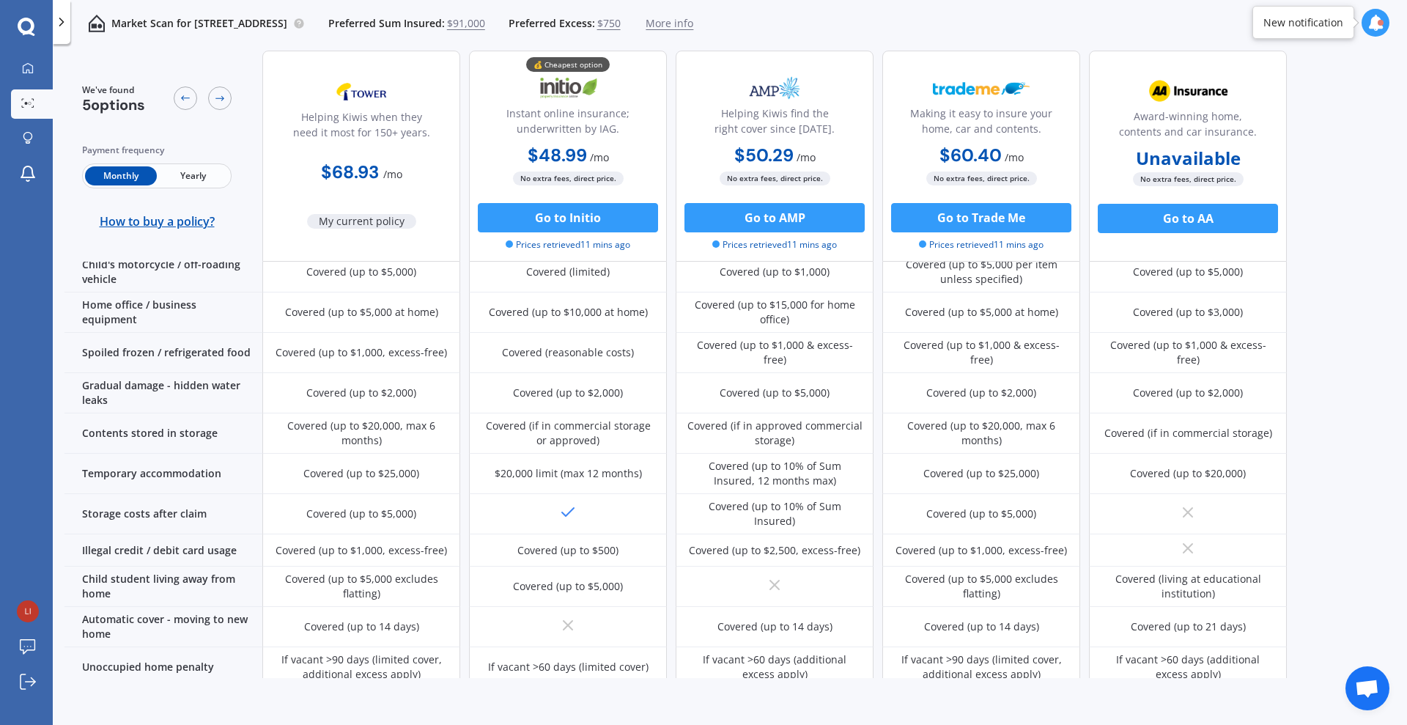
scroll to position [761, 0]
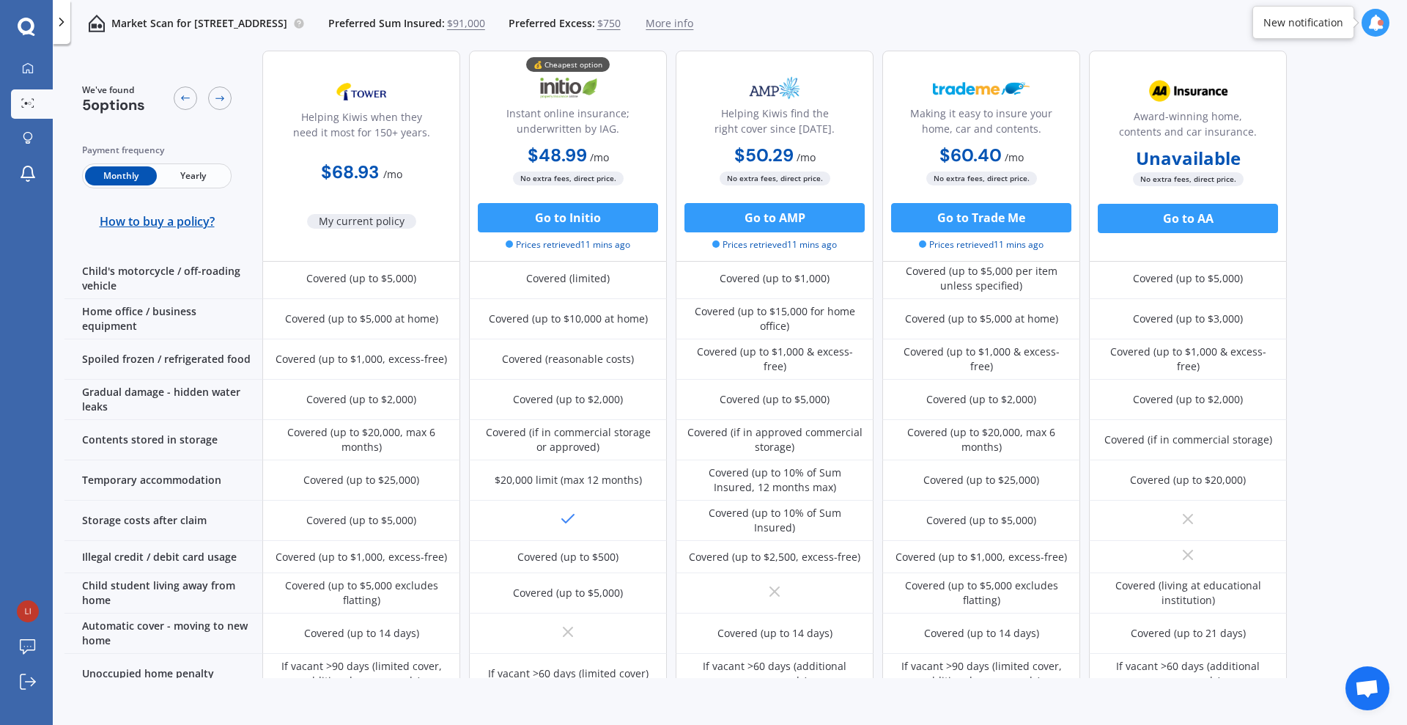
click at [781, 465] on div "Covered (up to 10% of Sum Insured, 12 months max)" at bounding box center [775, 479] width 176 height 29
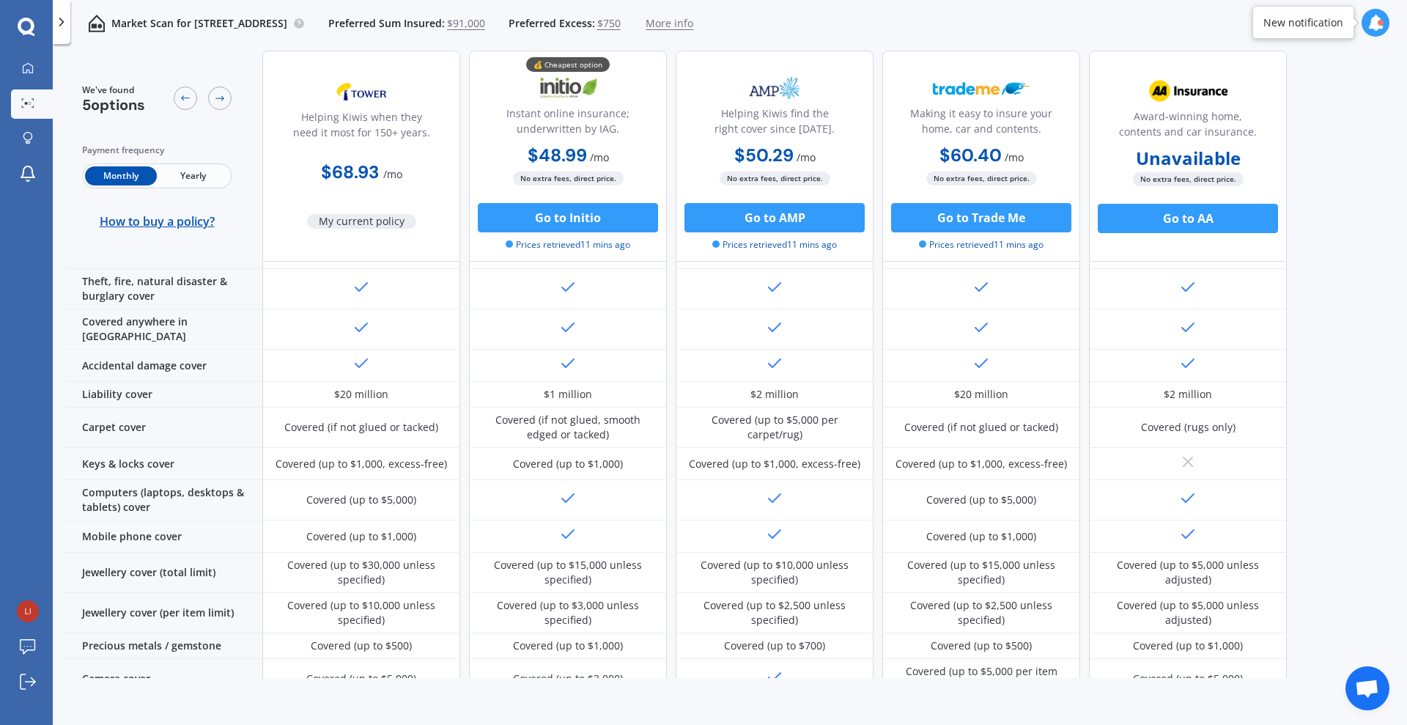
scroll to position [0, 0]
